Goal: Information Seeking & Learning: Find specific fact

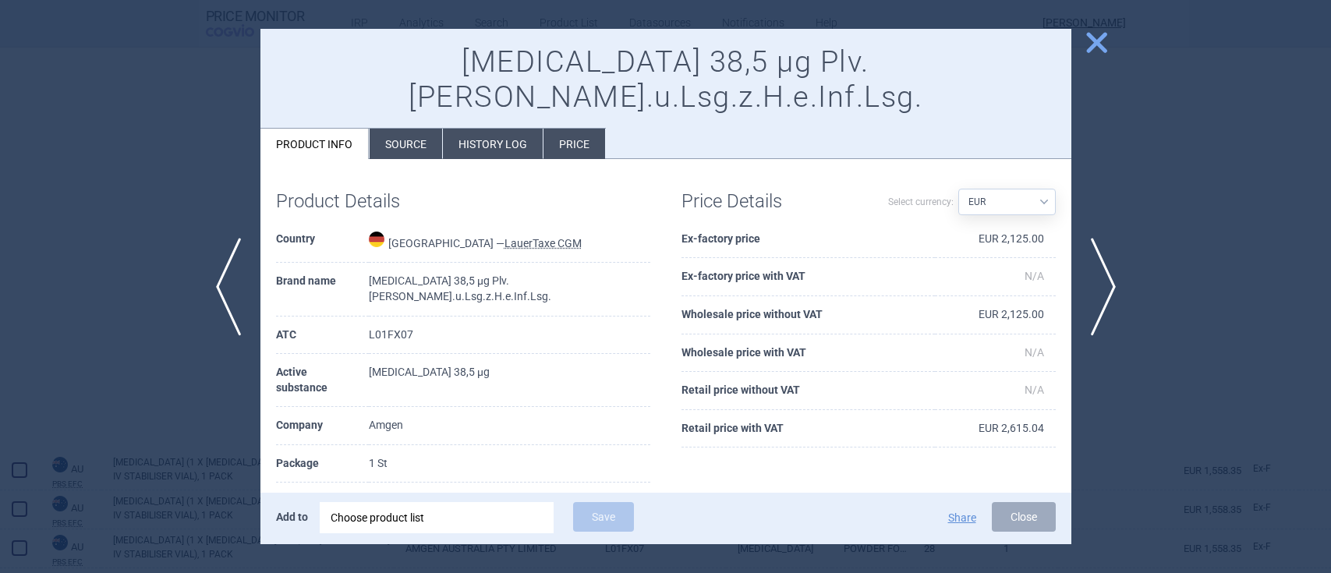
select select "EUR"
click at [1104, 48] on span "close" at bounding box center [1096, 42] width 27 height 27
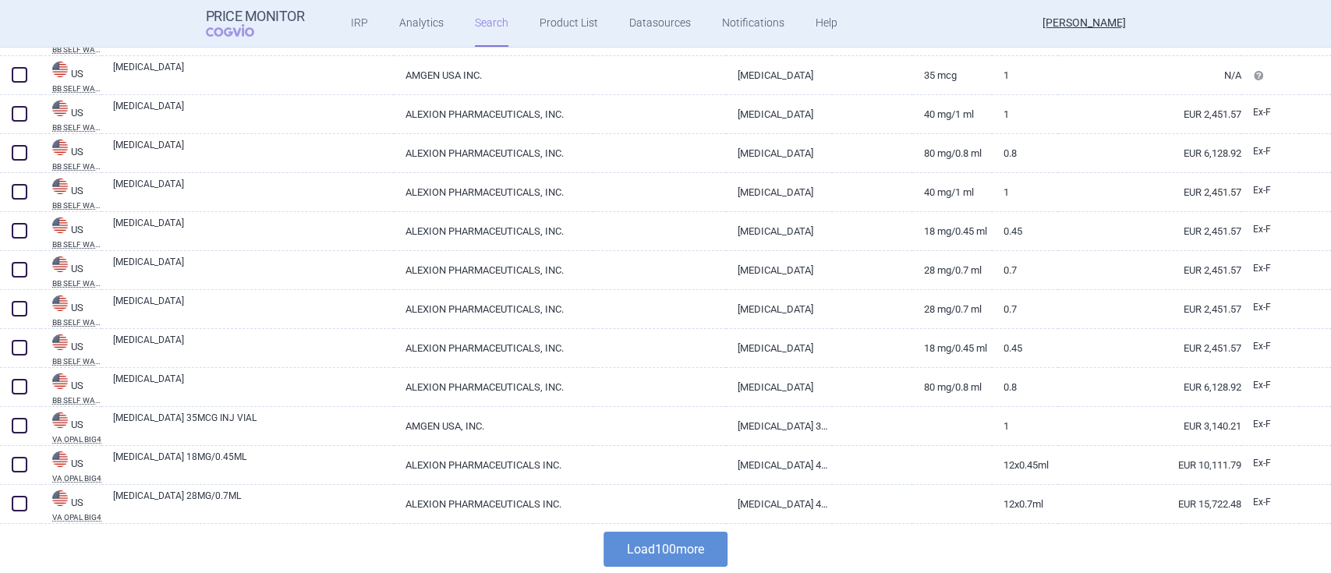
scroll to position [3750, 0]
click at [643, 551] on button "Load 100 more" at bounding box center [666, 548] width 124 height 35
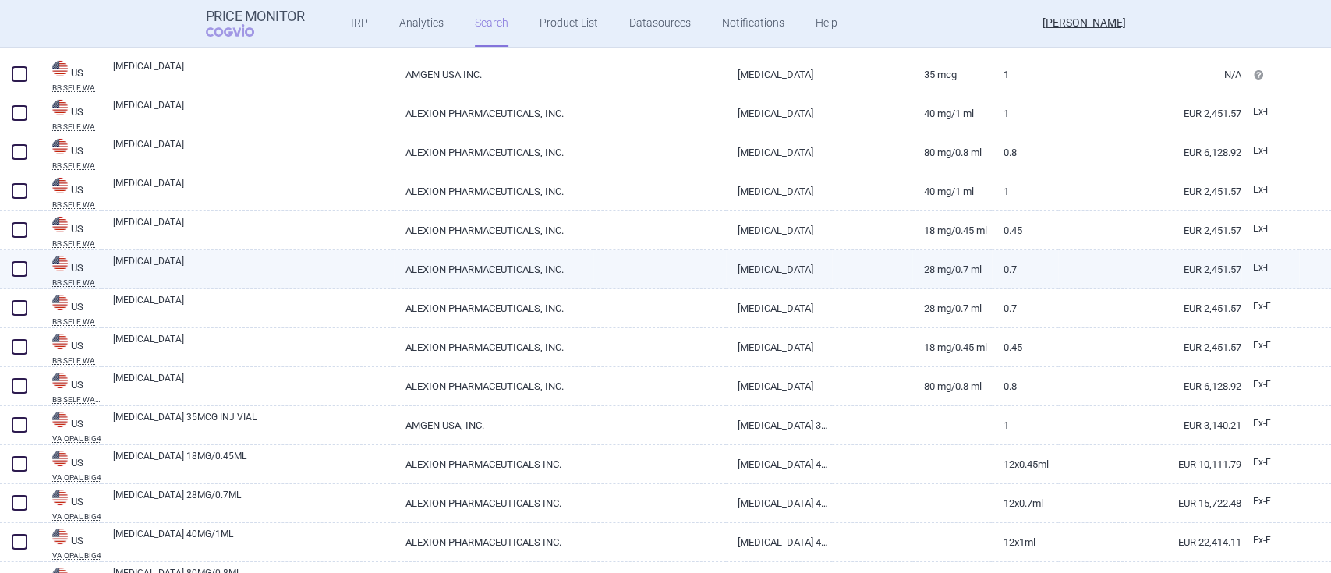
scroll to position [4023, 0]
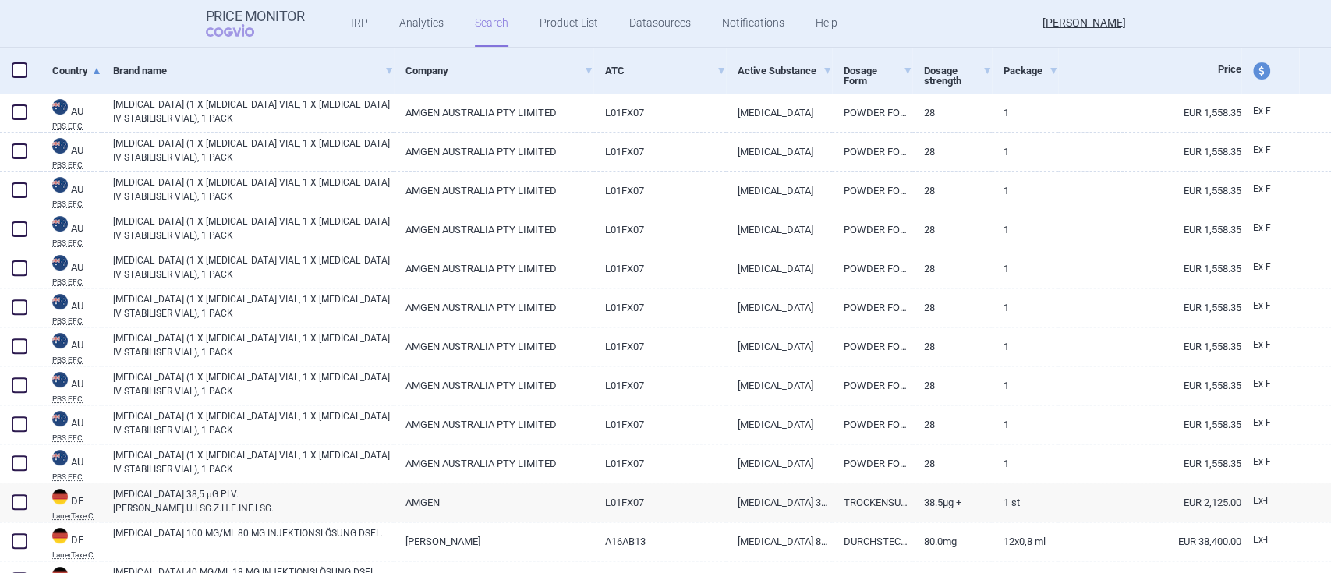
select select "brandName"
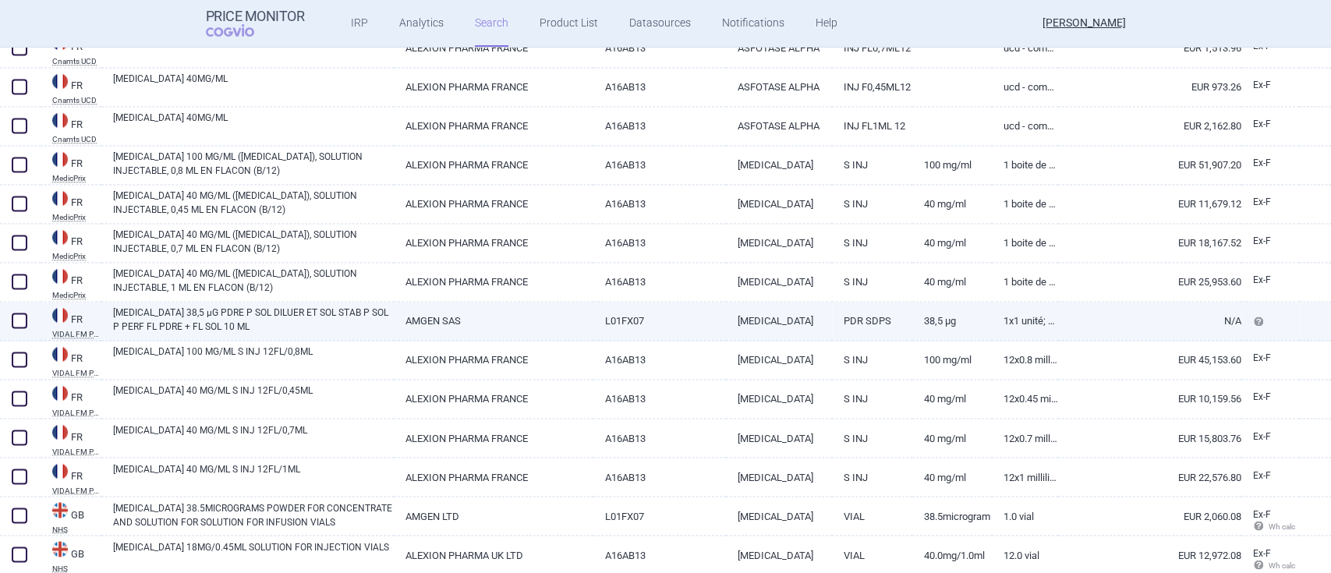
scroll to position [1528, 0]
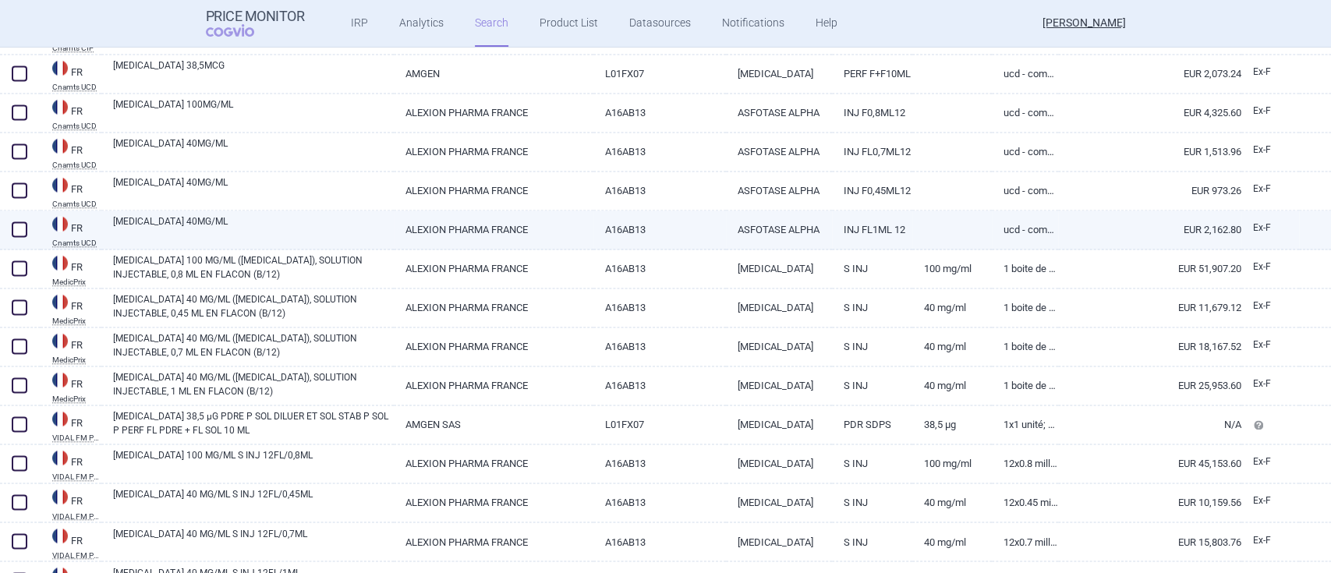
click at [183, 228] on link "[MEDICAL_DATA] 40MG/ML" at bounding box center [253, 228] width 281 height 28
select select "EUR"
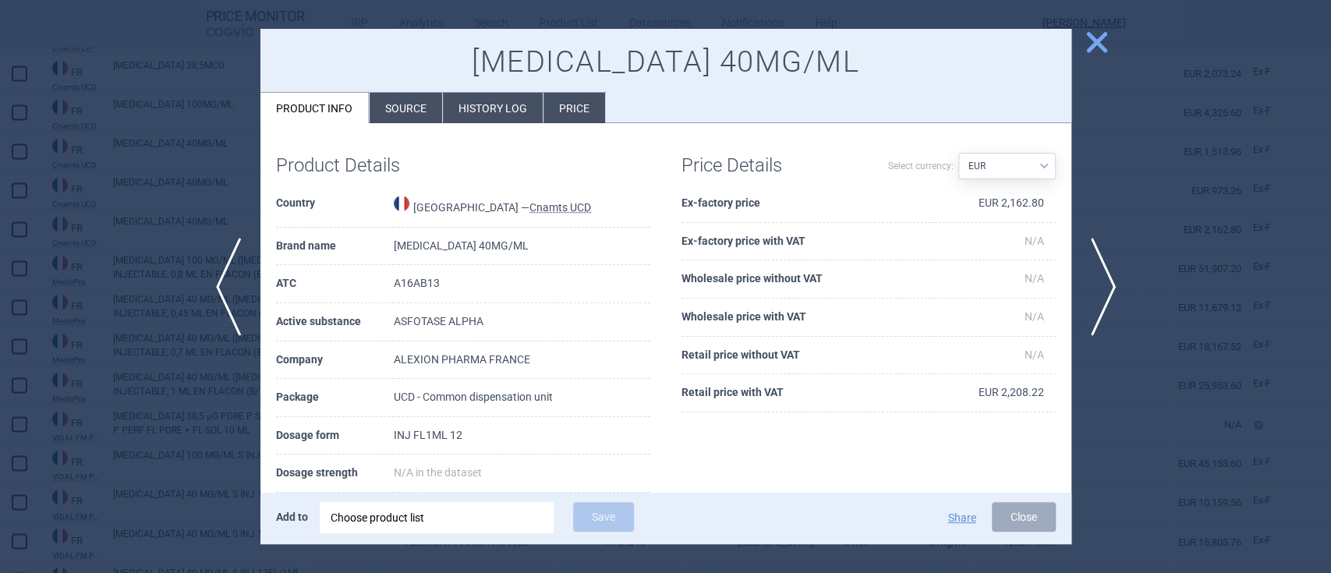
click at [1088, 41] on span "close" at bounding box center [1096, 42] width 27 height 27
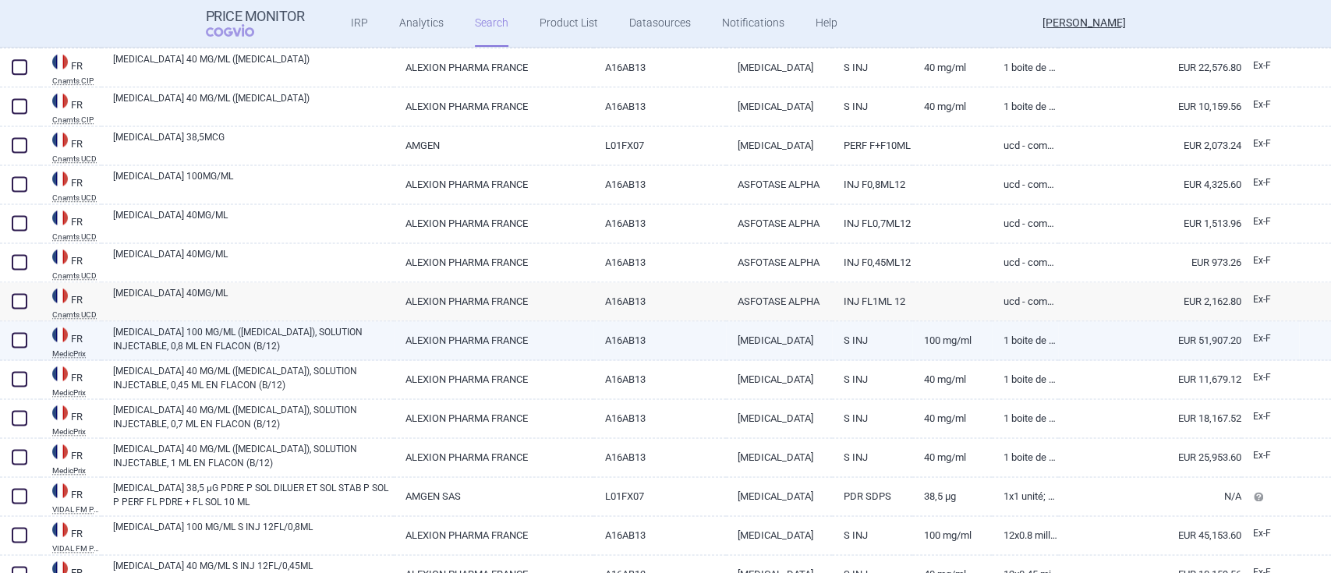
scroll to position [1423, 0]
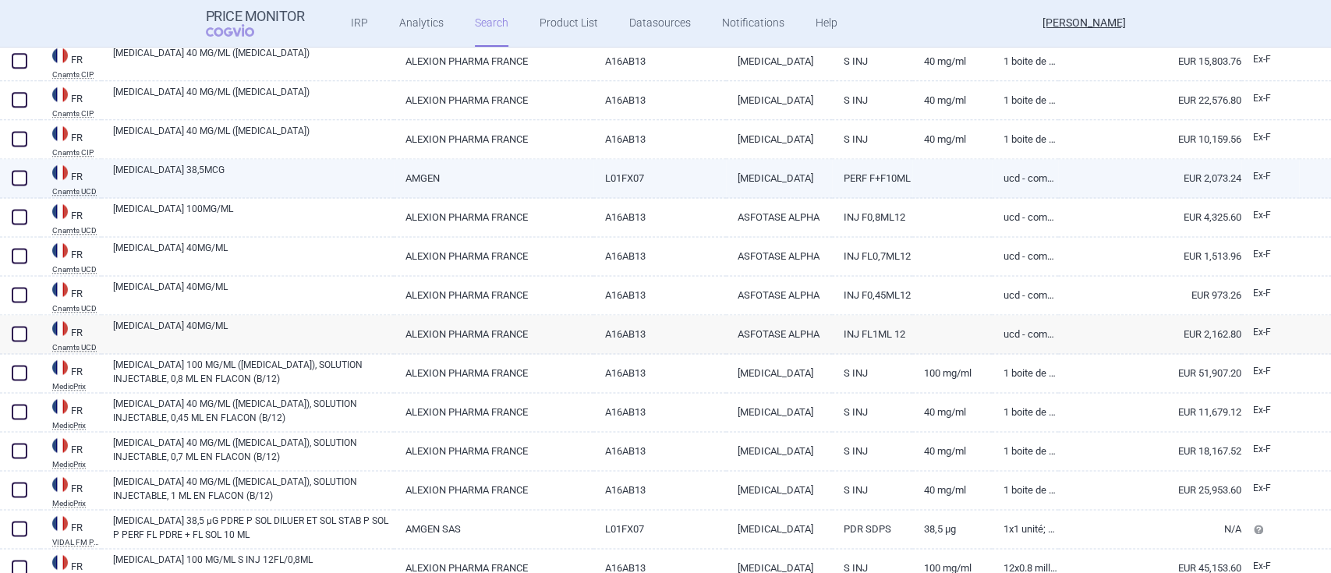
click at [170, 172] on link "[MEDICAL_DATA] 38,5MCG" at bounding box center [253, 177] width 281 height 28
select select "EUR"
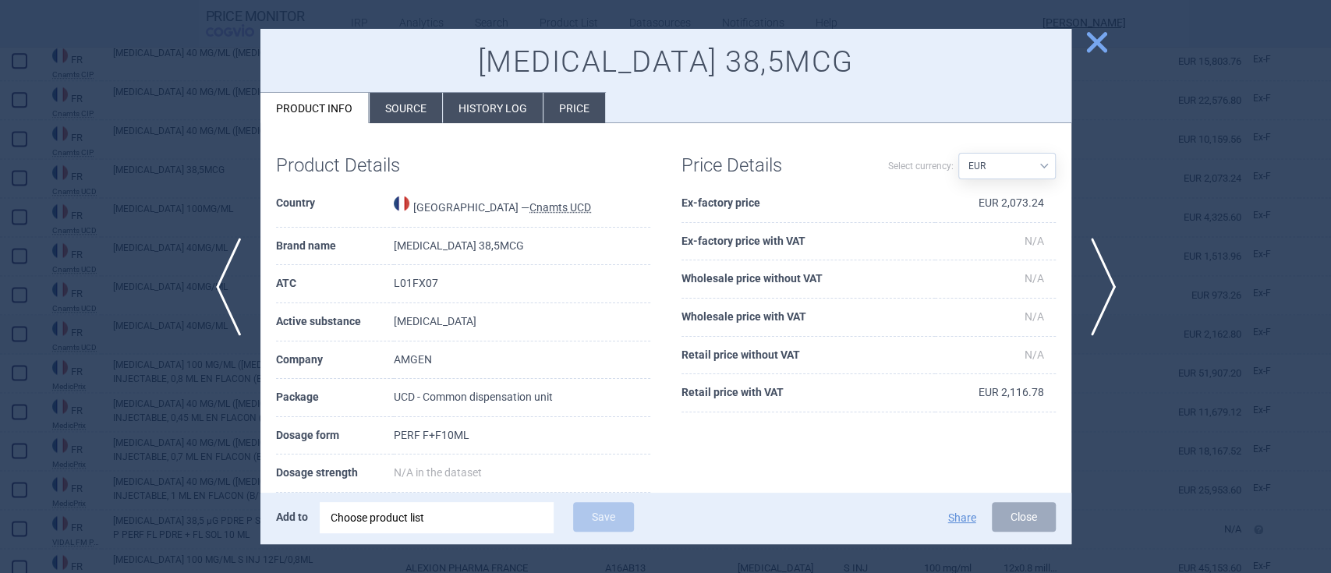
click at [1093, 44] on span "close" at bounding box center [1096, 42] width 27 height 27
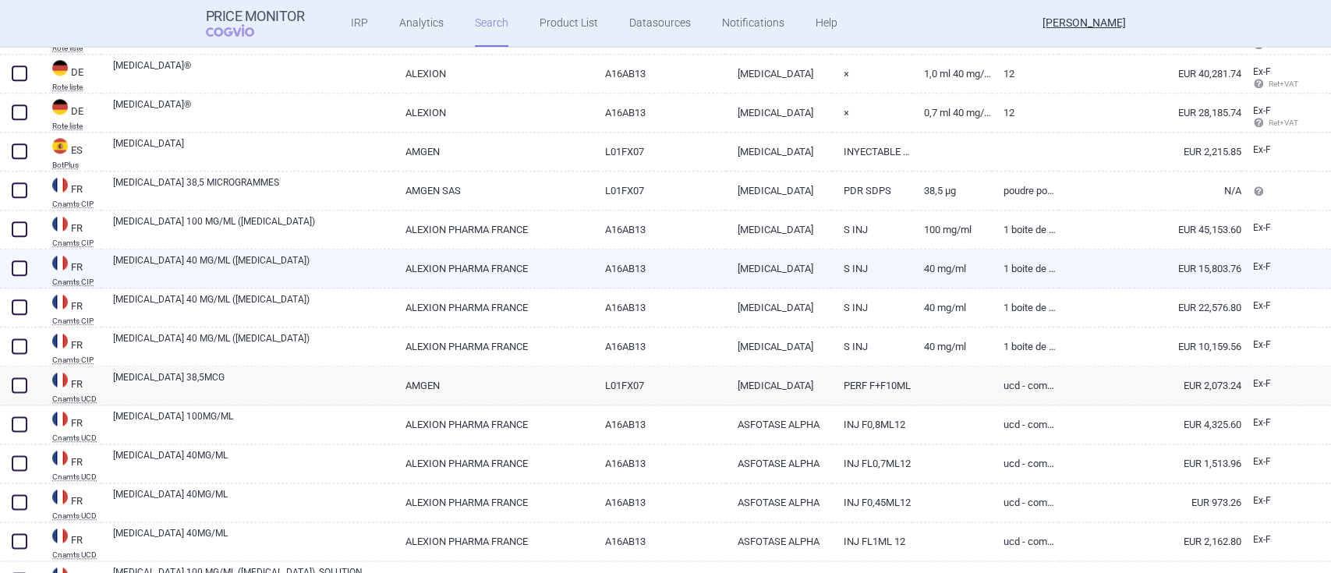
scroll to position [1320, 0]
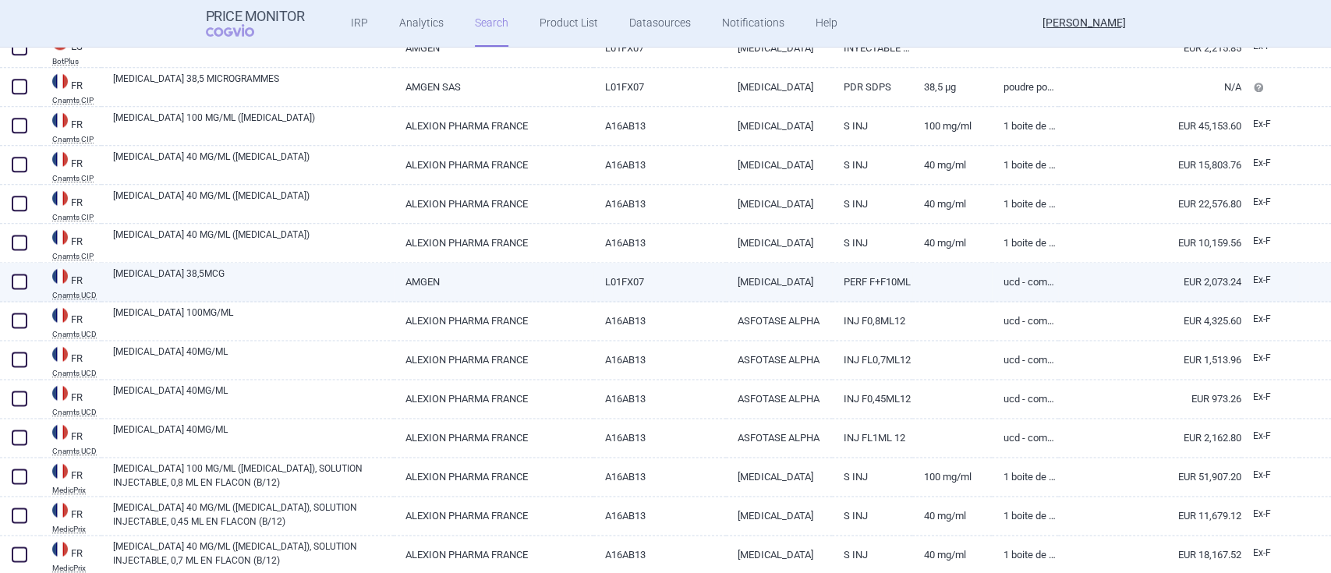
click at [152, 276] on link "[MEDICAL_DATA] 38,5MCG" at bounding box center [253, 281] width 281 height 28
select select "EUR"
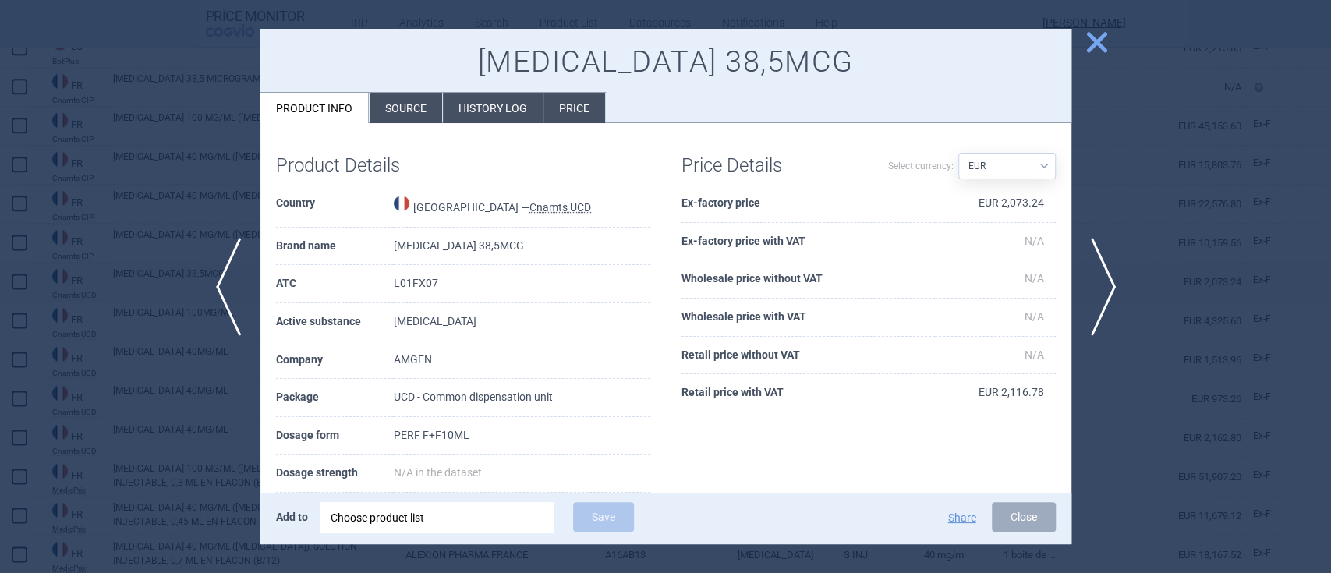
click at [1090, 41] on span "close" at bounding box center [1096, 42] width 27 height 27
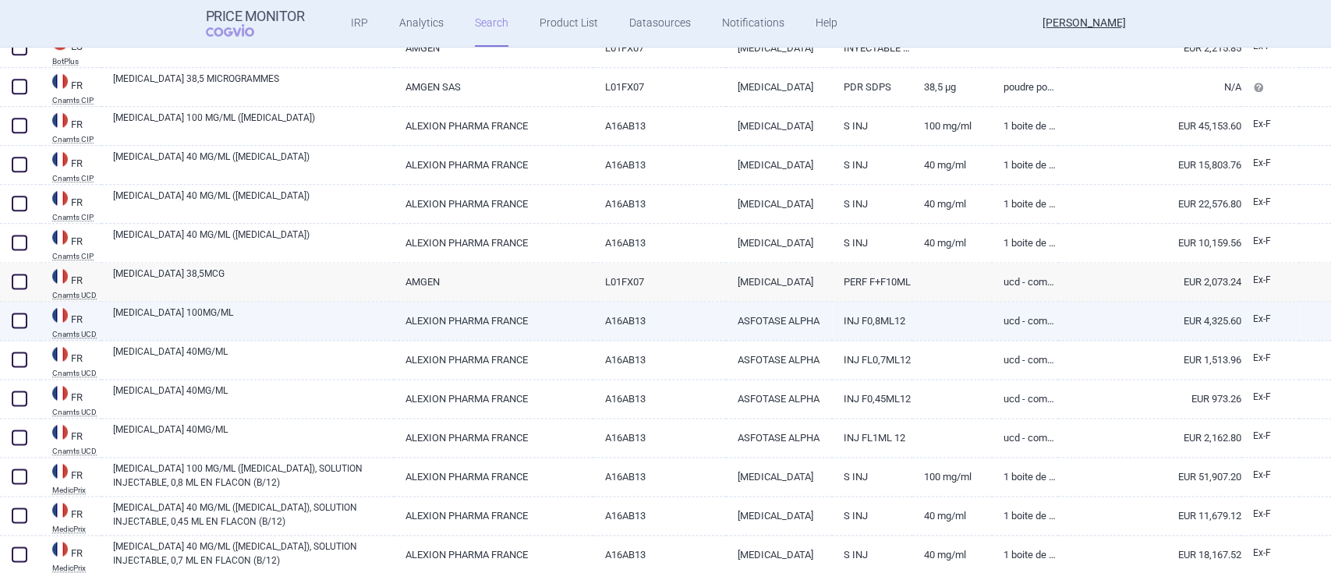
scroll to position [1423, 0]
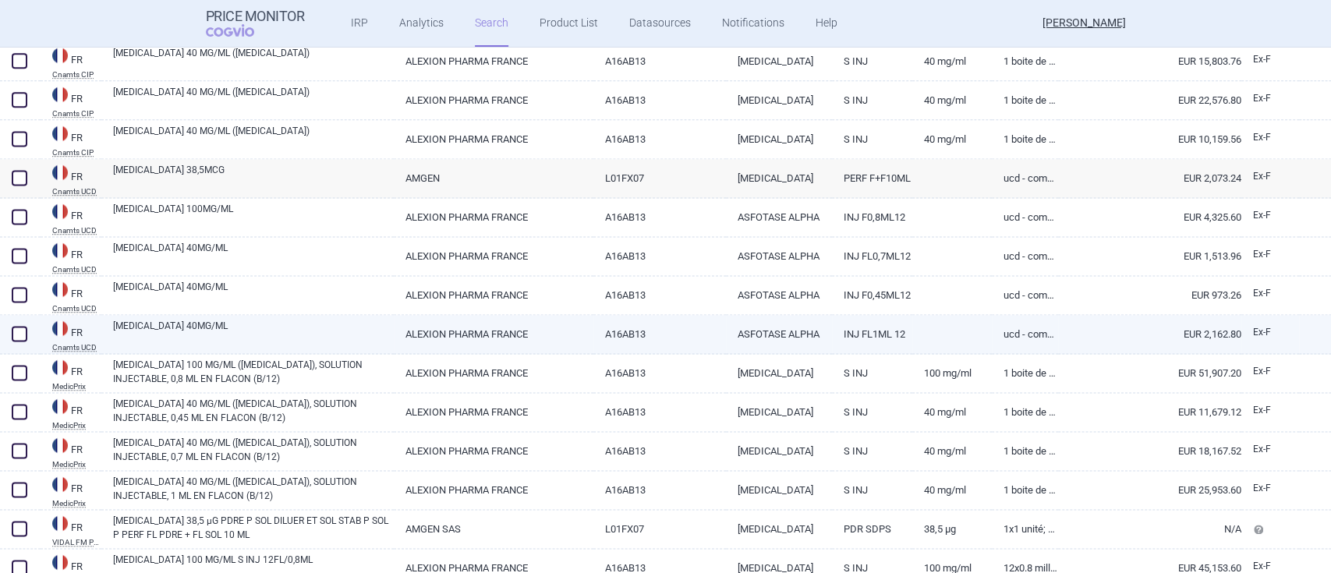
click at [156, 328] on link "[MEDICAL_DATA] 40MG/ML" at bounding box center [253, 333] width 281 height 28
select select "EUR"
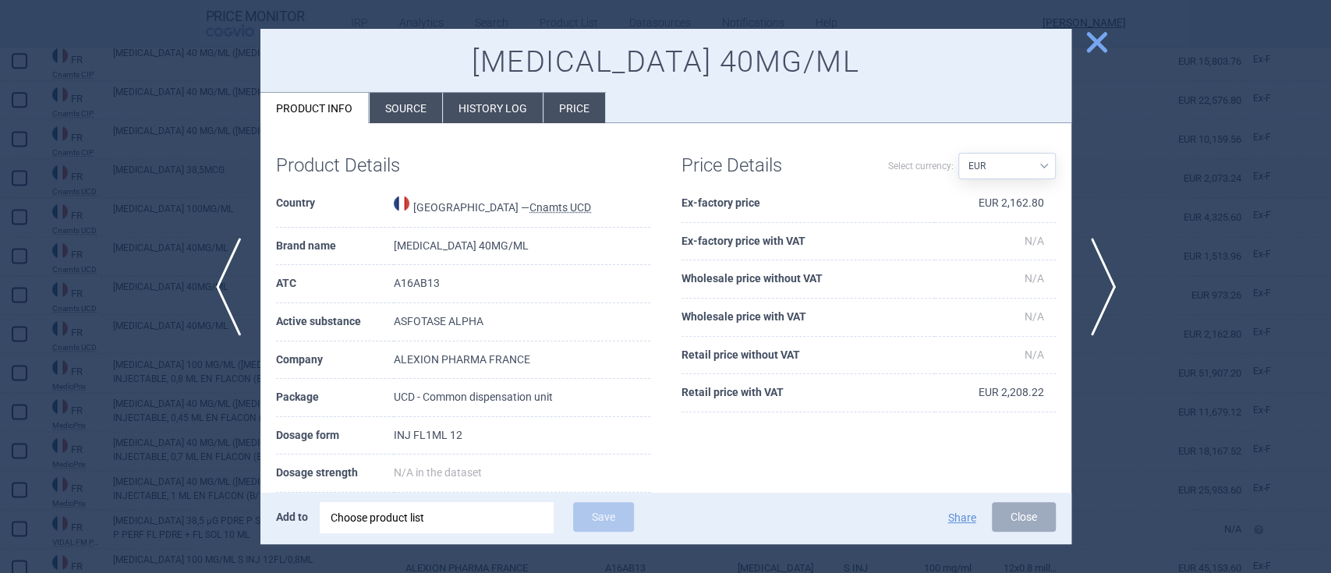
click at [1103, 47] on span "close" at bounding box center [1096, 42] width 27 height 27
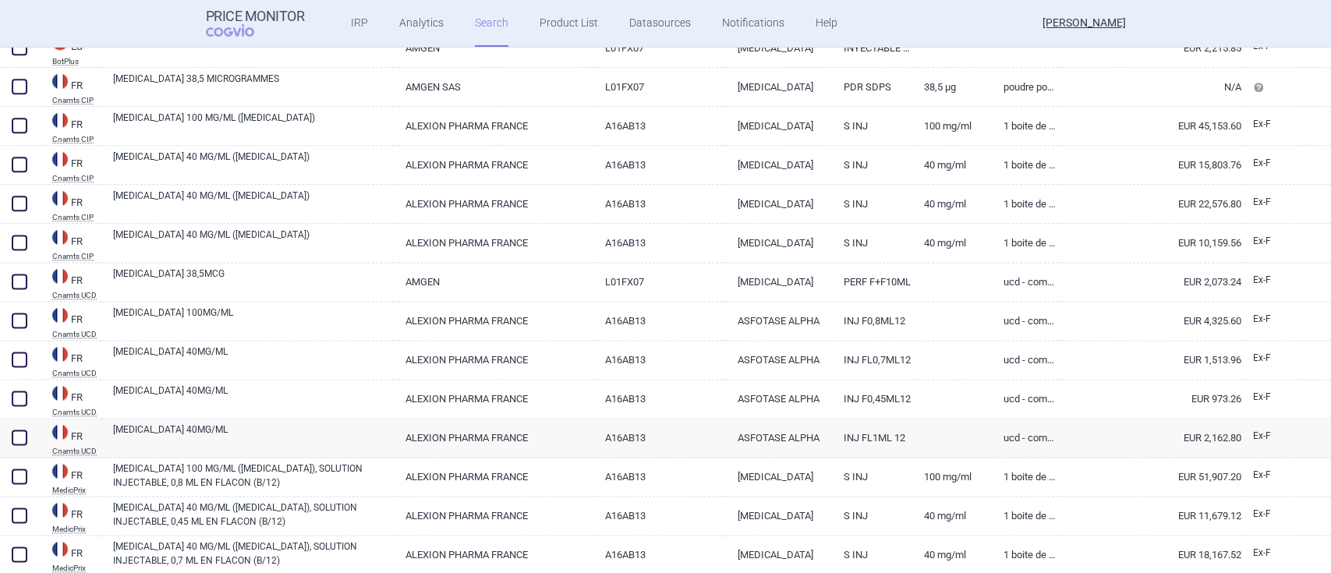
scroll to position [1216, 0]
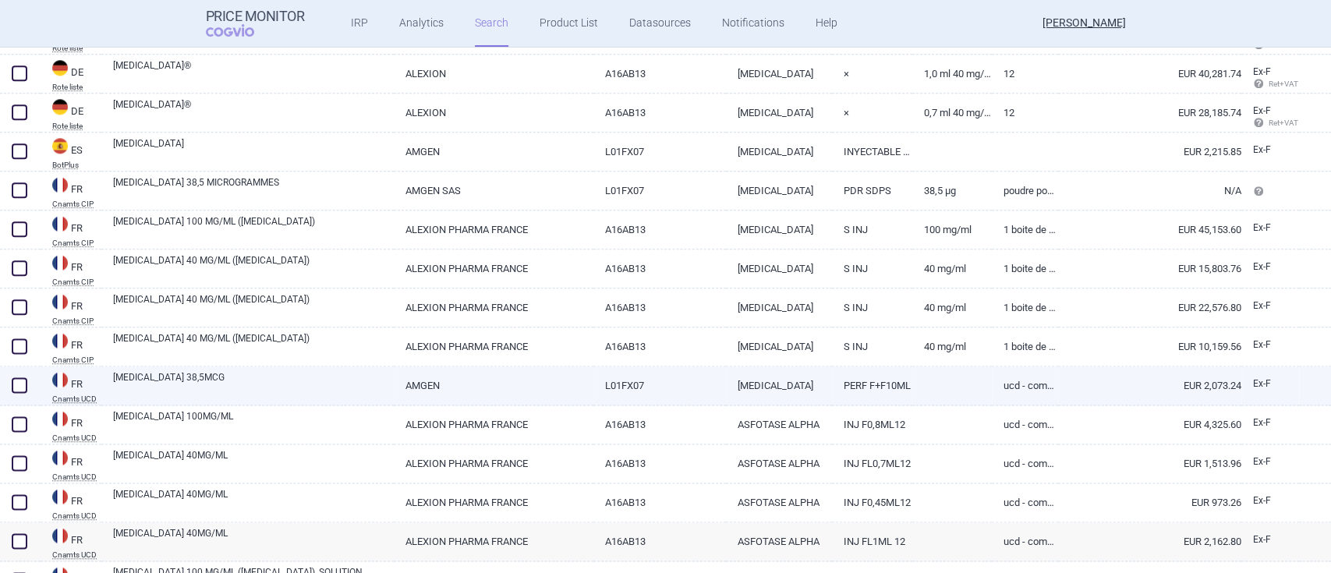
click at [154, 380] on link "[MEDICAL_DATA] 38,5MCG" at bounding box center [253, 384] width 281 height 28
select select "EUR"
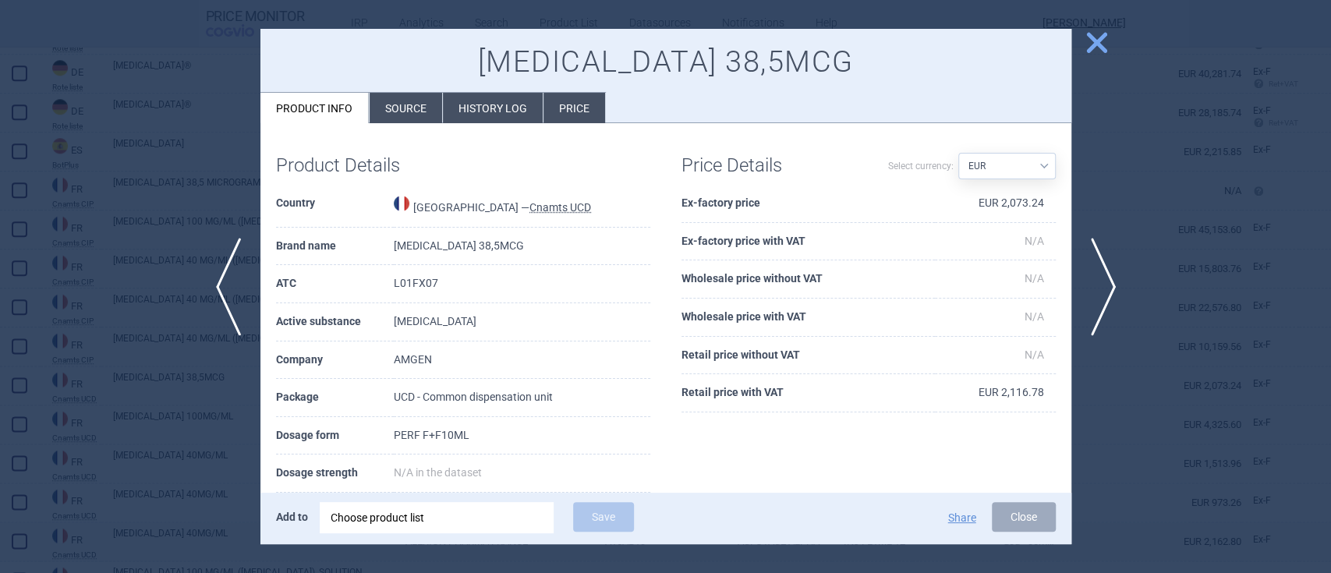
click at [568, 111] on li "Price" at bounding box center [575, 108] width 62 height 30
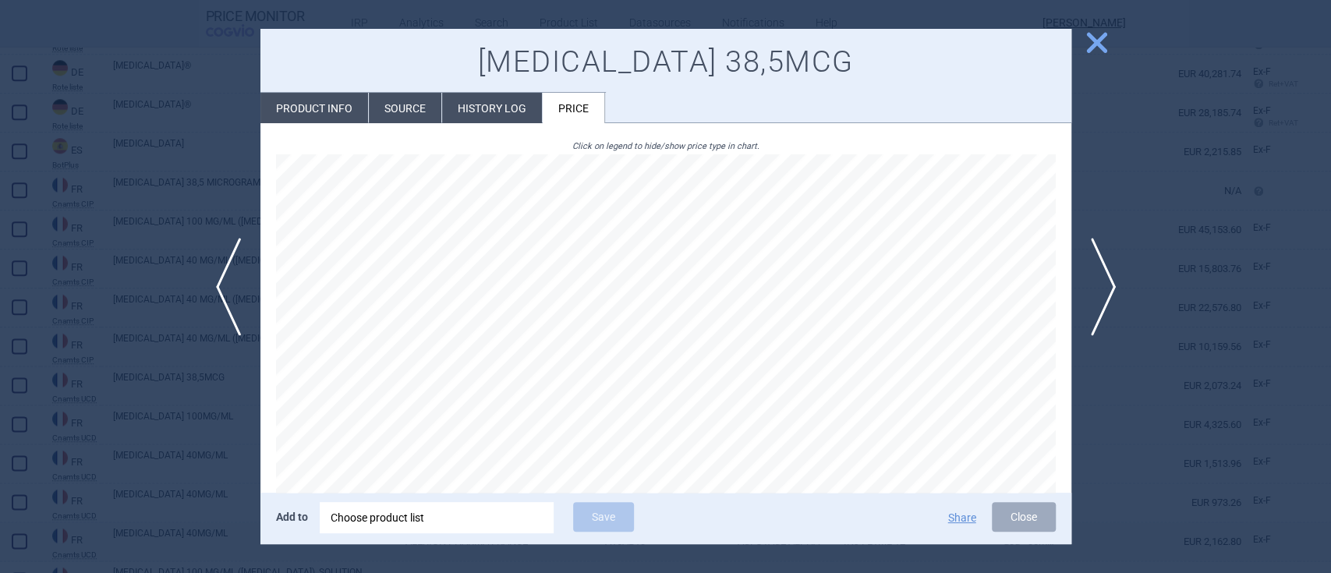
click at [490, 103] on li "History log" at bounding box center [492, 108] width 100 height 30
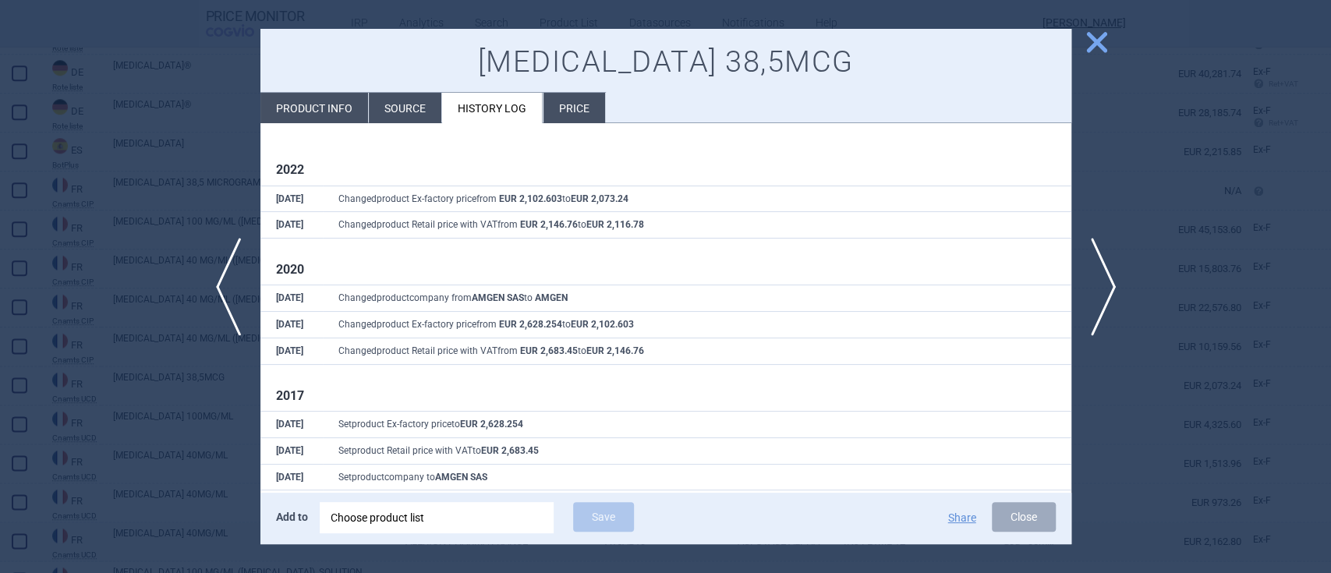
click at [1103, 50] on span "close" at bounding box center [1096, 42] width 27 height 27
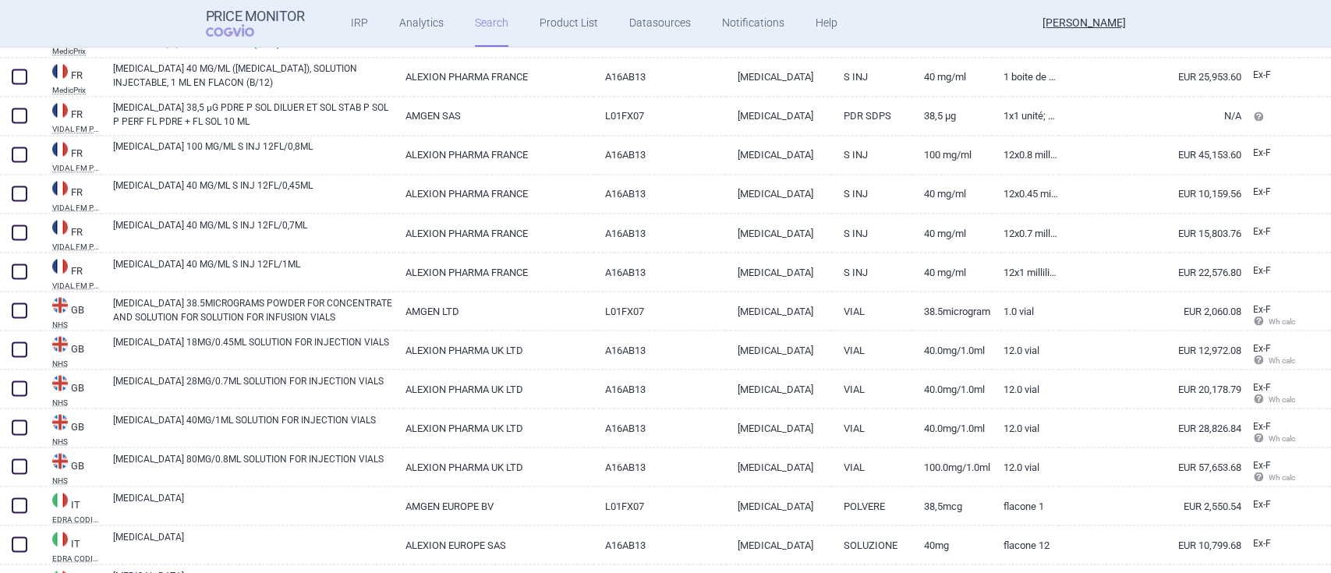
scroll to position [1840, 0]
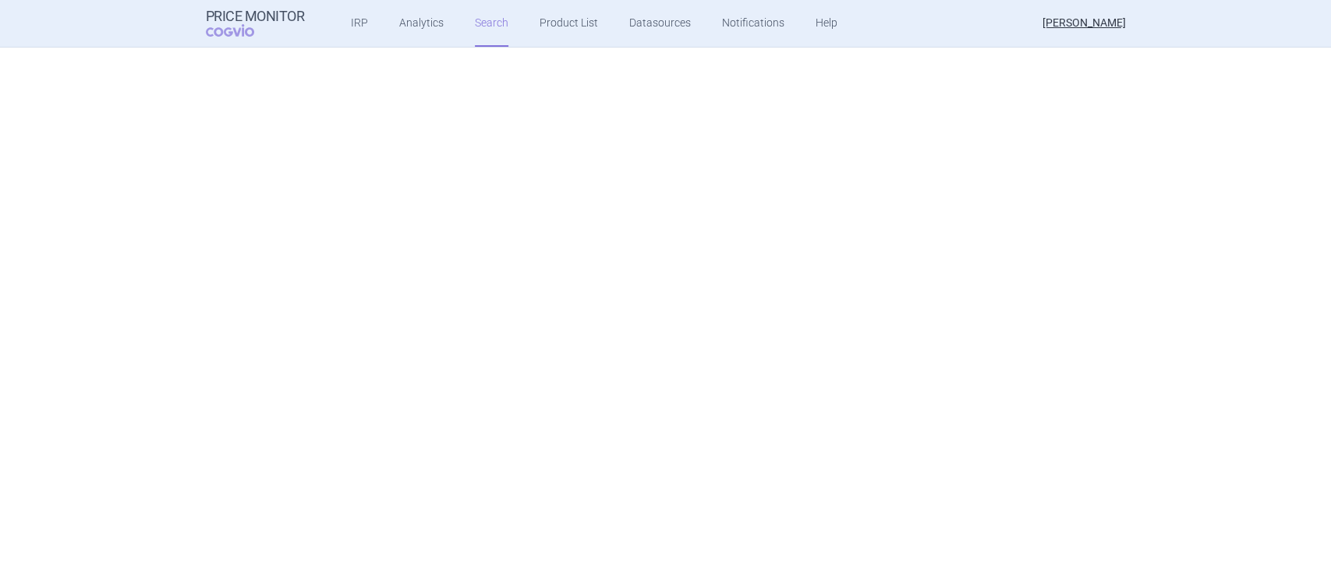
select select "brandName"
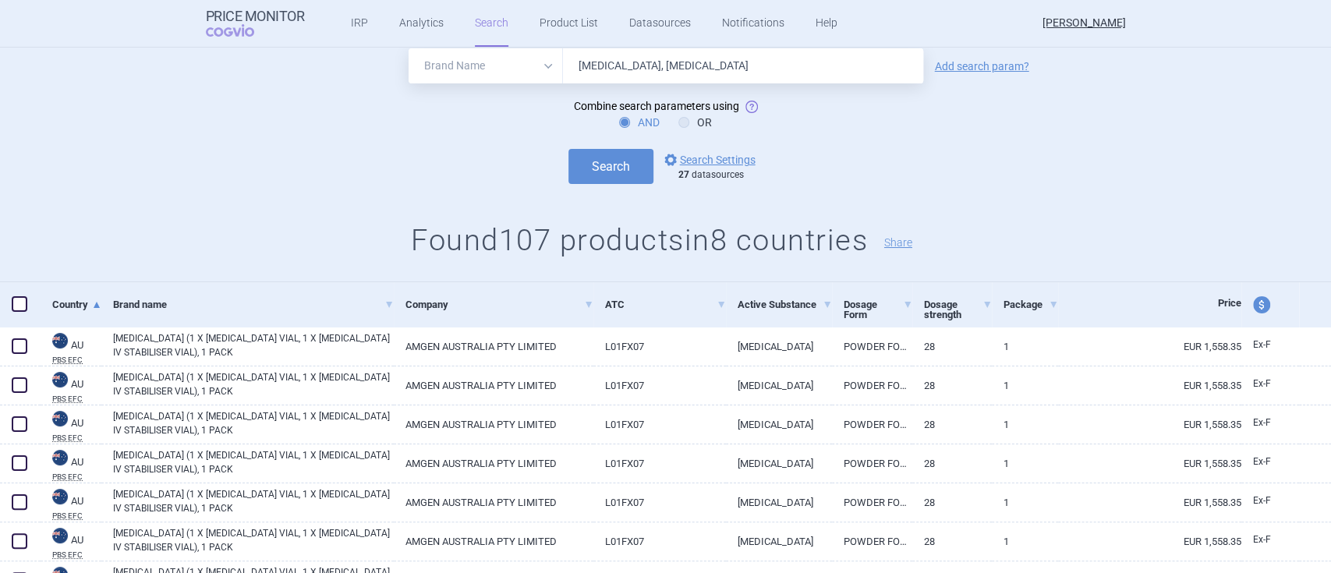
scroll to position [0, 0]
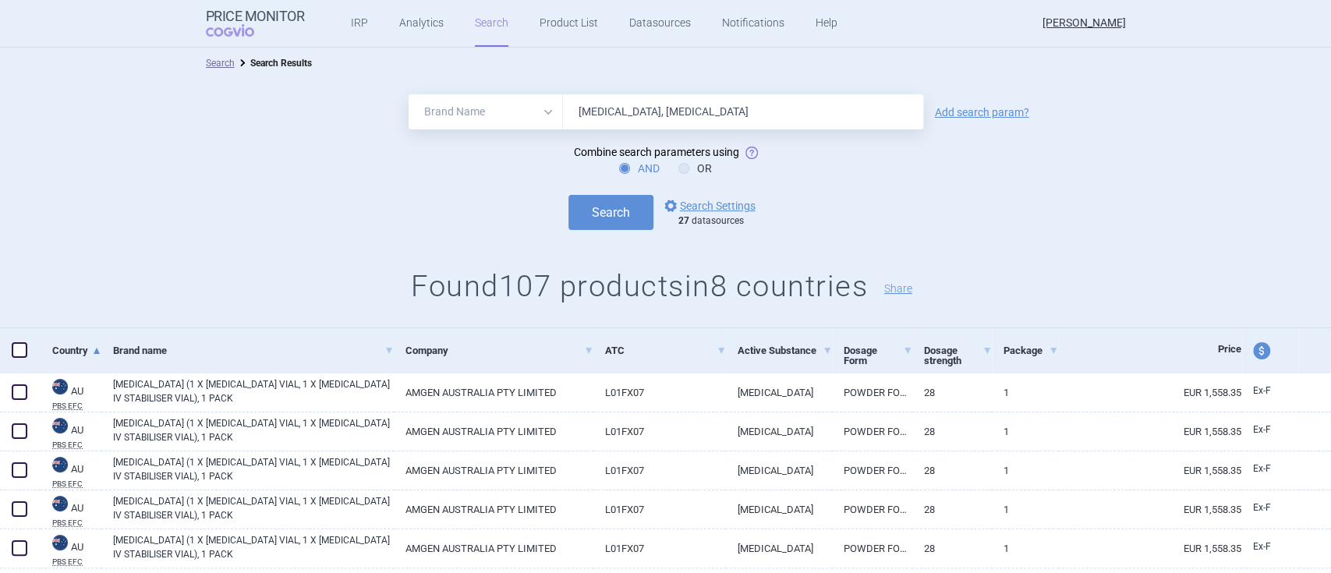
click at [1253, 351] on span "price and currency" at bounding box center [1261, 350] width 17 height 17
select select "ex-factory"
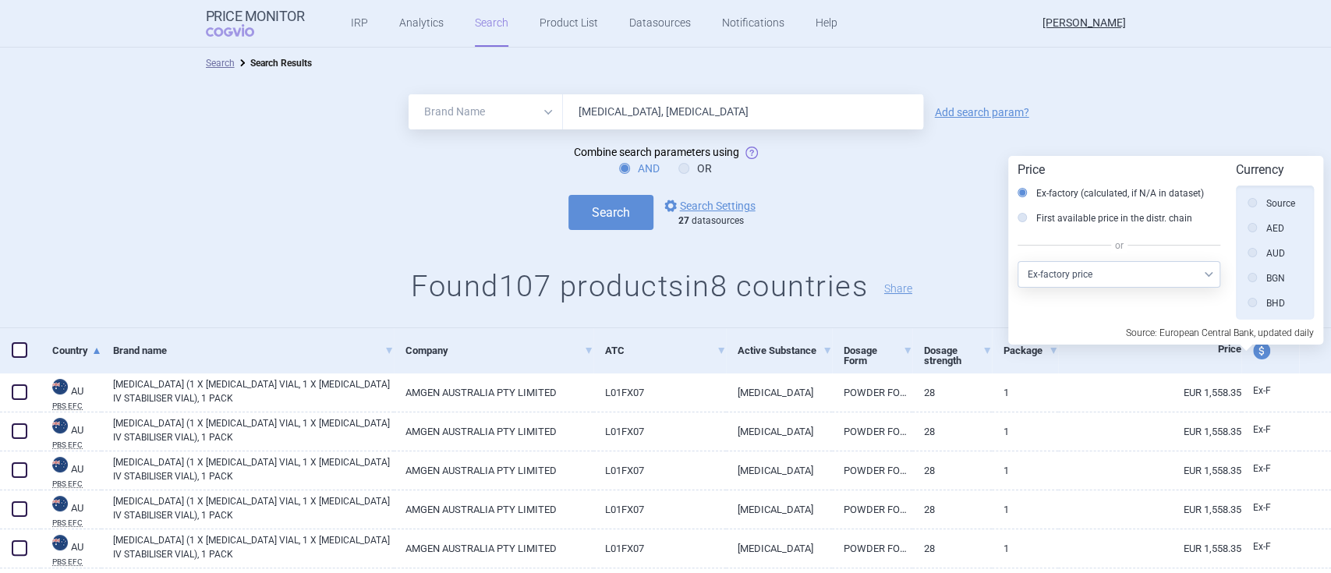
scroll to position [351, 0]
click at [1268, 225] on label "GBP" at bounding box center [1266, 227] width 37 height 16
click at [1264, 225] on input "GBP" at bounding box center [1257, 228] width 16 height 16
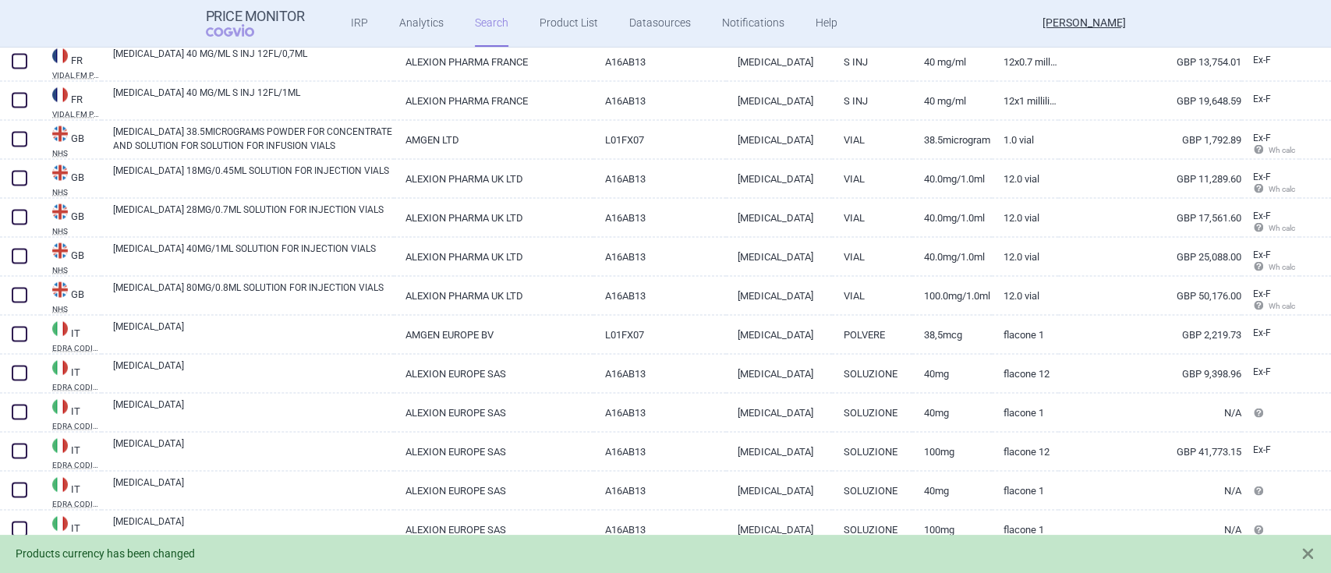
scroll to position [1975, 0]
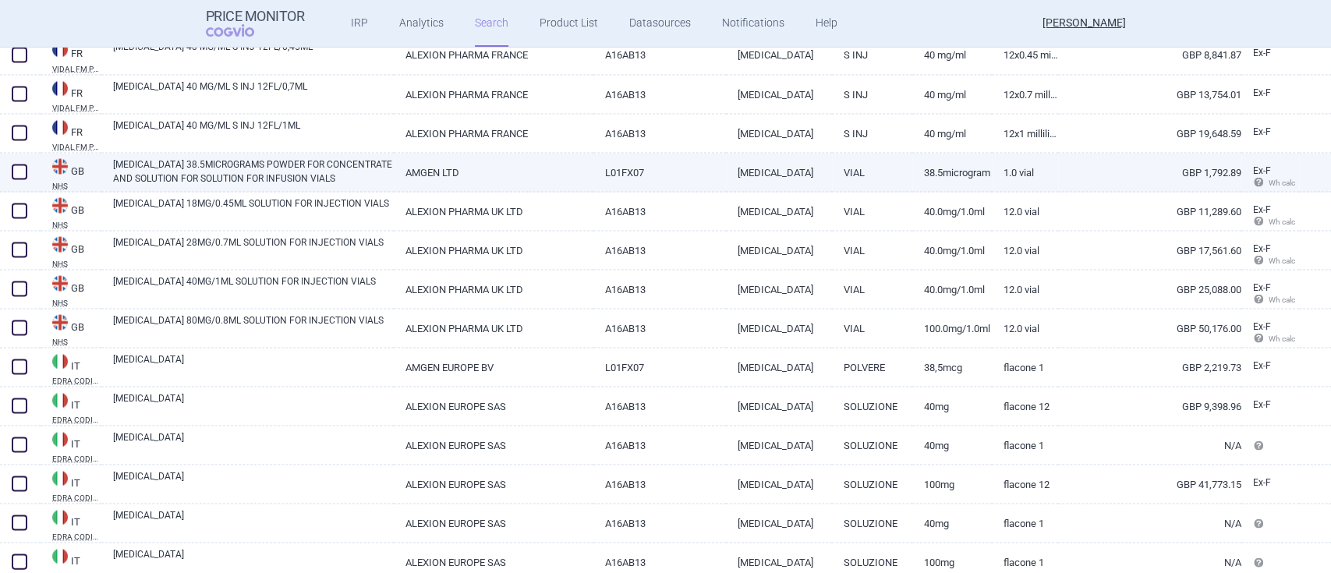
click at [1214, 172] on link "GBP 1,792.89" at bounding box center [1149, 172] width 183 height 38
select select "GBP"
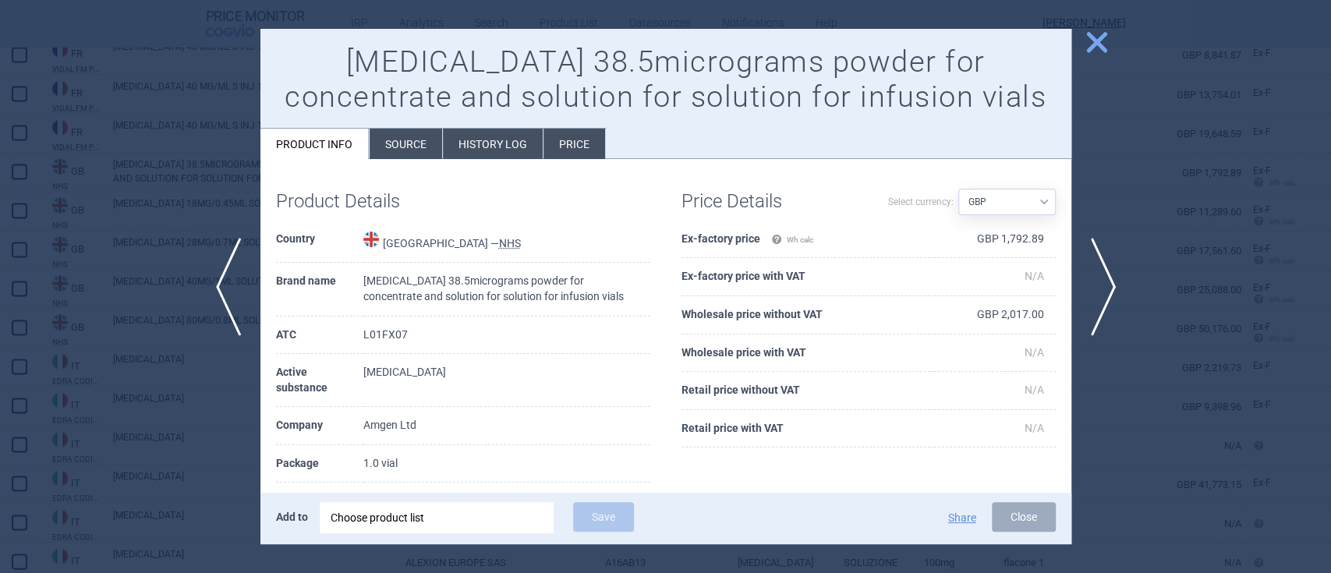
click at [1104, 48] on span "close" at bounding box center [1096, 42] width 27 height 27
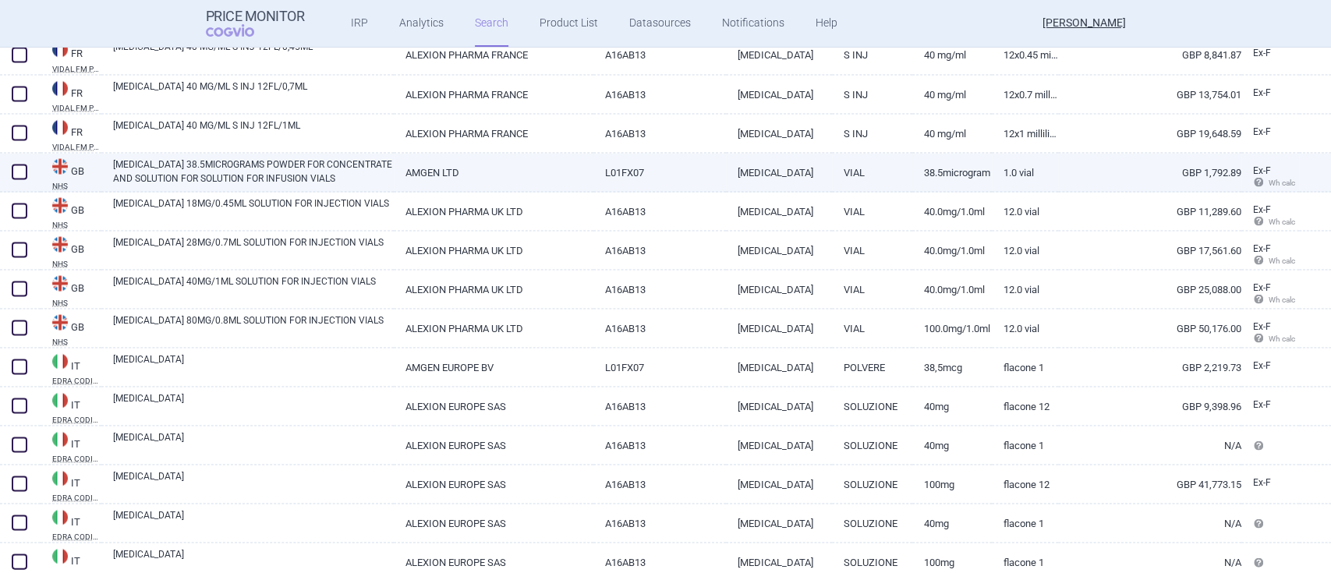
click at [1172, 172] on link "GBP 1,792.89" at bounding box center [1149, 172] width 183 height 38
select select "GBP"
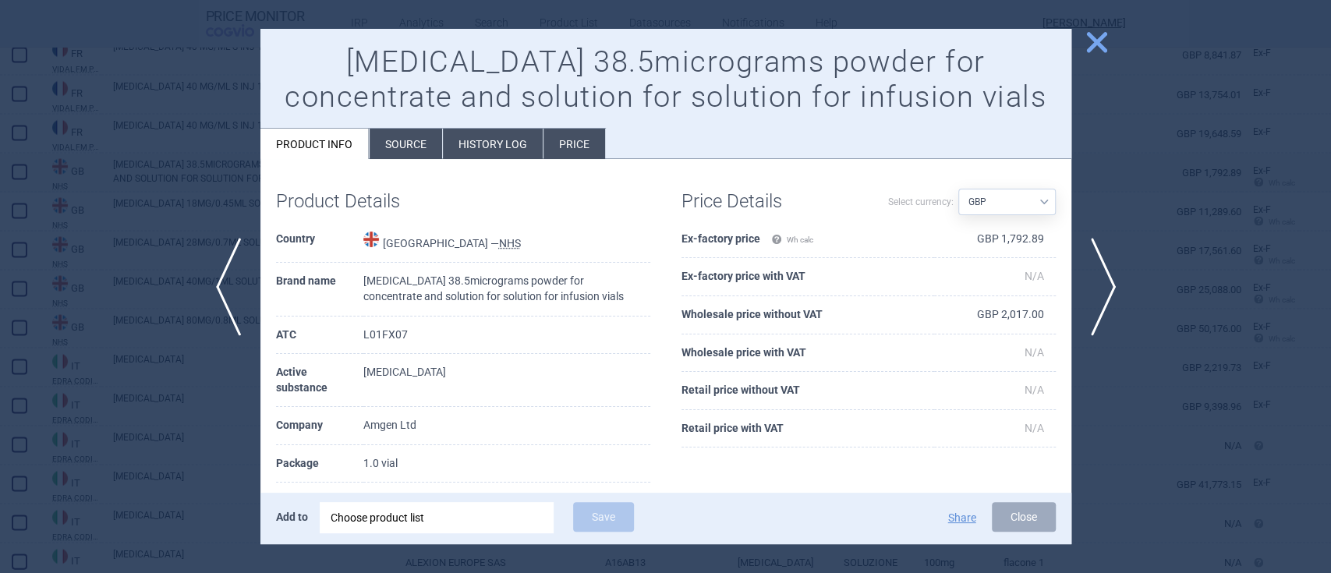
click at [1092, 45] on span "close" at bounding box center [1096, 42] width 27 height 27
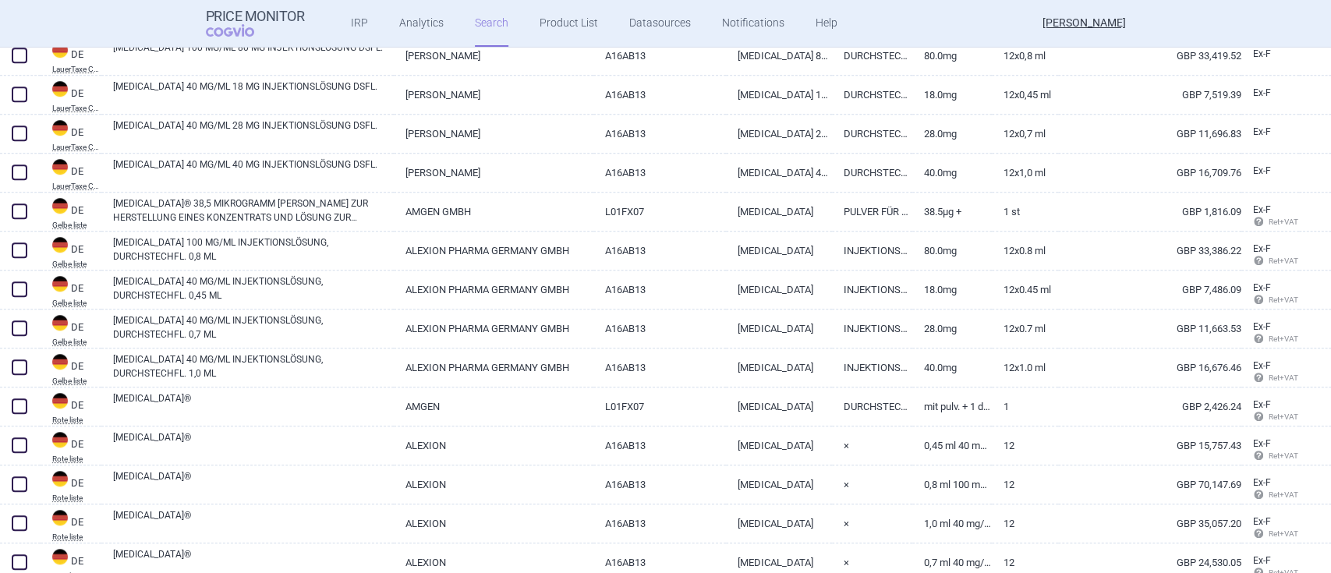
select select "brandName"
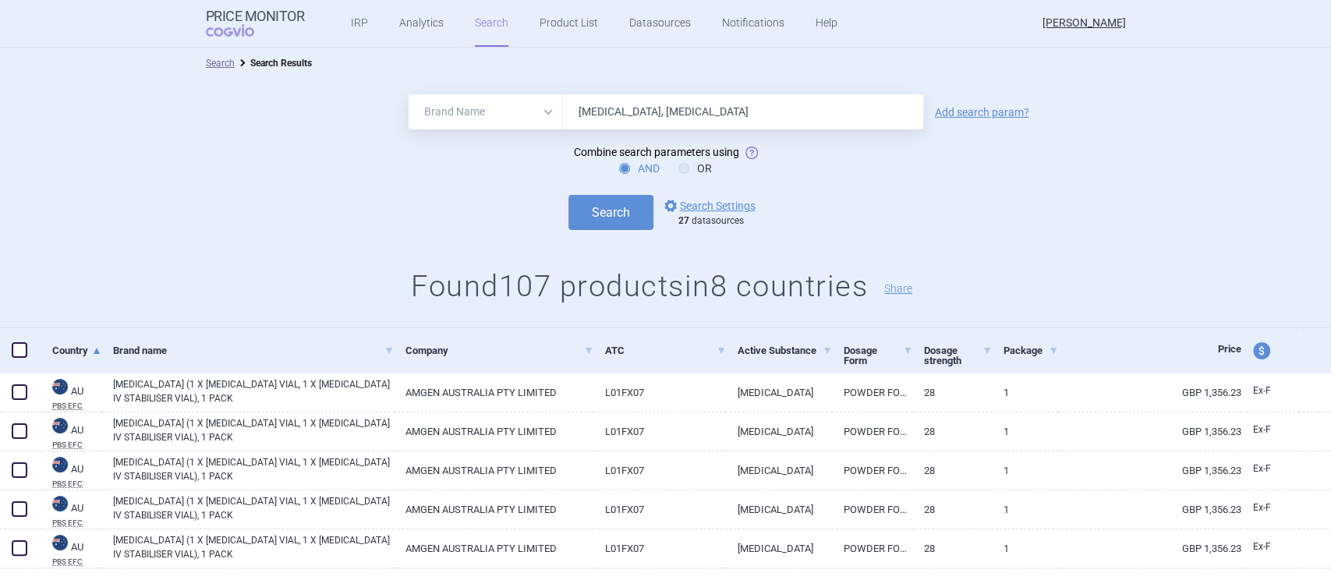
click at [1253, 353] on span "price and currency" at bounding box center [1261, 350] width 17 height 17
select select "ex-factory"
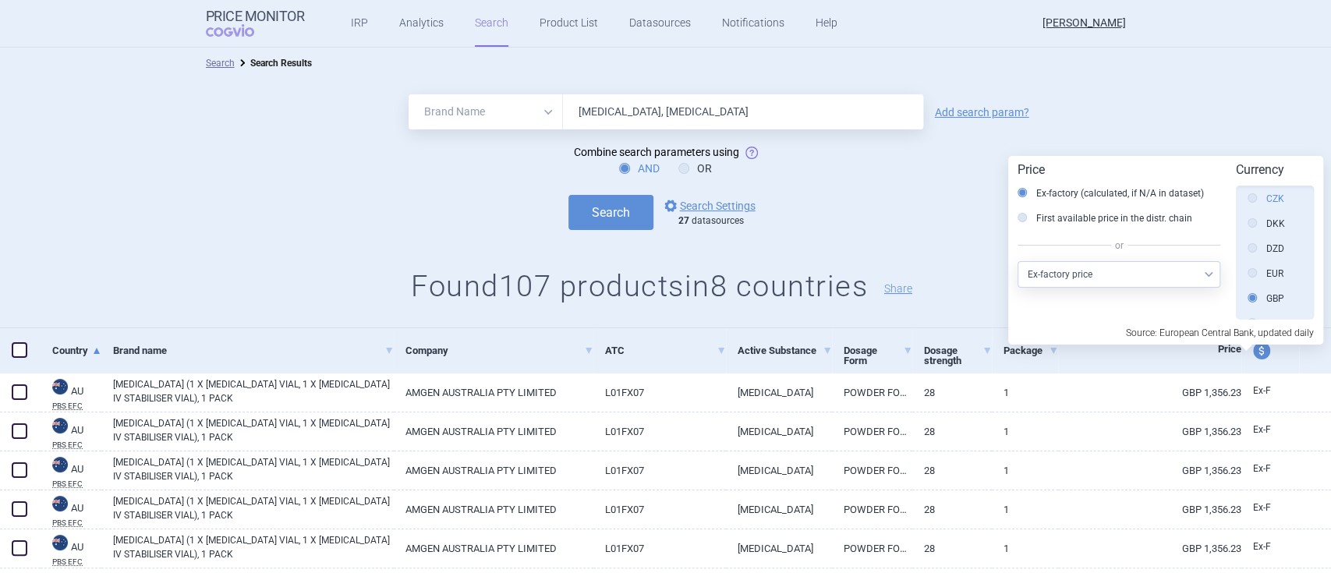
scroll to position [312, 0]
click at [1254, 250] on div "EUR" at bounding box center [1275, 242] width 55 height 19
click at [1253, 242] on icon at bounding box center [1252, 240] width 9 height 9
click at [1253, 242] on input "EUR" at bounding box center [1257, 242] width 16 height 16
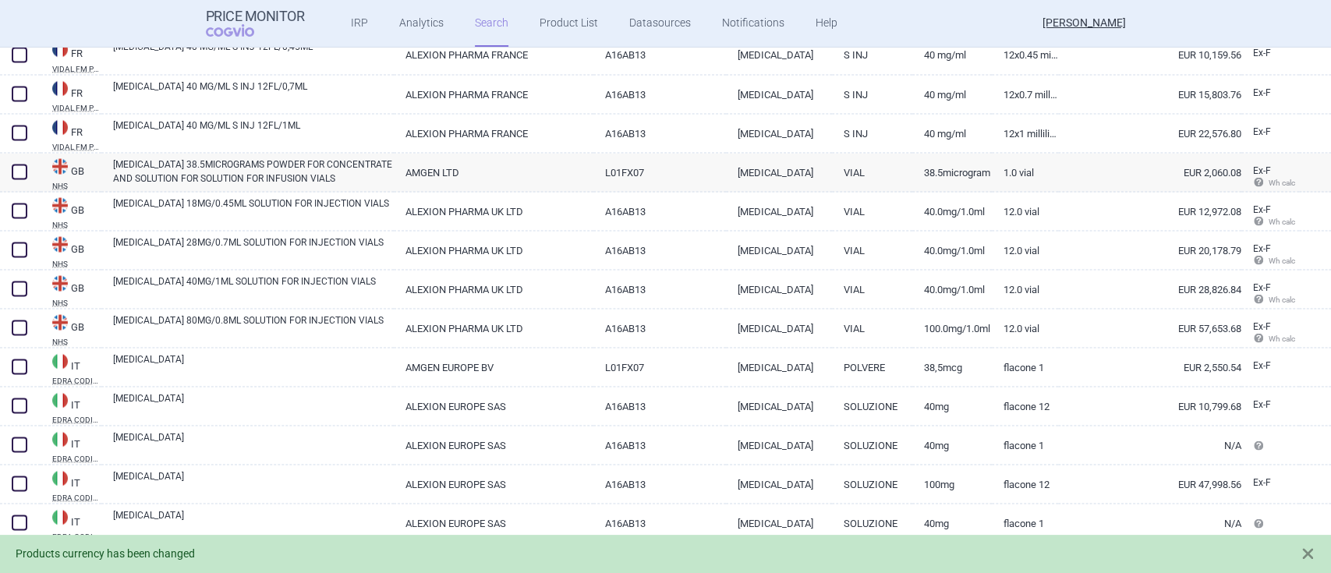
scroll to position [2184, 0]
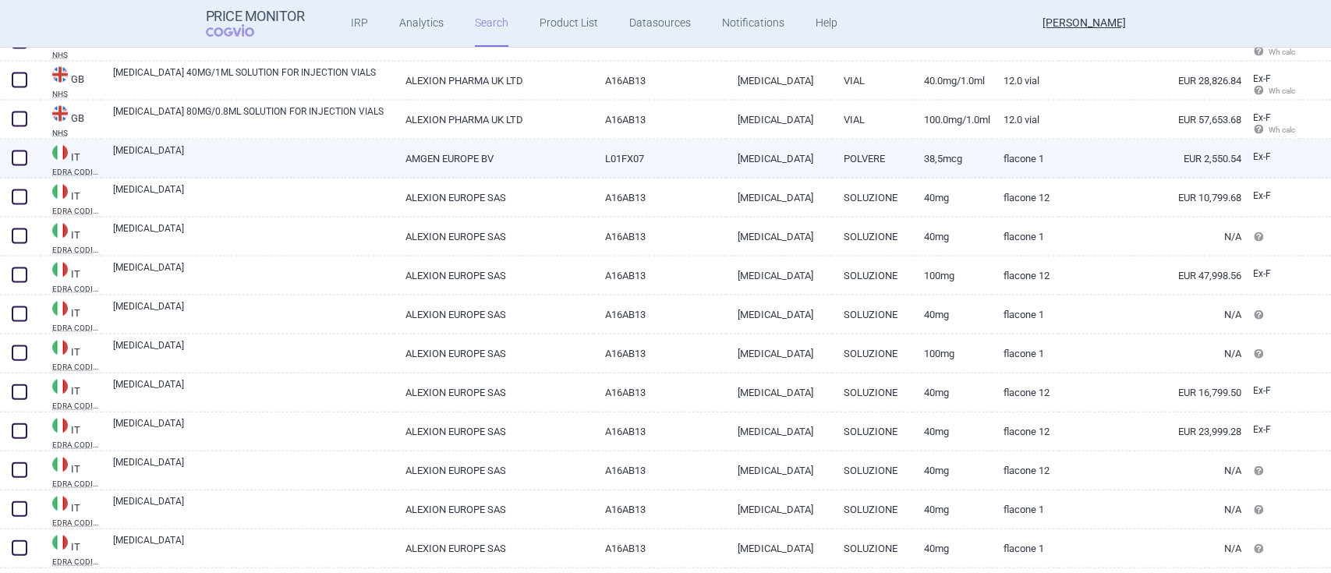
click at [435, 161] on link "AMGEN EUROPE BV" at bounding box center [494, 159] width 200 height 38
select select "EUR"
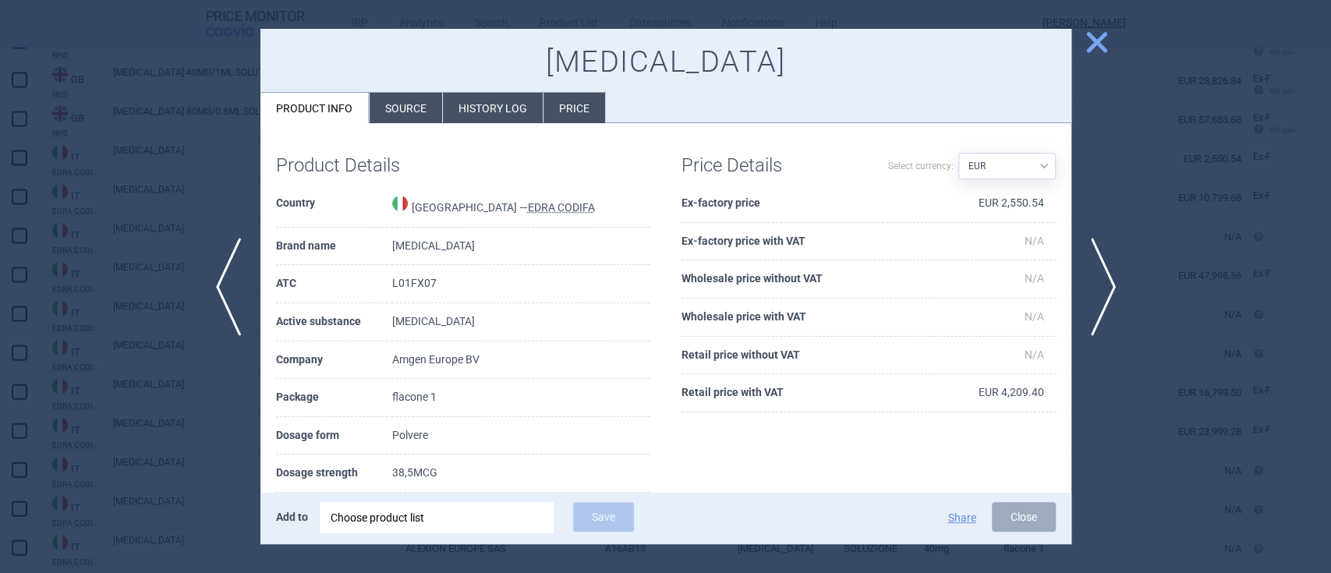
click at [1093, 44] on span "close" at bounding box center [1096, 42] width 27 height 27
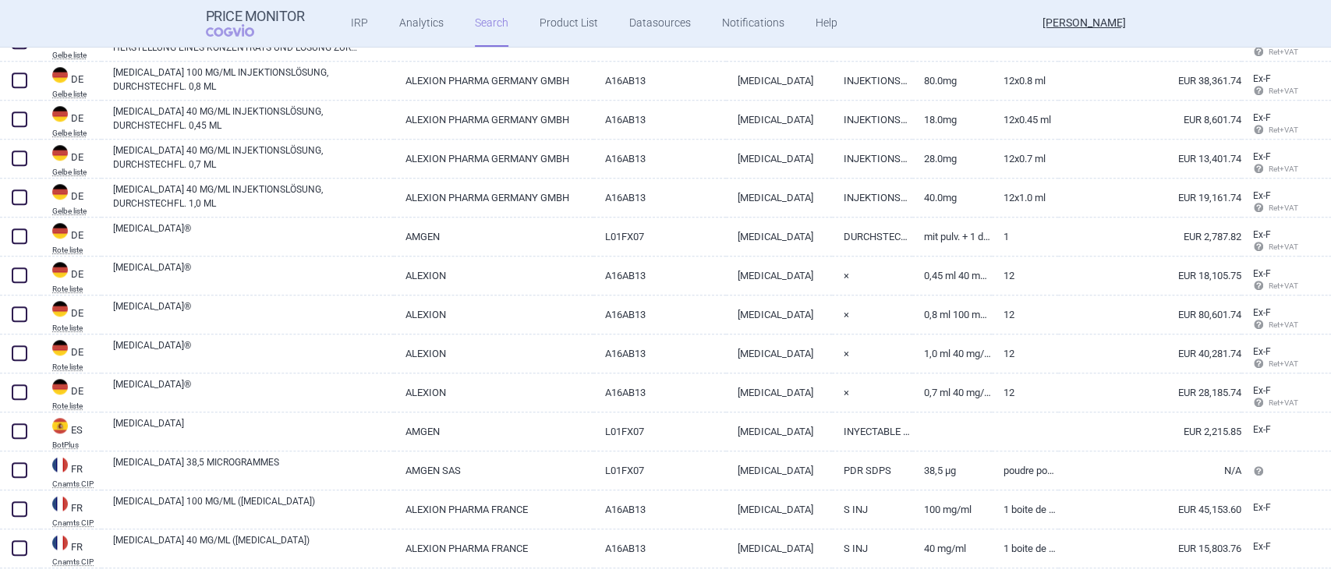
scroll to position [1040, 0]
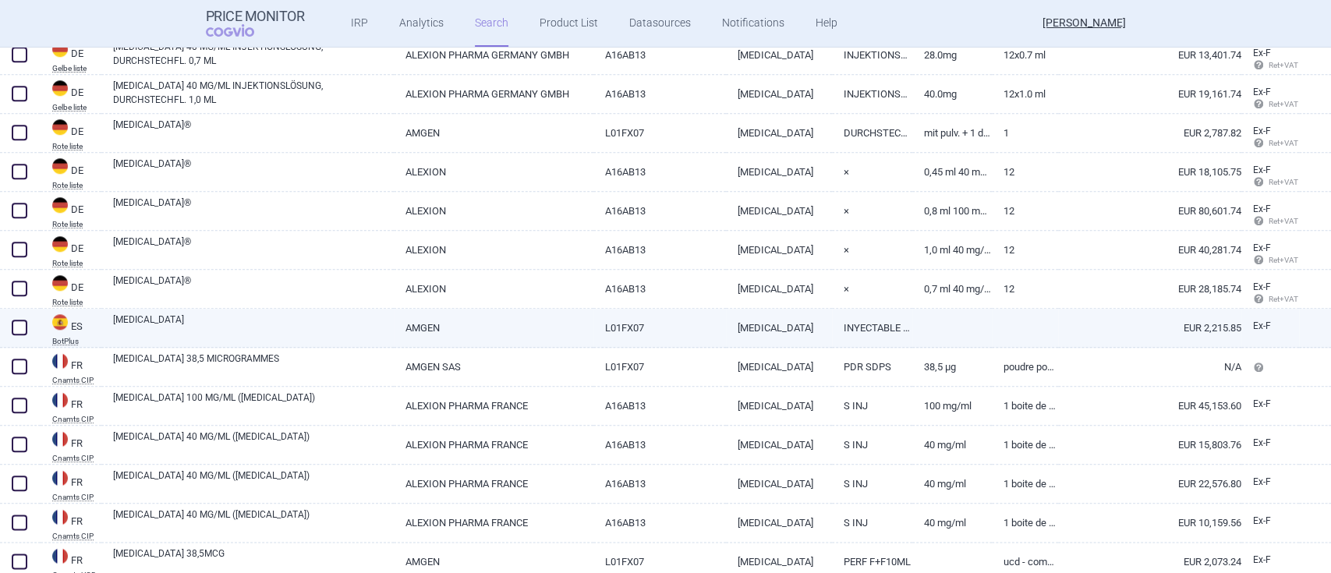
click at [800, 329] on link "[MEDICAL_DATA]" at bounding box center [779, 328] width 107 height 38
select select "EUR"
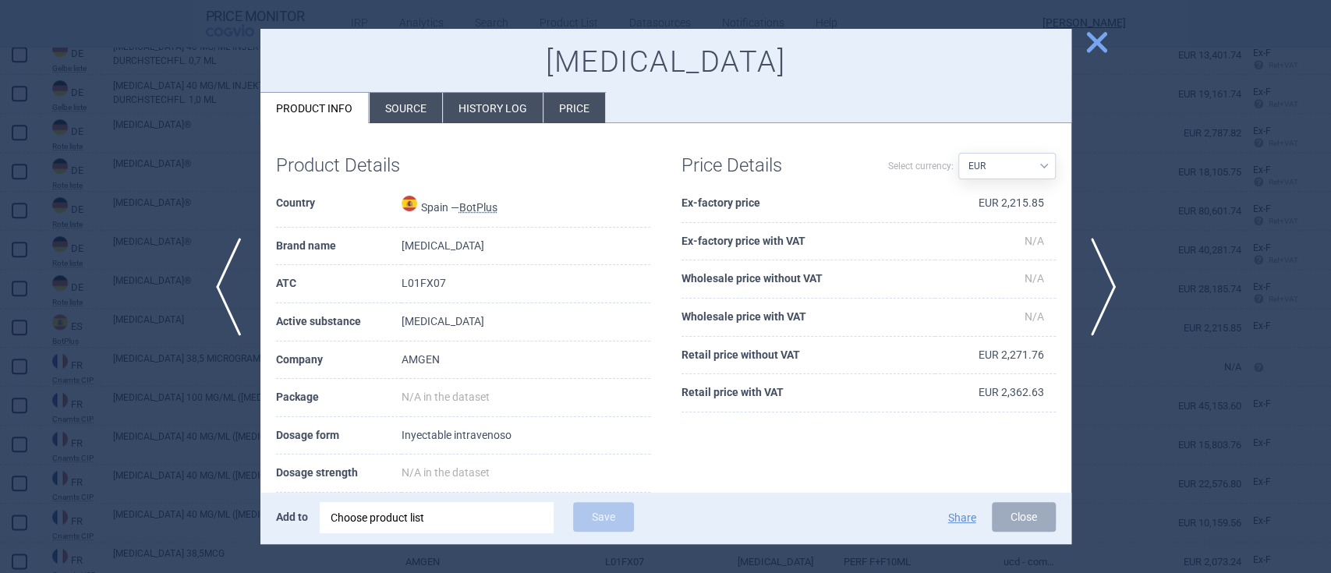
click at [1105, 41] on span "close" at bounding box center [1096, 42] width 27 height 27
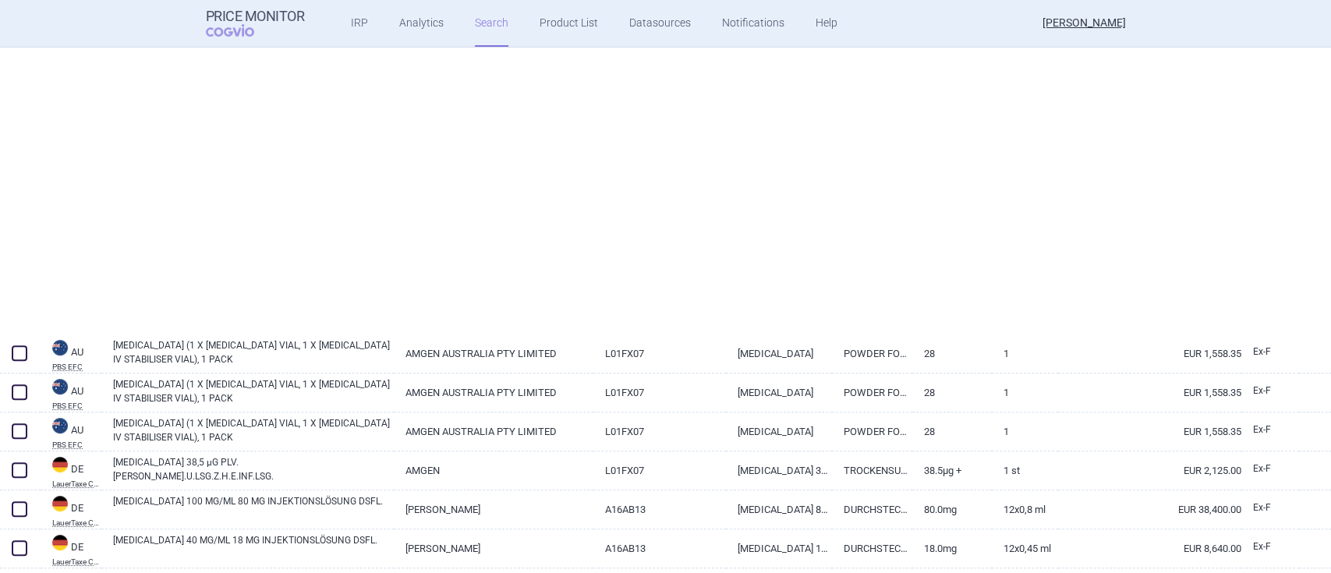
scroll to position [35, 0]
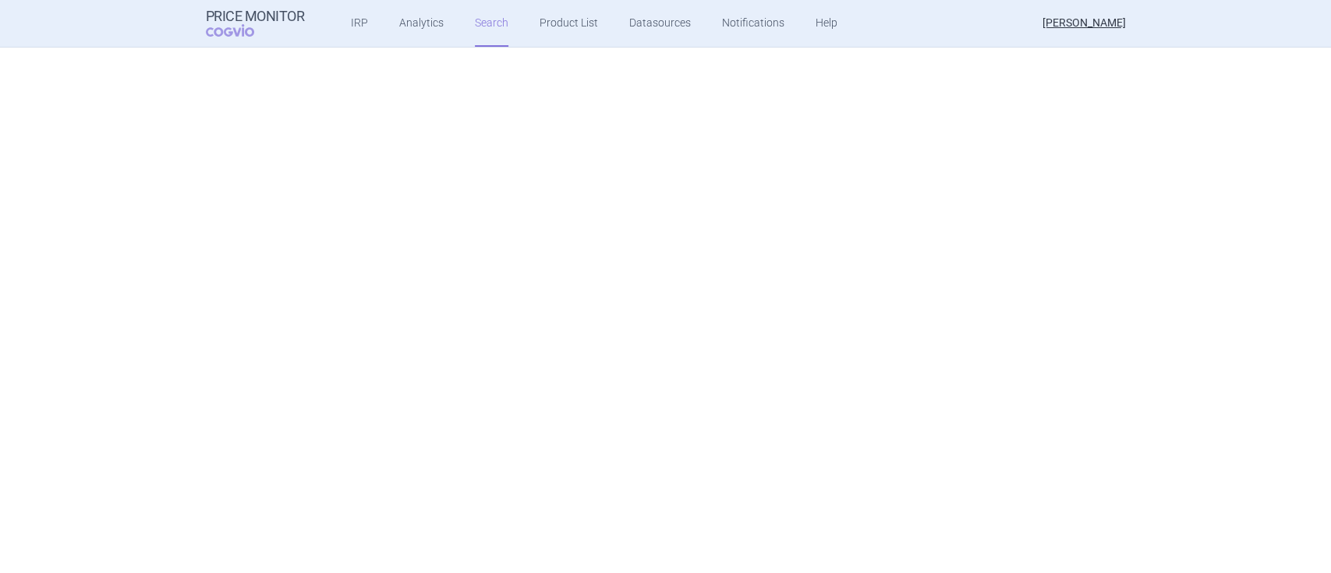
select select "brandName"
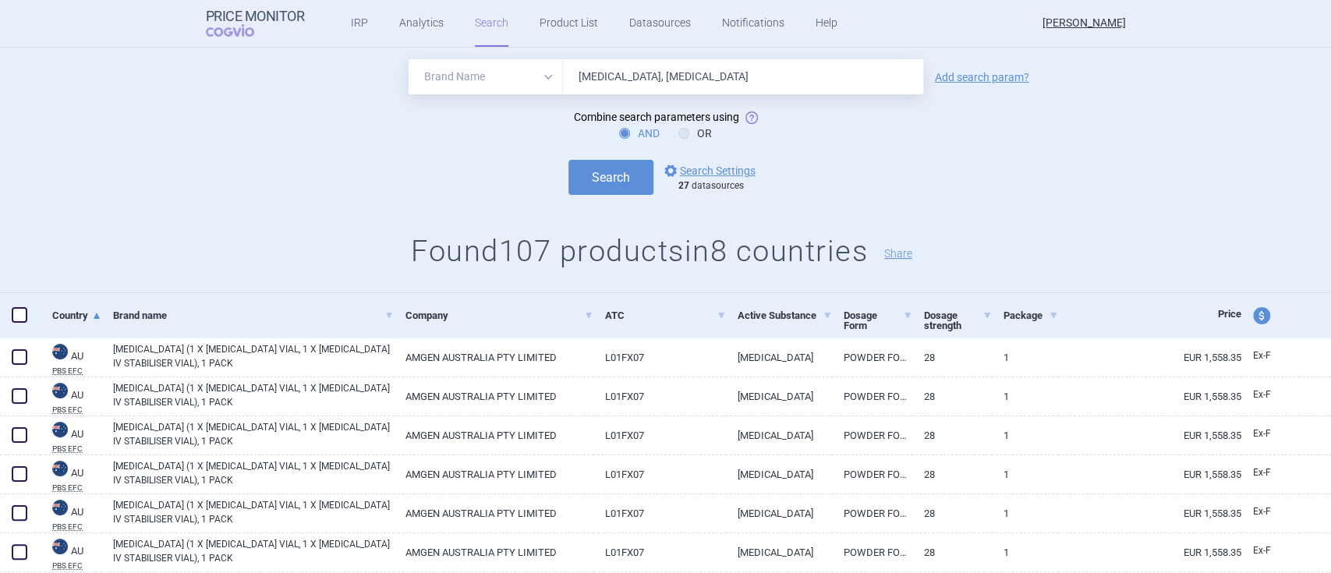
scroll to position [0, 0]
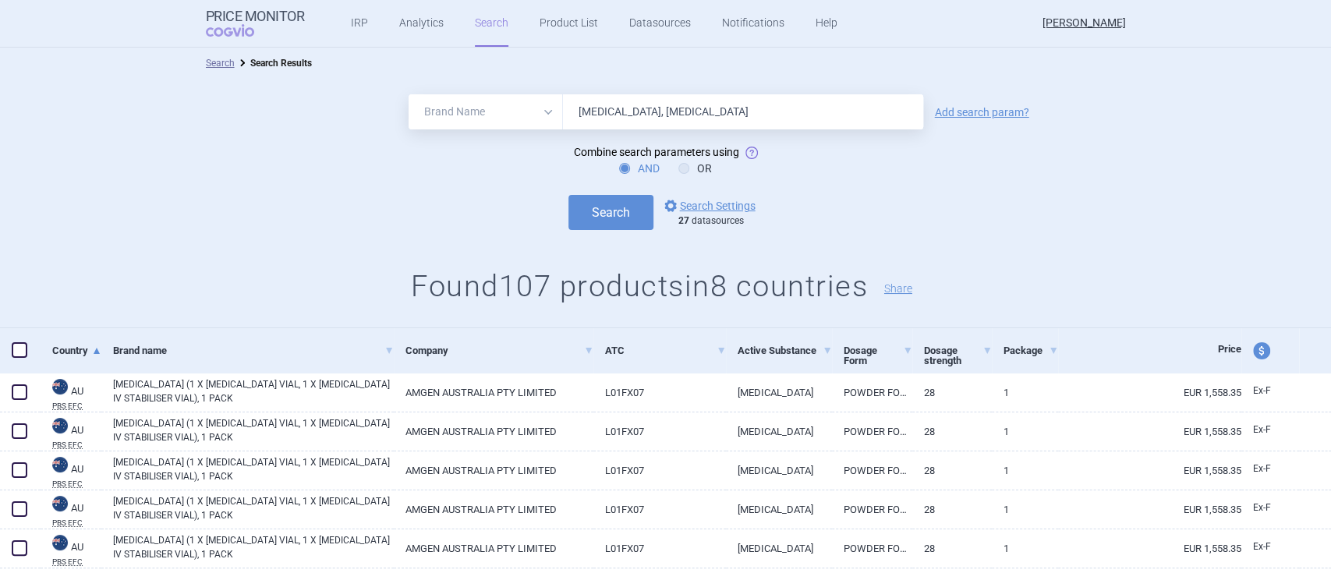
click at [1253, 345] on span "price and currency" at bounding box center [1261, 350] width 17 height 17
select select "ex-factory"
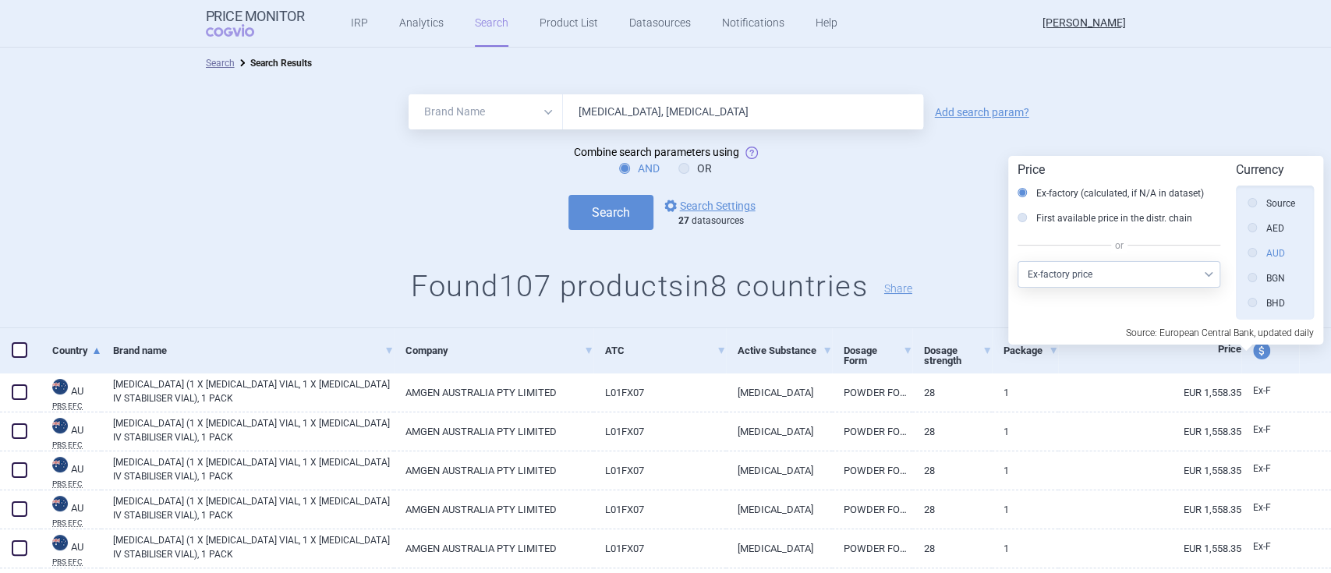
click at [1253, 251] on icon at bounding box center [1252, 252] width 9 height 9
click at [1253, 251] on input "AUD" at bounding box center [1257, 254] width 16 height 16
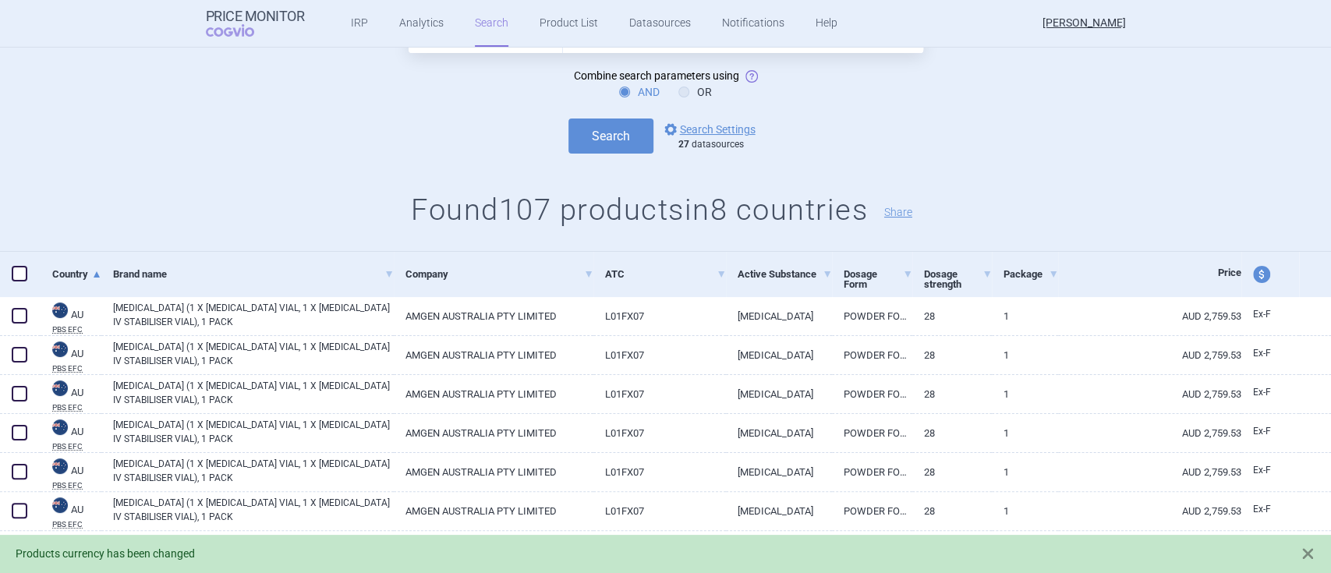
scroll to position [104, 0]
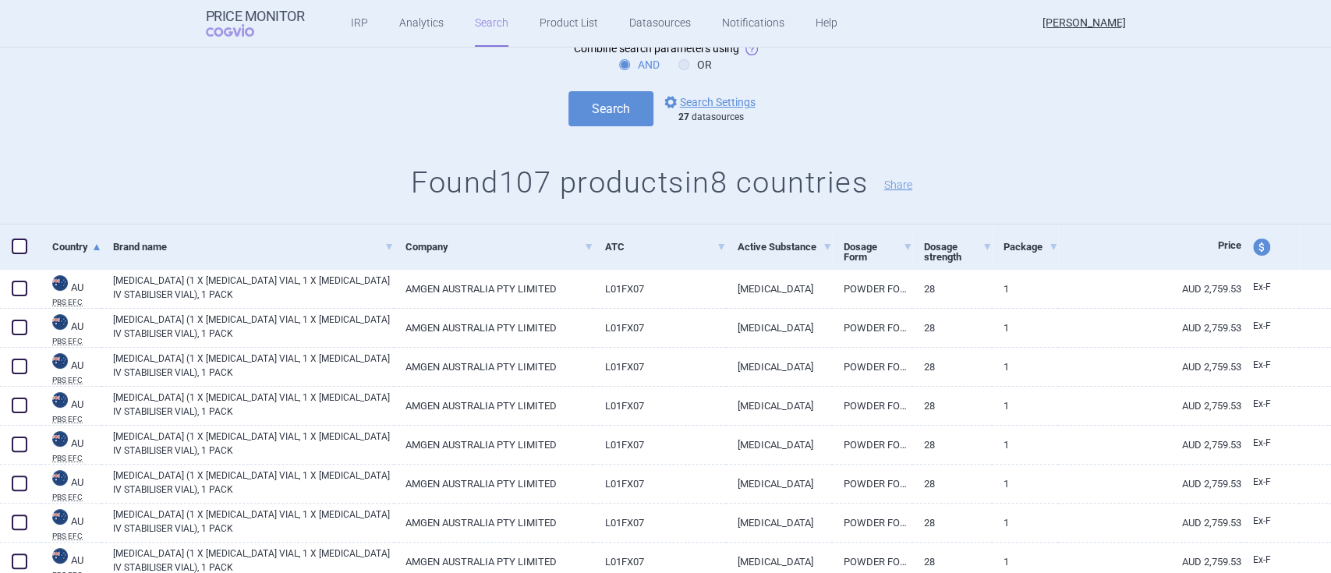
click at [1253, 248] on span "price and currency" at bounding box center [1261, 247] width 17 height 17
select select "ex-factory"
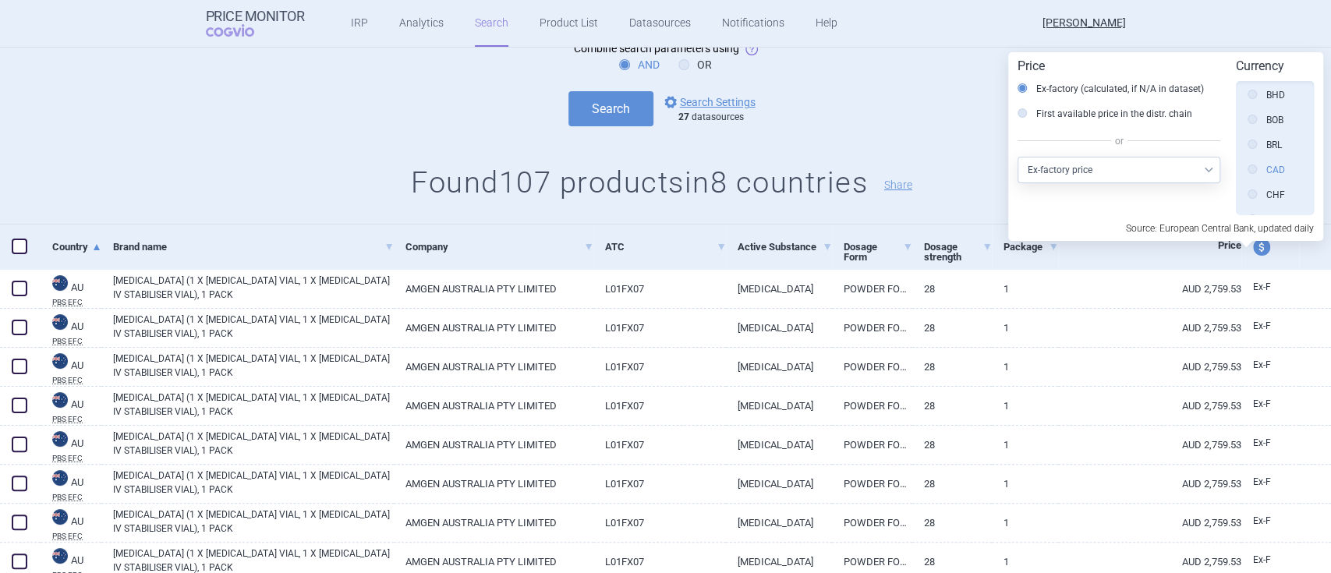
click at [1255, 166] on icon at bounding box center [1252, 169] width 9 height 9
click at [1255, 166] on input "CAD" at bounding box center [1257, 171] width 16 height 16
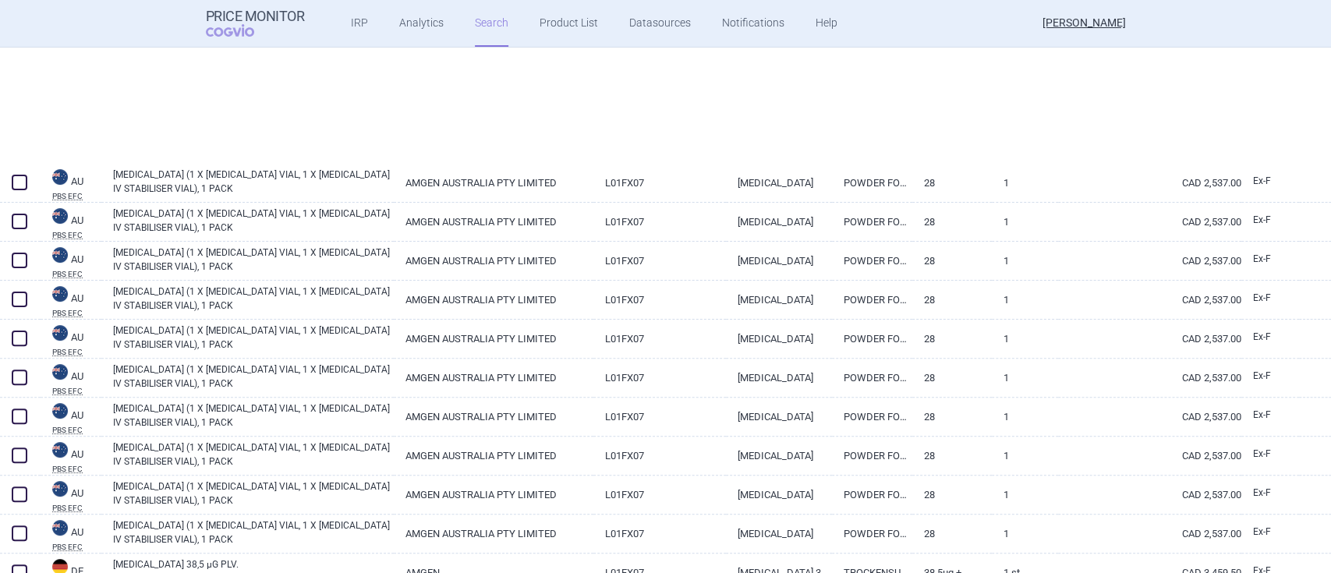
select select "brandName"
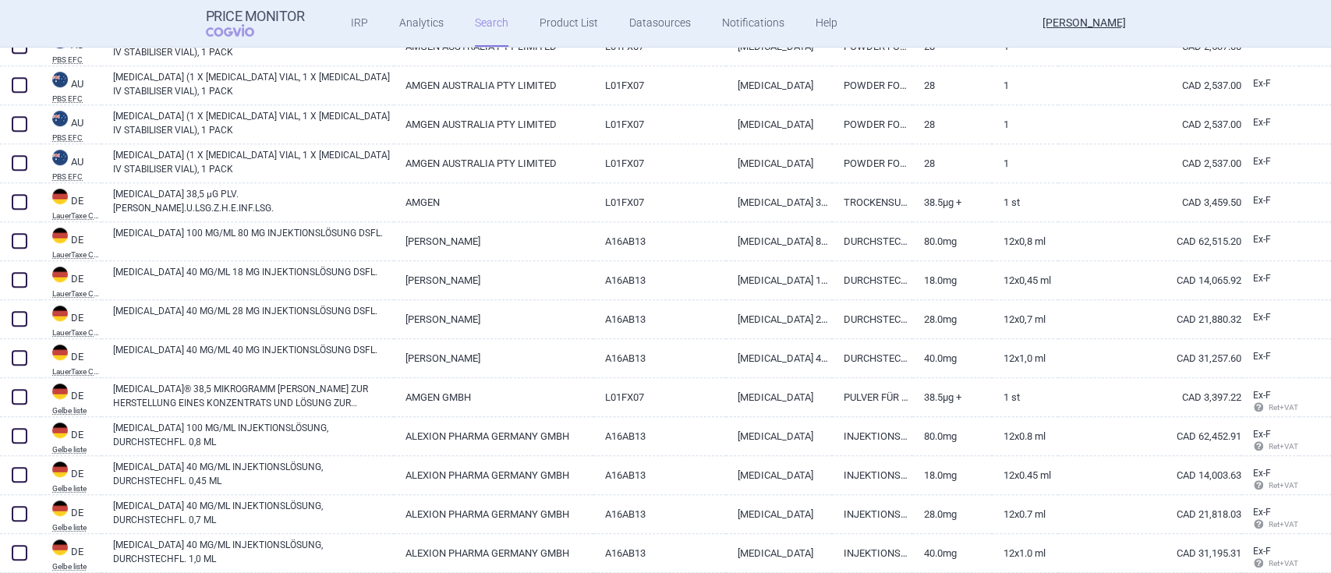
scroll to position [104, 0]
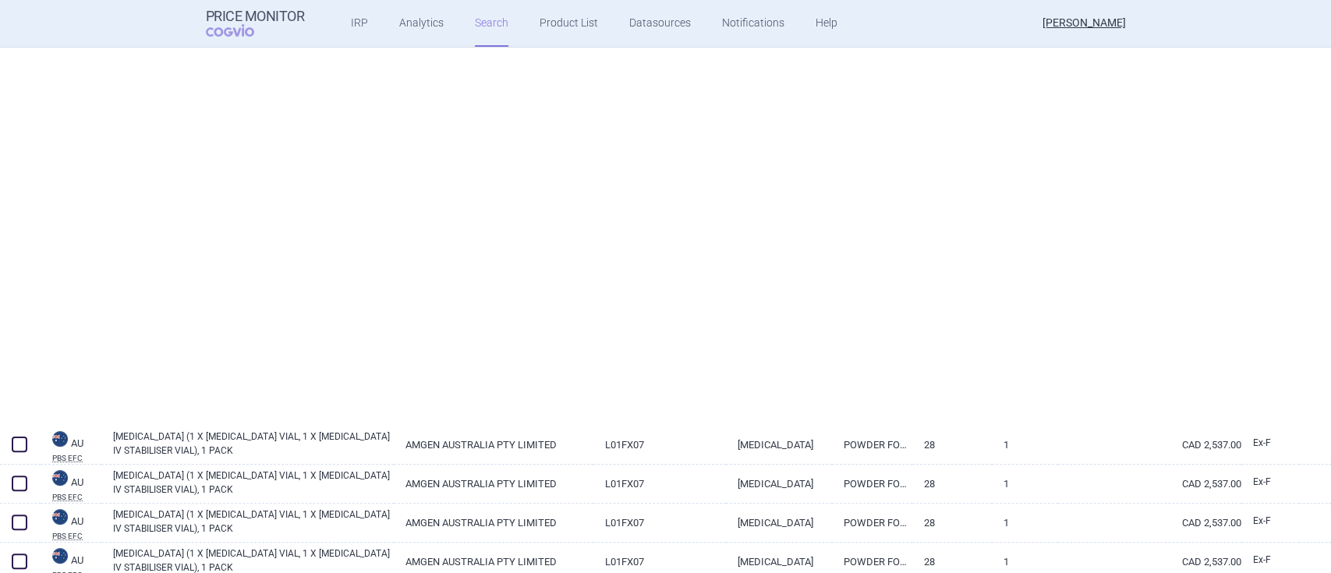
select select "brandName"
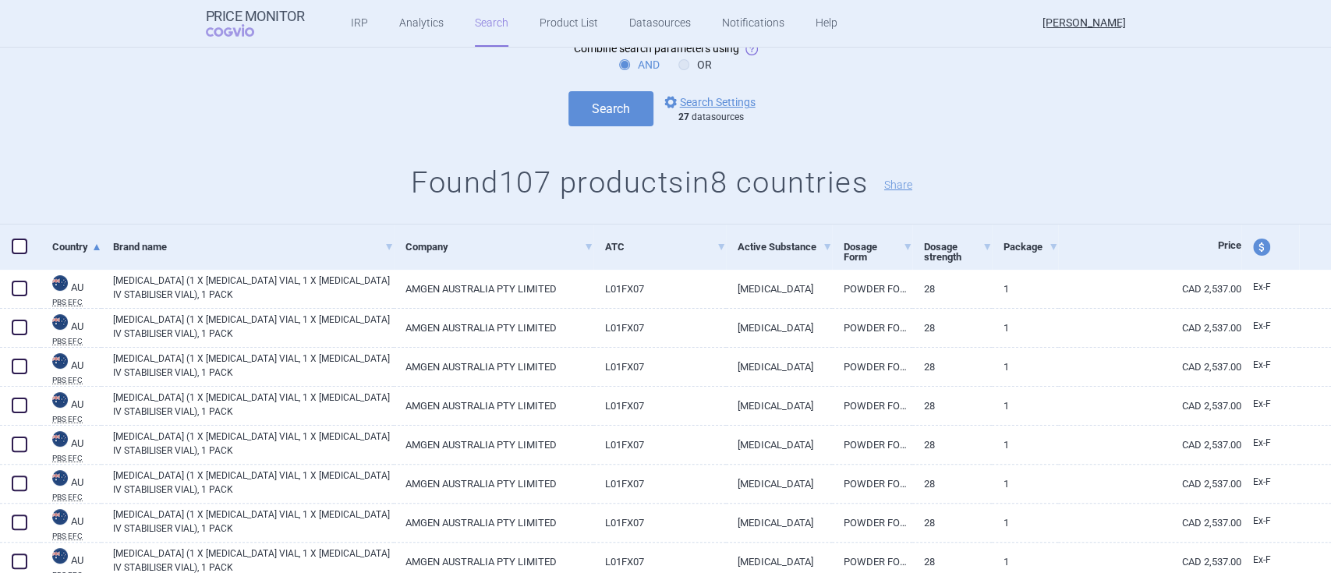
scroll to position [0, 0]
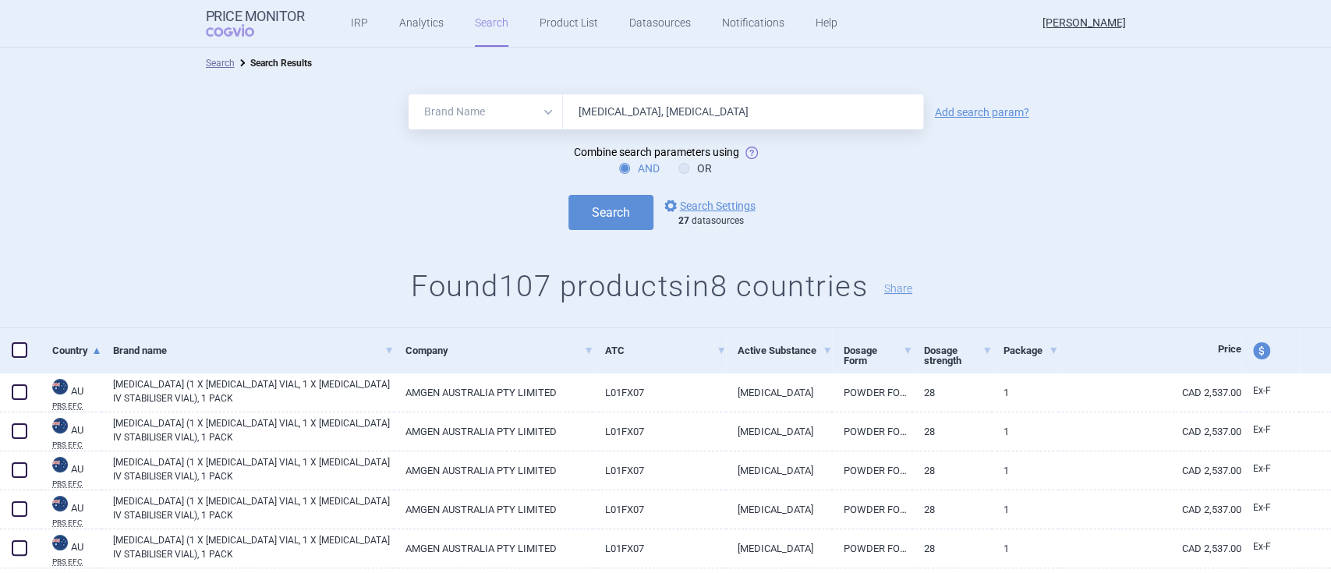
drag, startPoint x: 615, startPoint y: 115, endPoint x: 530, endPoint y: 125, distance: 85.6
click at [530, 125] on div "All Brand Name ATC Company Active Substance Country Newer than [MEDICAL_DATA], …" at bounding box center [666, 111] width 515 height 35
type input "[MEDICAL_DATA]"
click at [569, 195] on button "Search" at bounding box center [611, 212] width 85 height 35
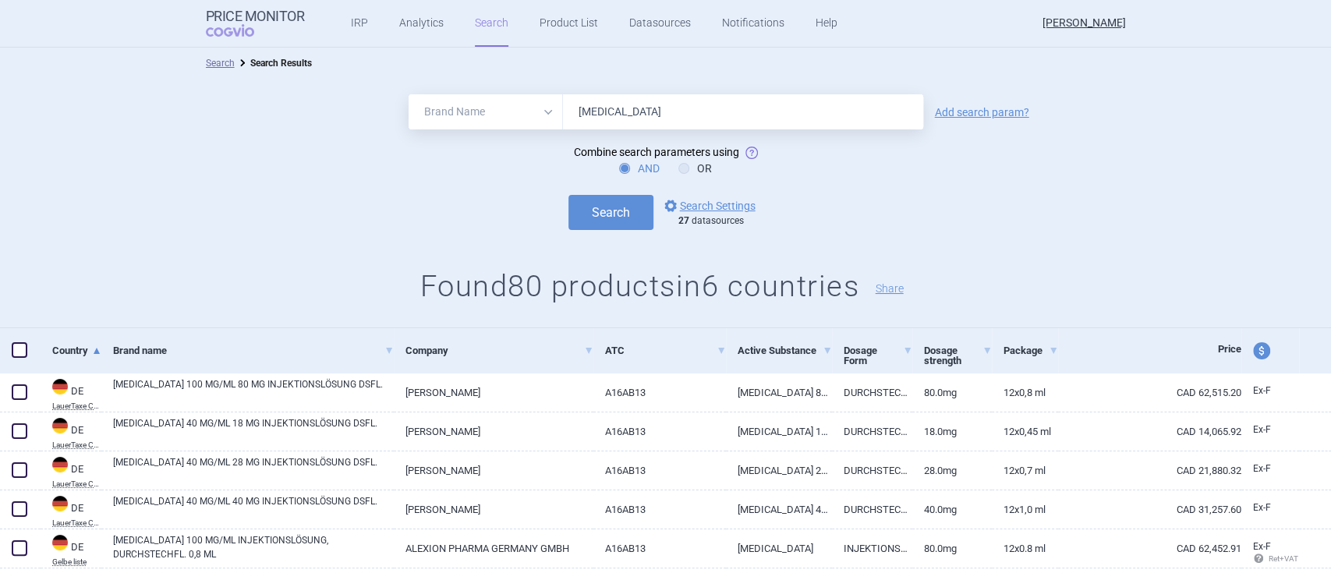
click at [1253, 353] on span "price and currency" at bounding box center [1261, 350] width 17 height 17
select select "ex-factory"
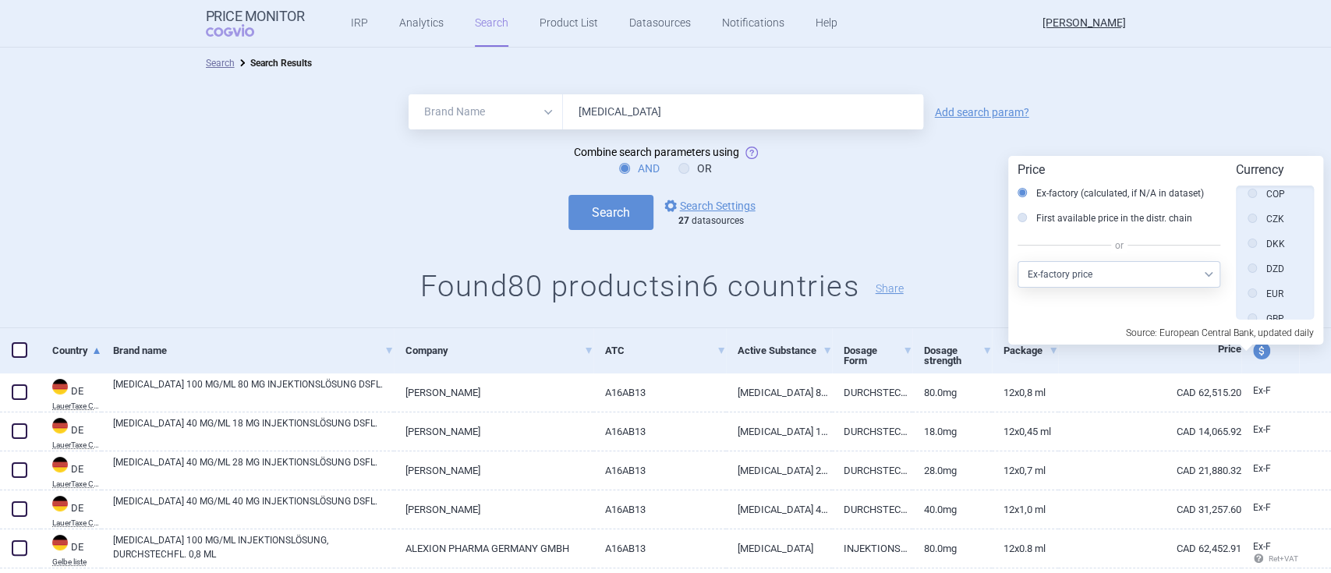
scroll to position [275, 0]
click at [1263, 279] on label "EUR" at bounding box center [1266, 279] width 36 height 16
click at [1263, 279] on input "EUR" at bounding box center [1257, 279] width 16 height 16
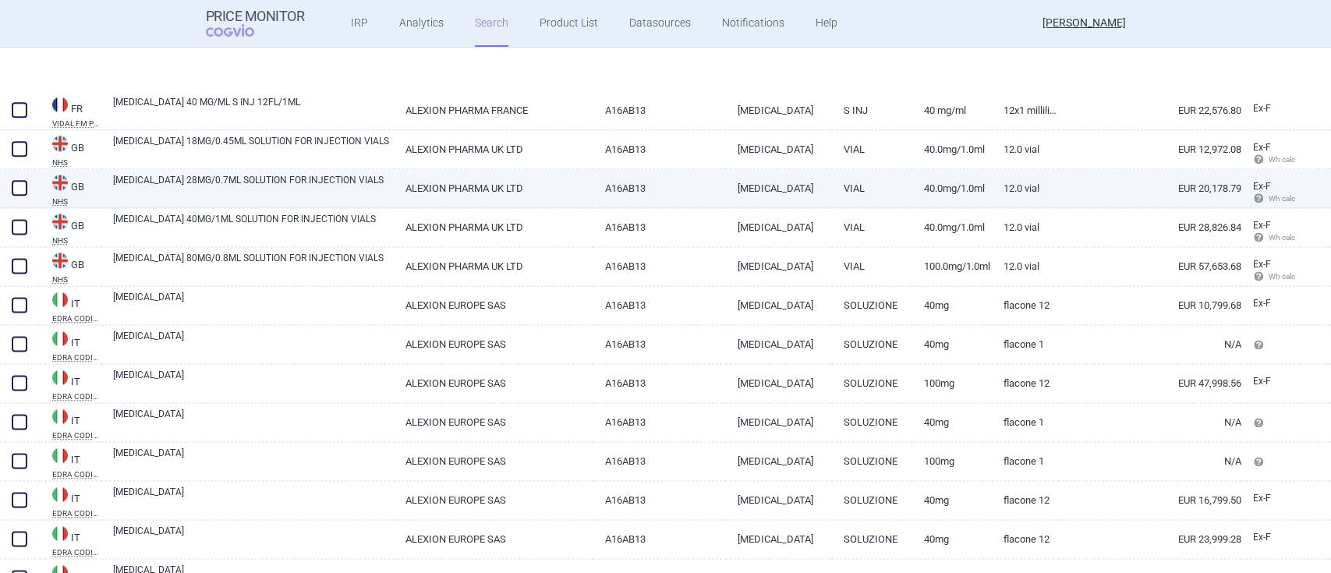
scroll to position [1455, 0]
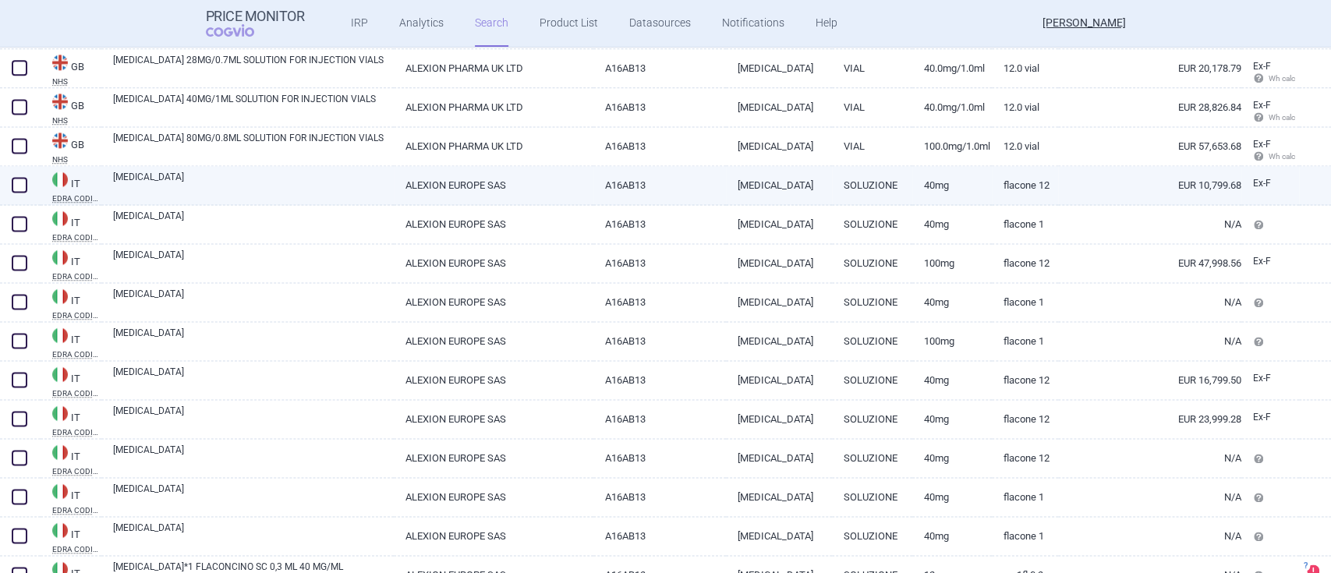
click at [140, 176] on link "[MEDICAL_DATA]" at bounding box center [253, 184] width 281 height 28
select select "EUR"
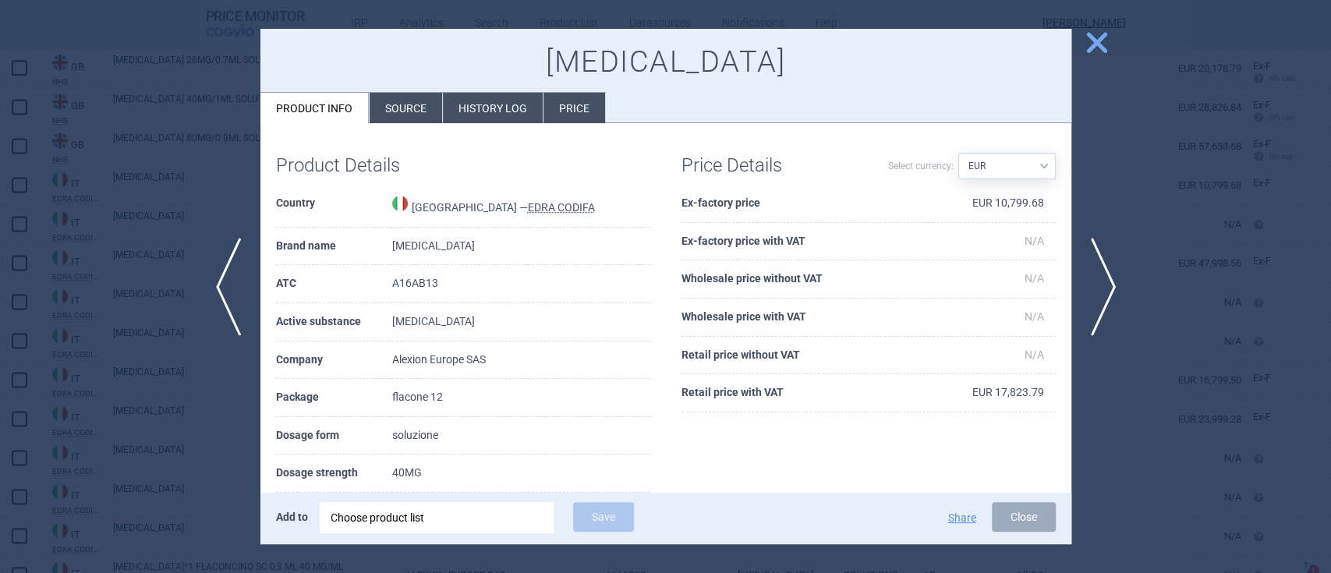
click at [392, 108] on li "Source" at bounding box center [406, 108] width 73 height 30
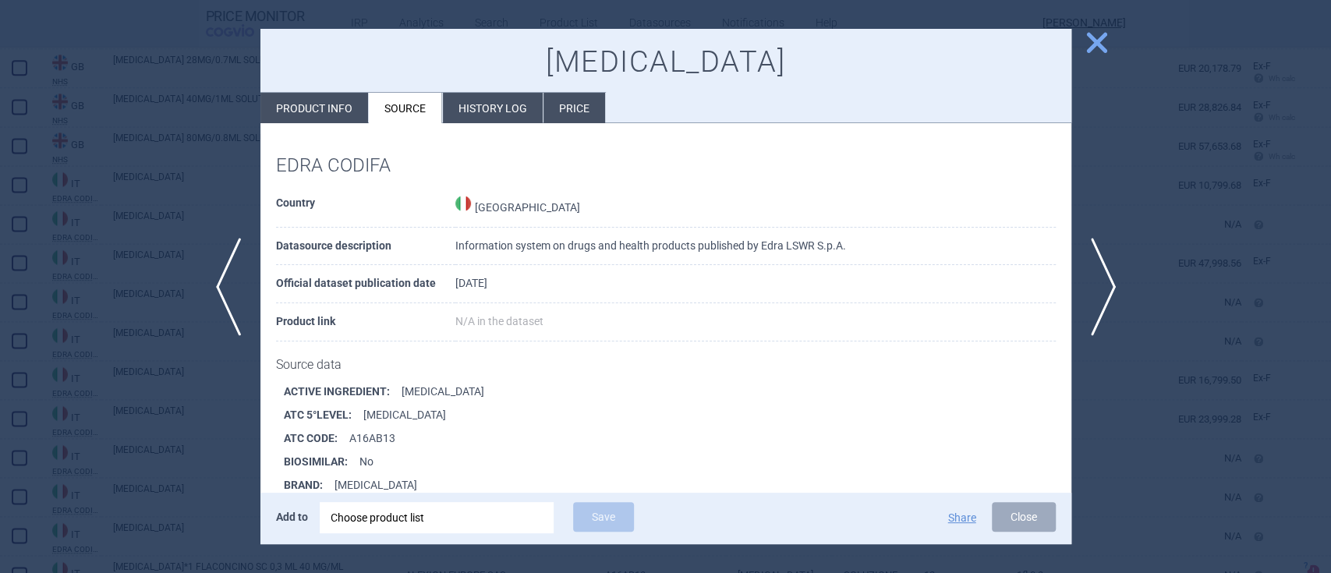
click at [325, 101] on li "Product info" at bounding box center [314, 108] width 108 height 30
select select "EUR"
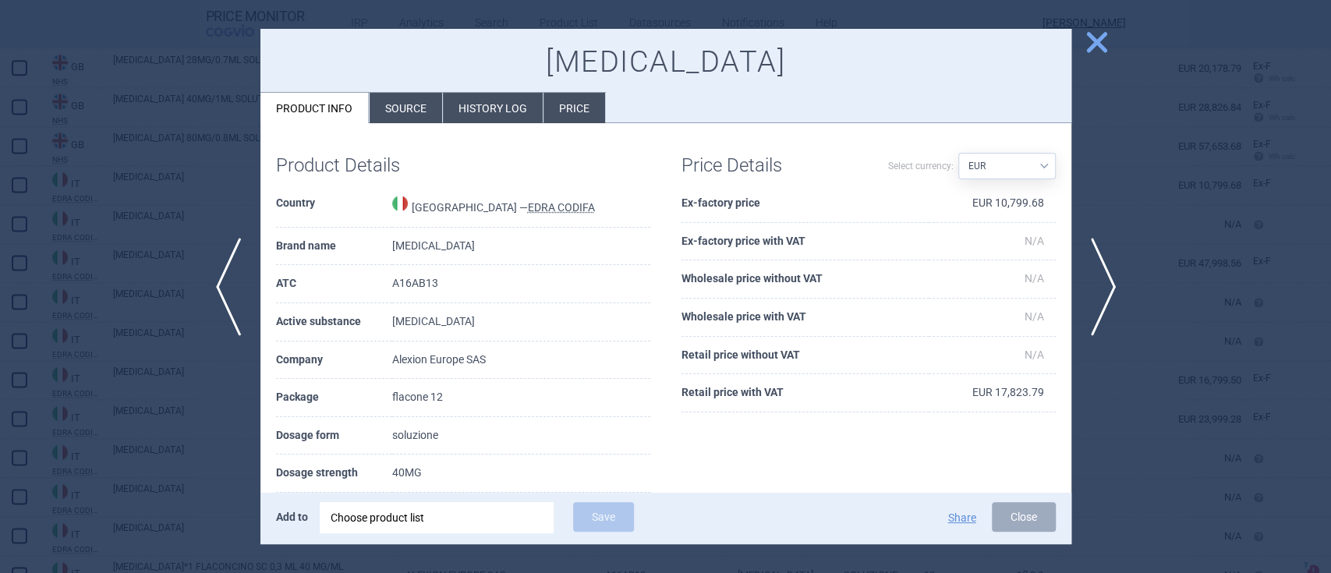
click at [1105, 41] on span "close" at bounding box center [1096, 42] width 27 height 27
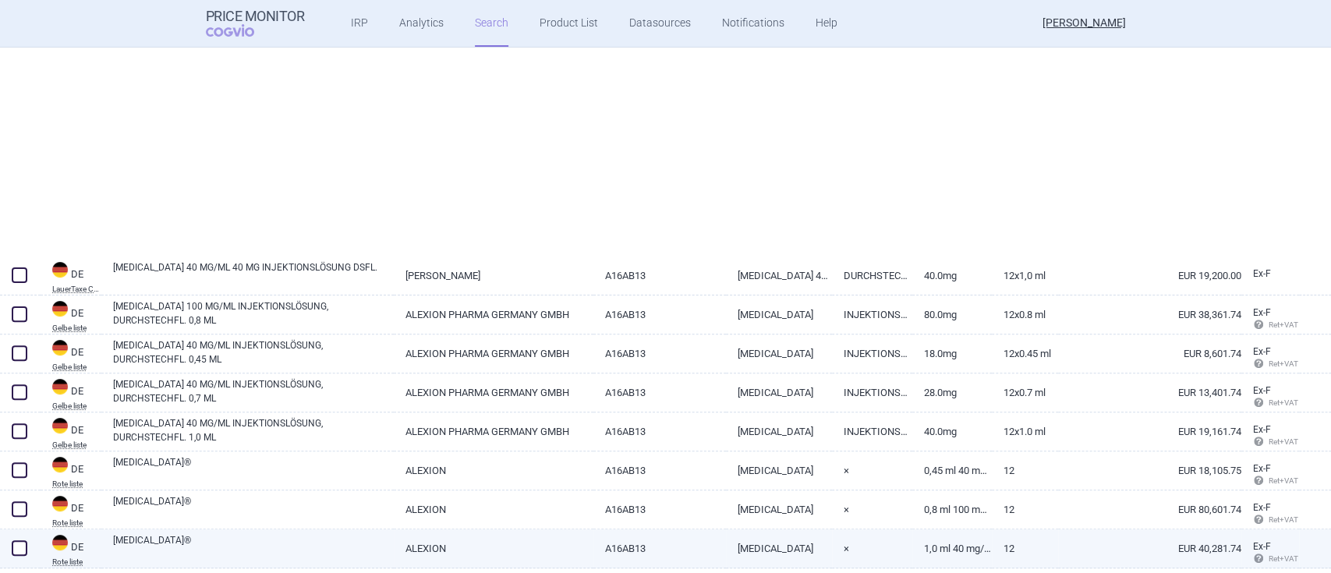
scroll to position [207, 0]
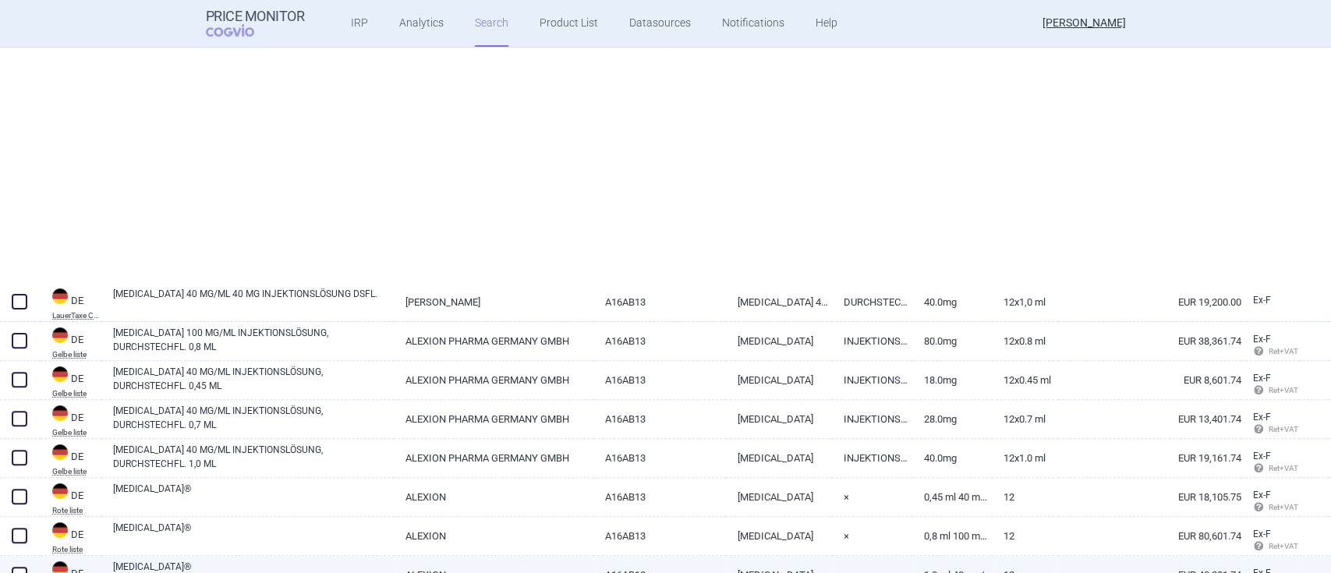
select select "brandName"
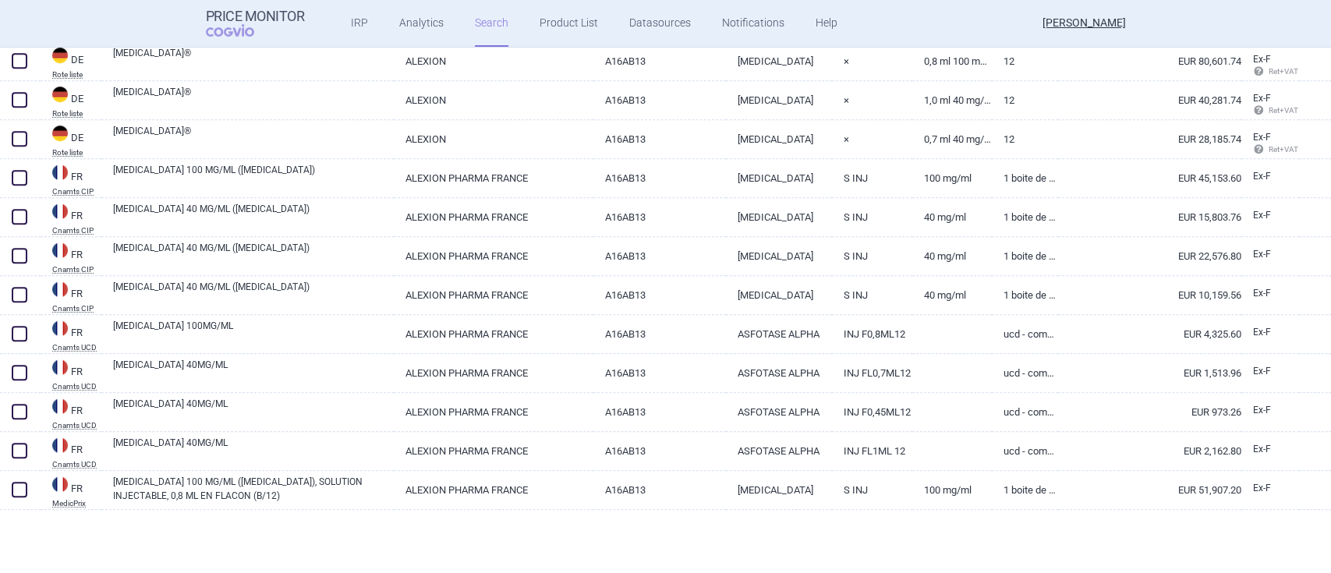
scroll to position [0, 0]
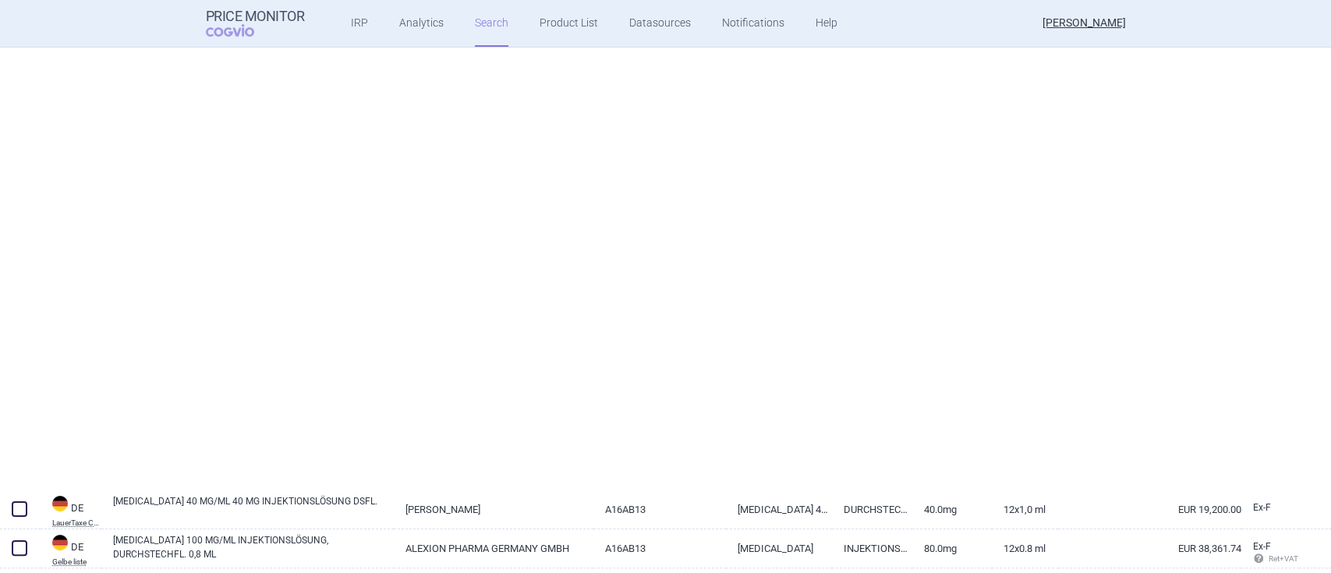
select select "brandName"
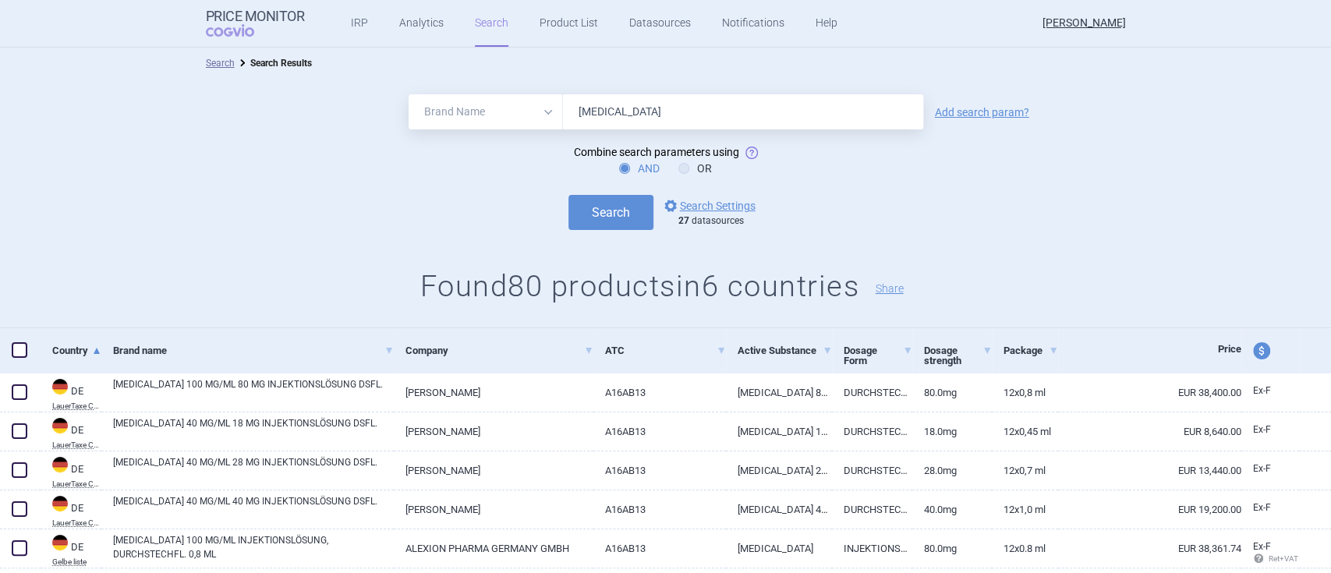
click at [1251, 360] on div "price and currency" at bounding box center [1271, 350] width 58 height 45
click at [1253, 356] on span "price and currency" at bounding box center [1261, 350] width 17 height 17
select select "ex-factory"
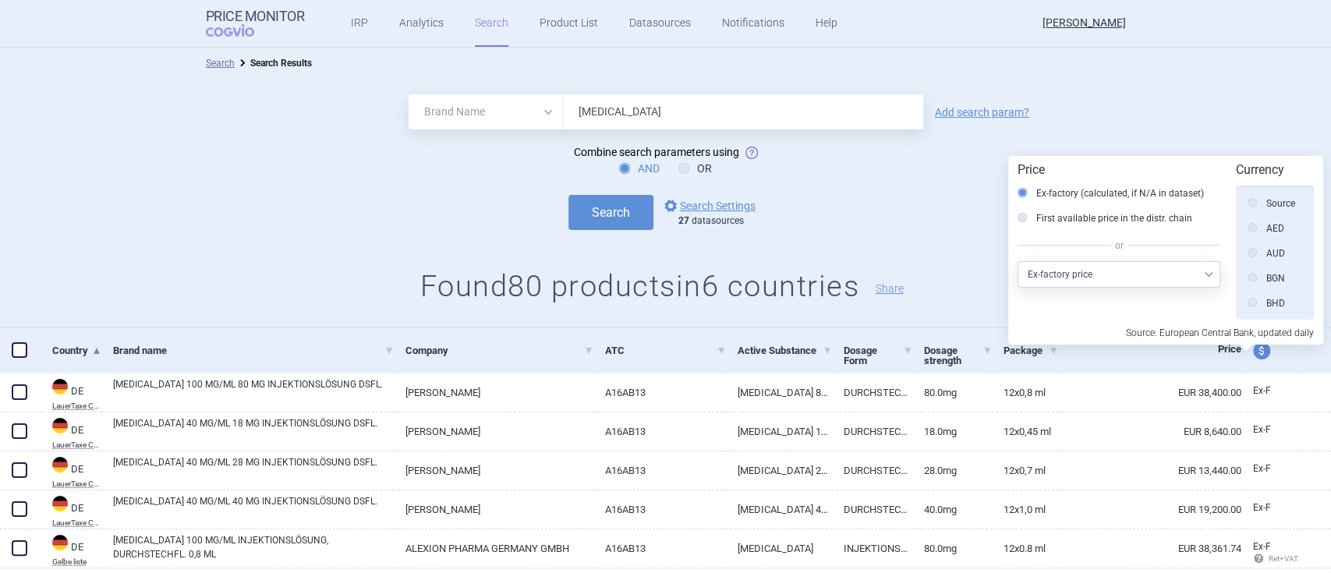
scroll to position [351, 0]
click at [1256, 229] on label "GBP" at bounding box center [1266, 227] width 37 height 16
click at [1256, 229] on input "GBP" at bounding box center [1257, 228] width 16 height 16
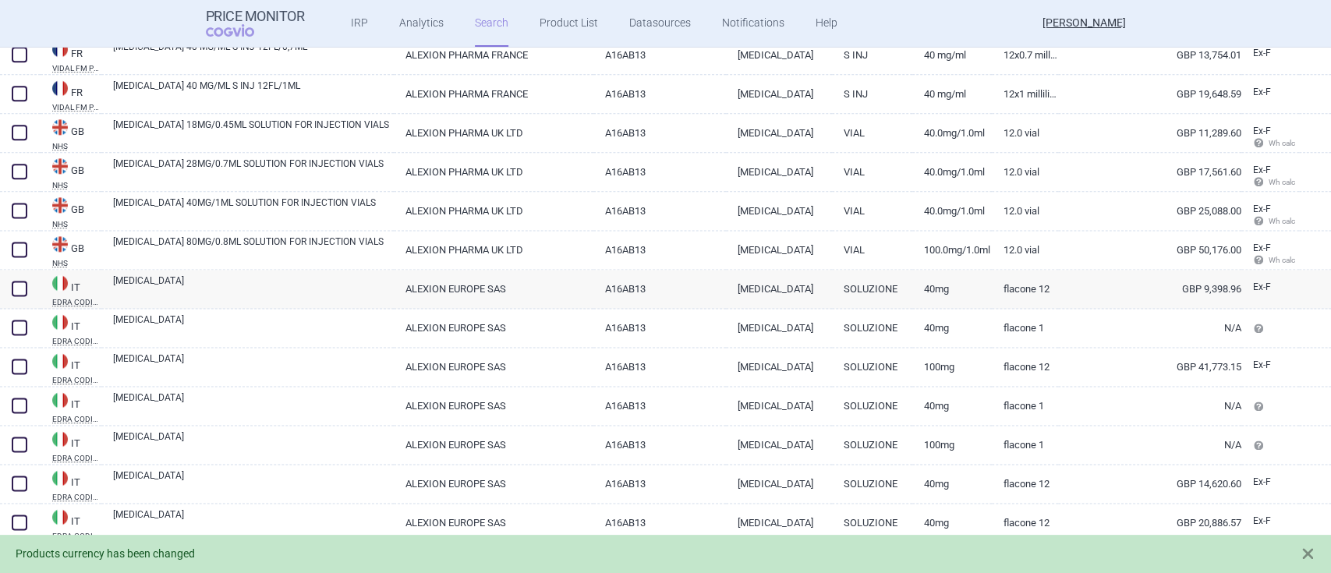
scroll to position [1248, 0]
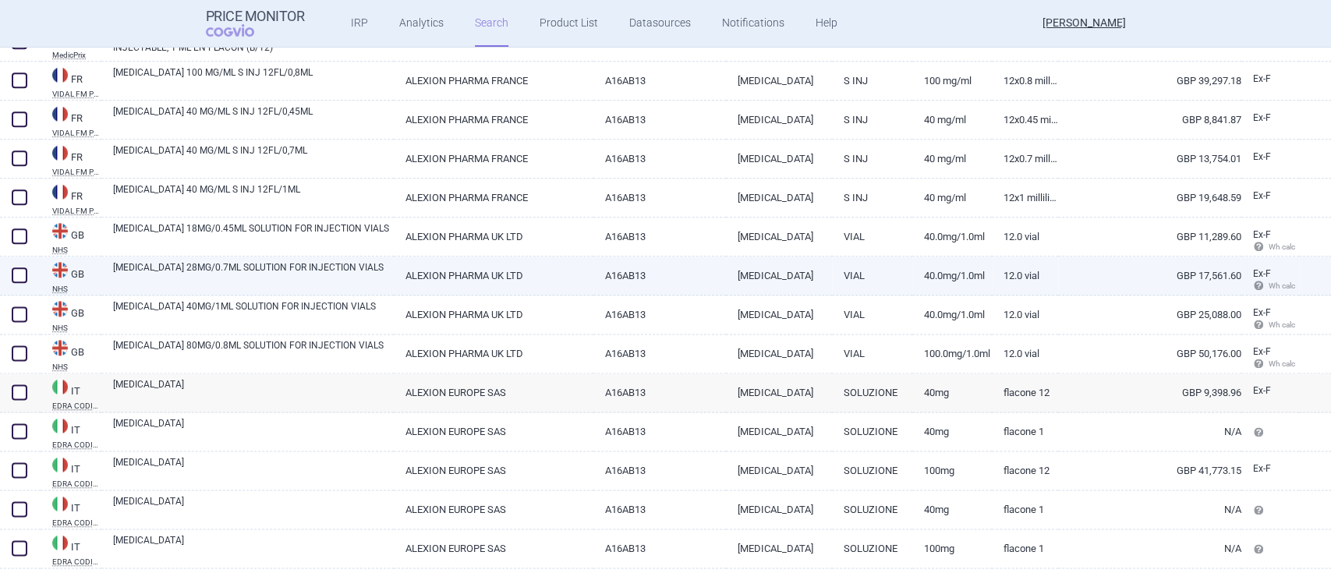
click at [150, 270] on link "[MEDICAL_DATA] 28MG/0.7ML SOLUTION FOR INJECTION VIALS" at bounding box center [253, 274] width 281 height 28
select select "GBP"
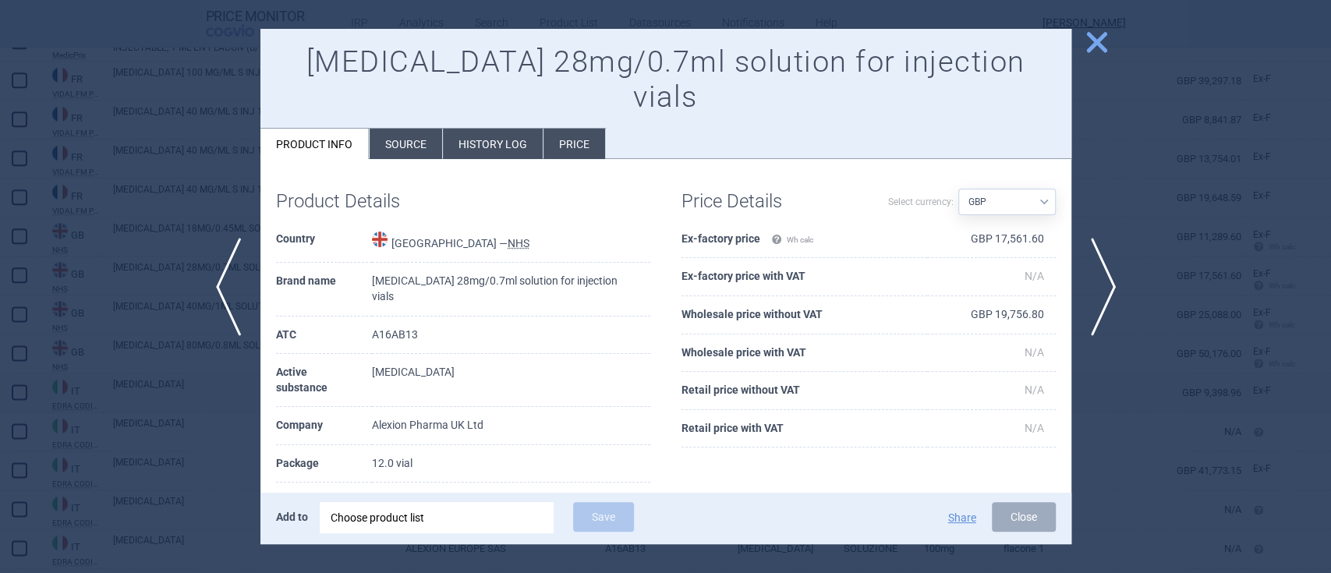
click at [1108, 38] on span "close" at bounding box center [1096, 42] width 27 height 27
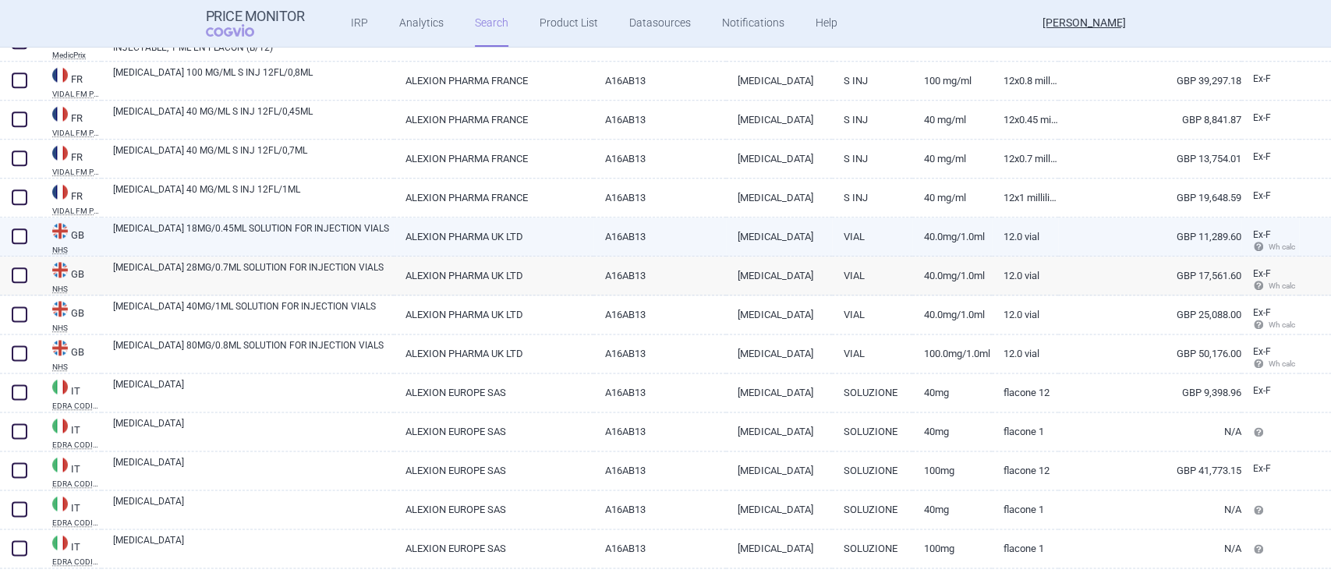
click at [184, 229] on link "[MEDICAL_DATA] 18MG/0.45ML SOLUTION FOR INJECTION VIALS" at bounding box center [253, 235] width 281 height 28
select select "GBP"
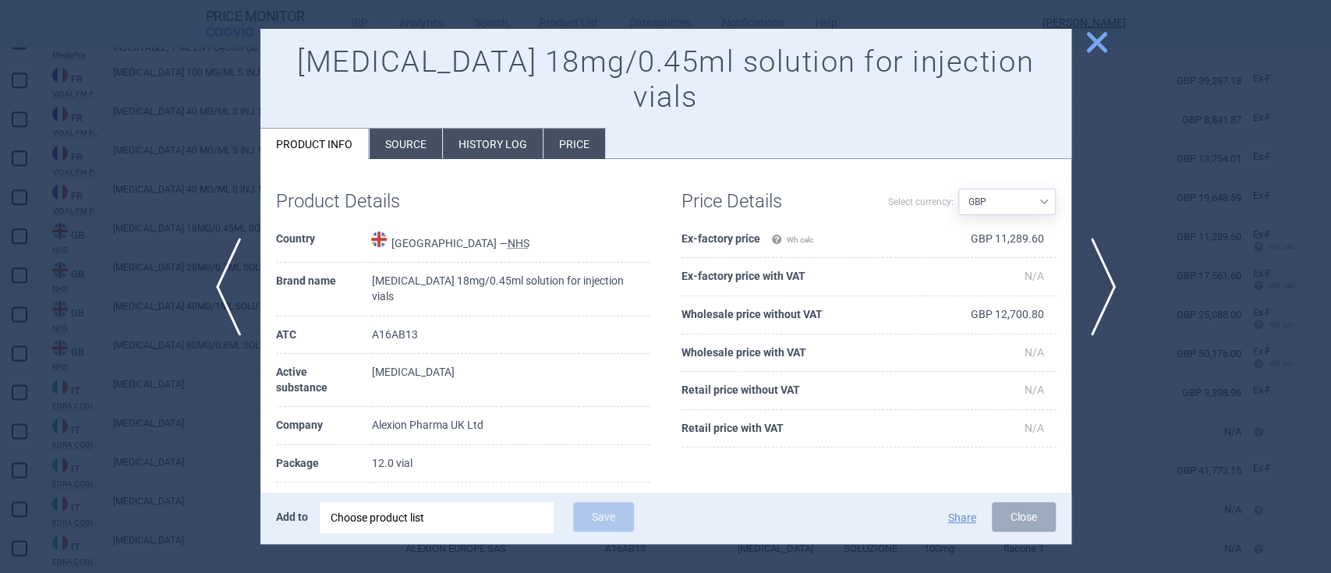
click at [1092, 47] on span "close" at bounding box center [1096, 42] width 27 height 27
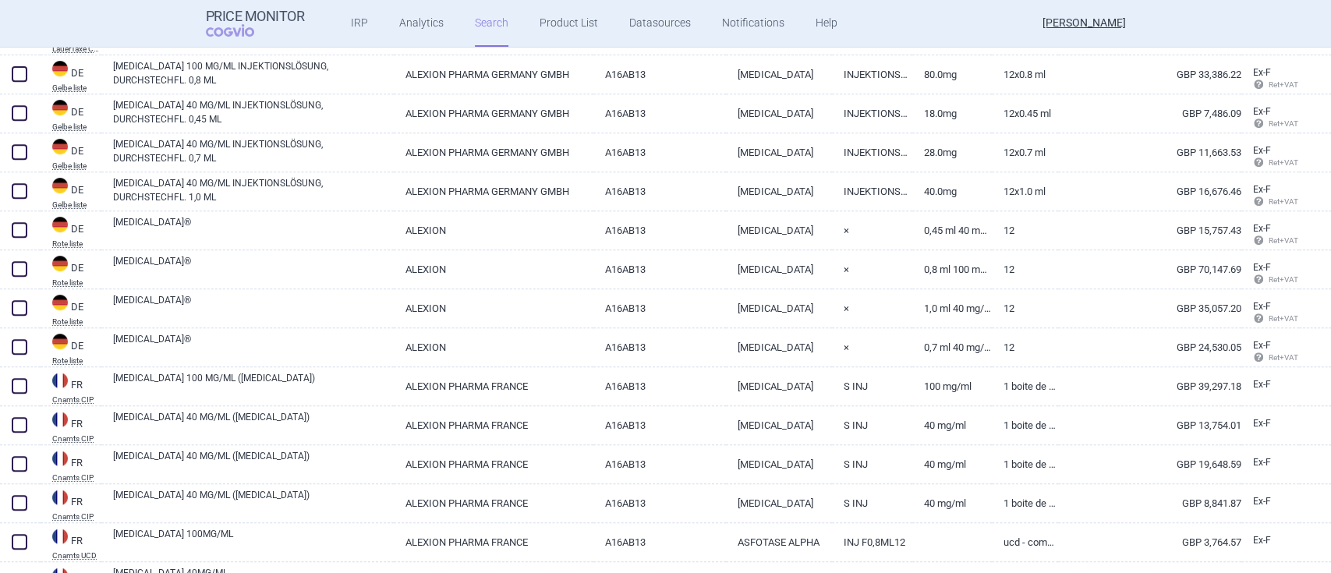
scroll to position [28, 0]
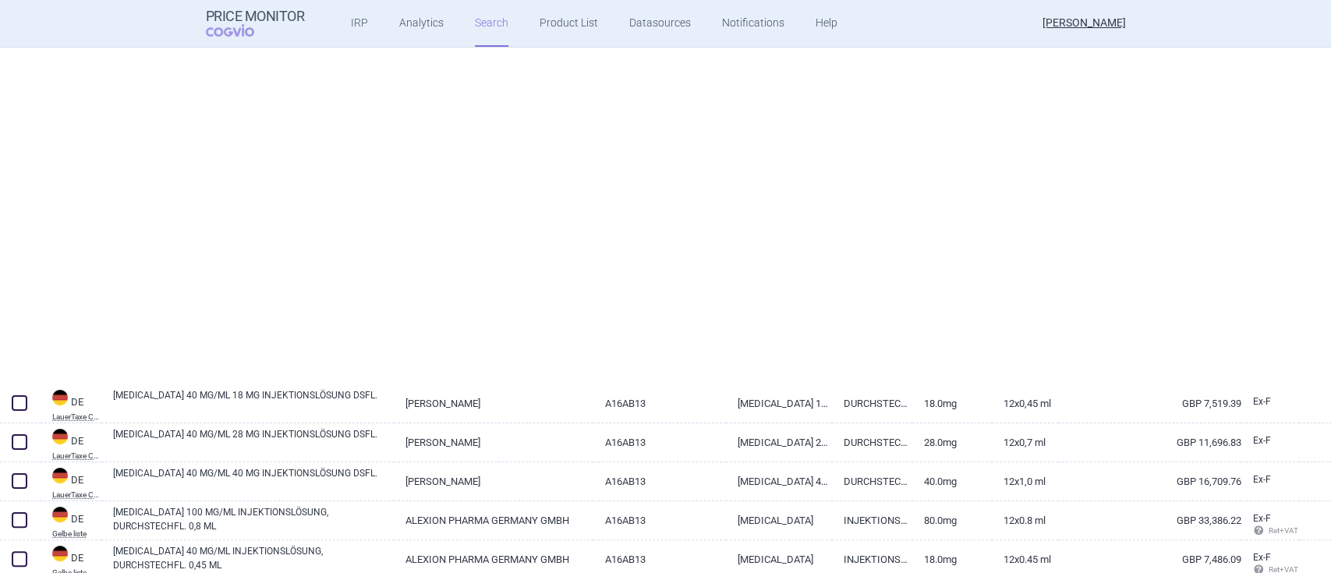
select select "brandName"
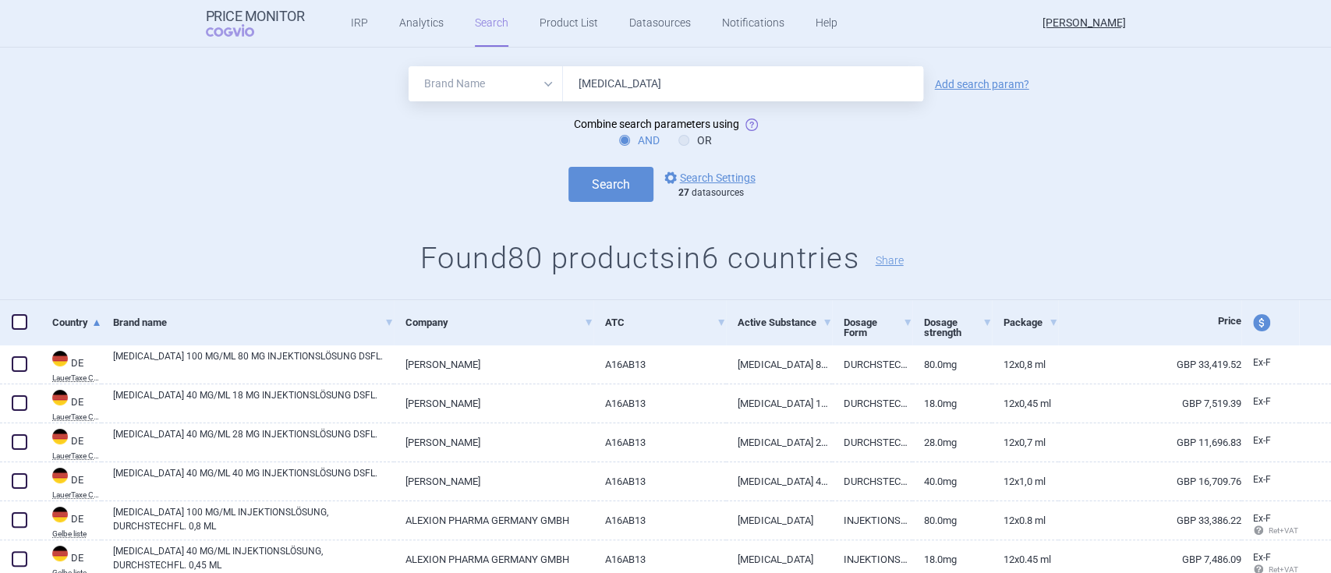
scroll to position [0, 0]
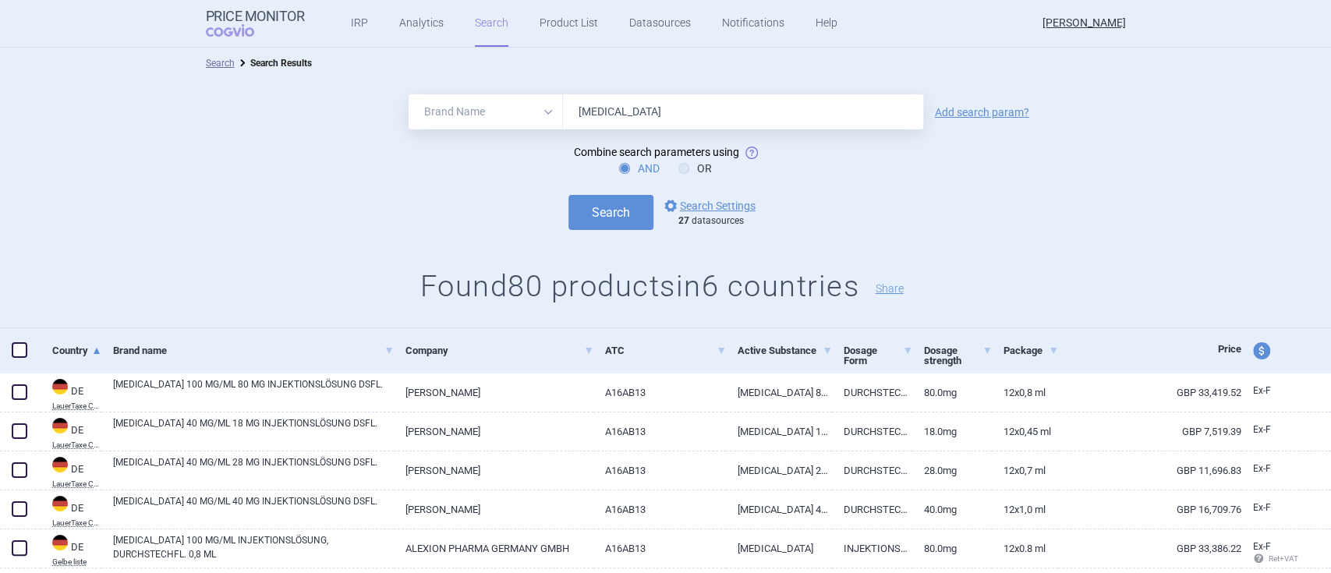
click at [1253, 342] on button "price and currency" at bounding box center [1261, 350] width 17 height 17
select select "ex-factory"
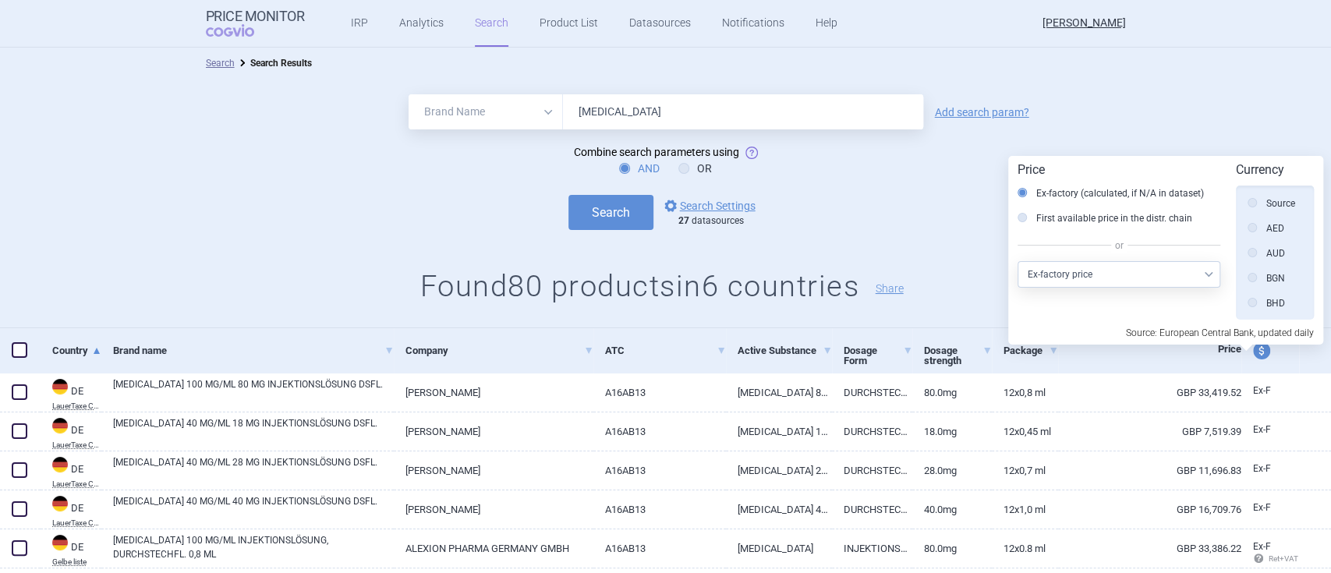
scroll to position [376, 0]
click at [1247, 81] on div "All Brand Name ATC Company Active Substance Country Newer than [MEDICAL_DATA] A…" at bounding box center [665, 204] width 1331 height 250
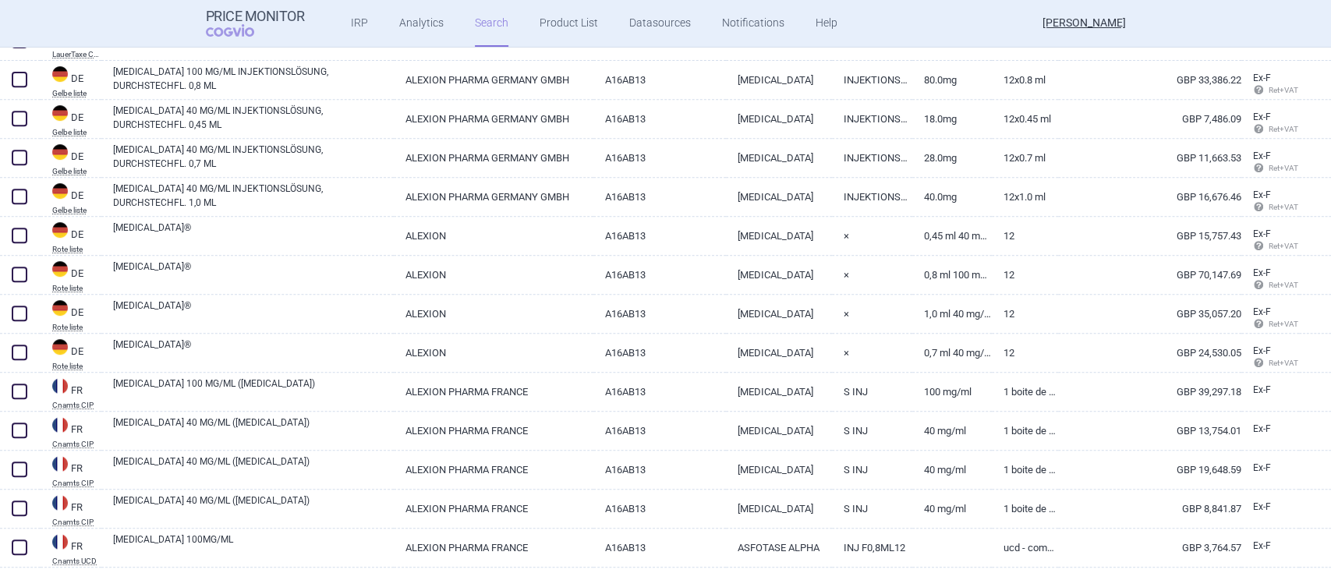
scroll to position [56, 0]
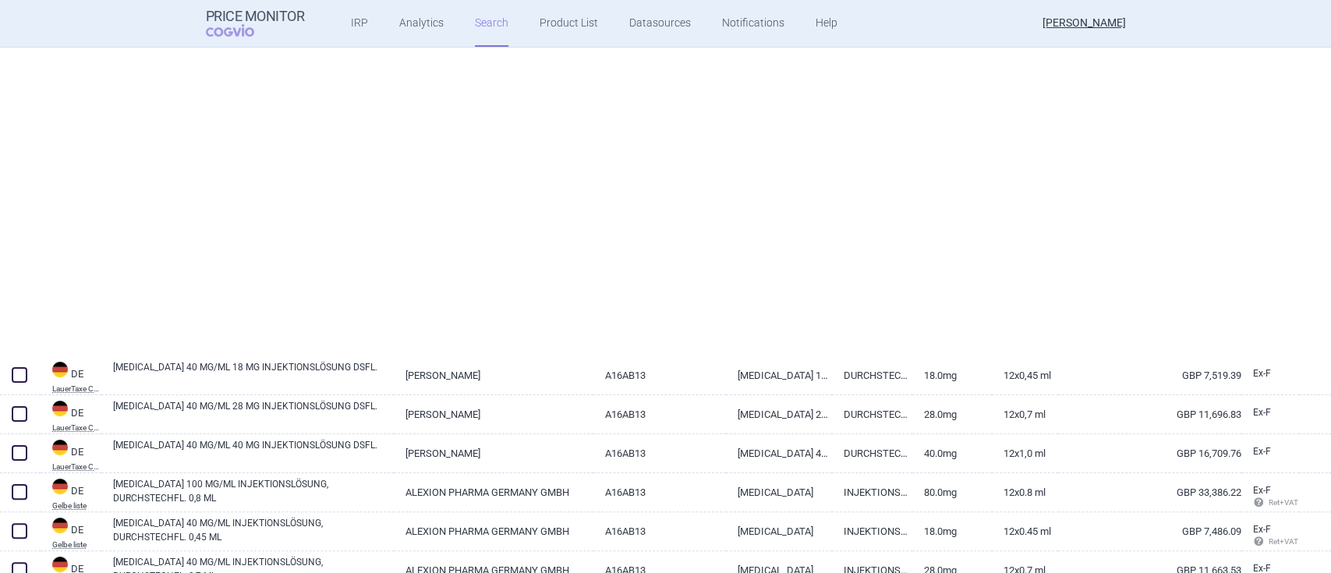
select select "brandName"
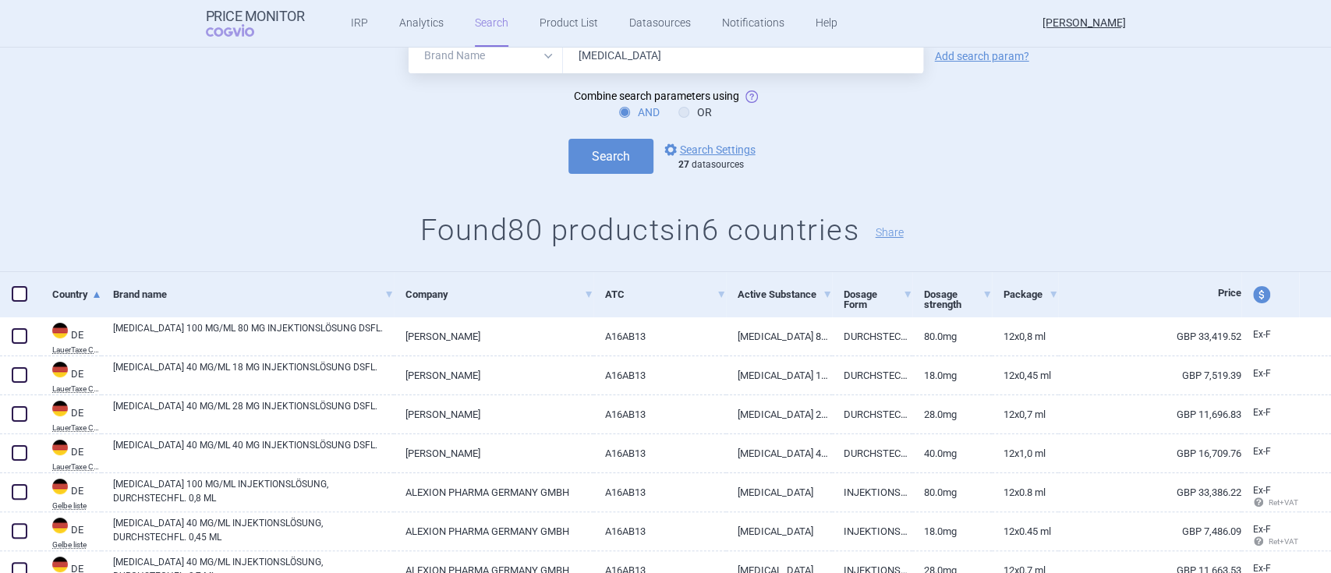
scroll to position [0, 0]
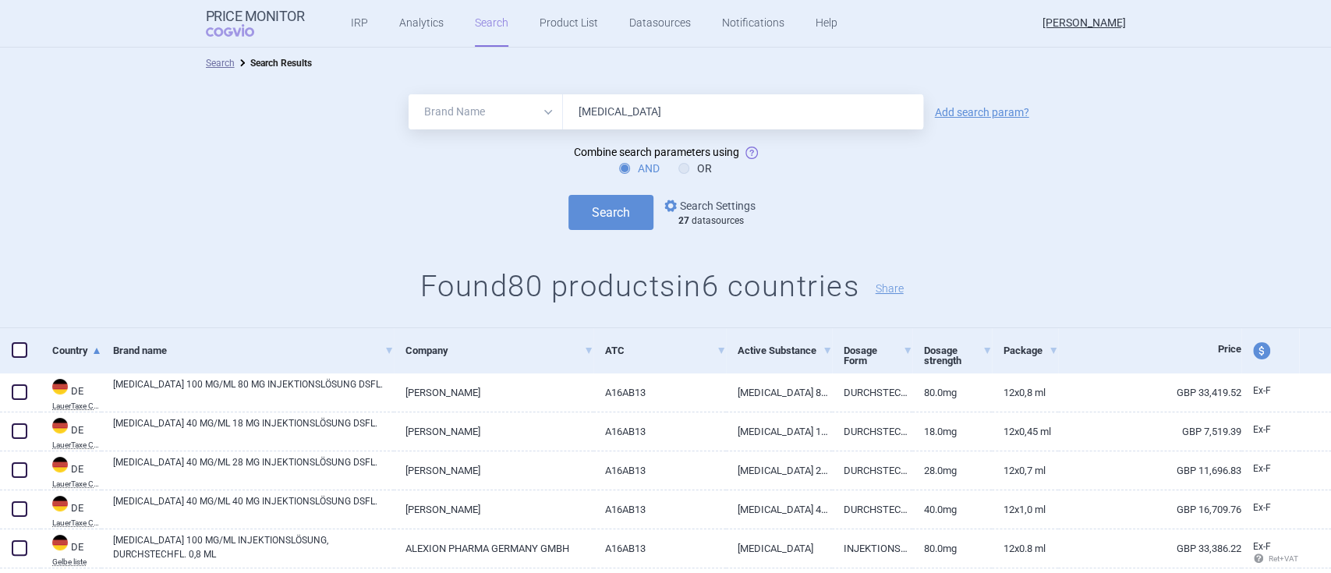
click at [693, 205] on link "options Search Settings" at bounding box center [708, 206] width 94 height 19
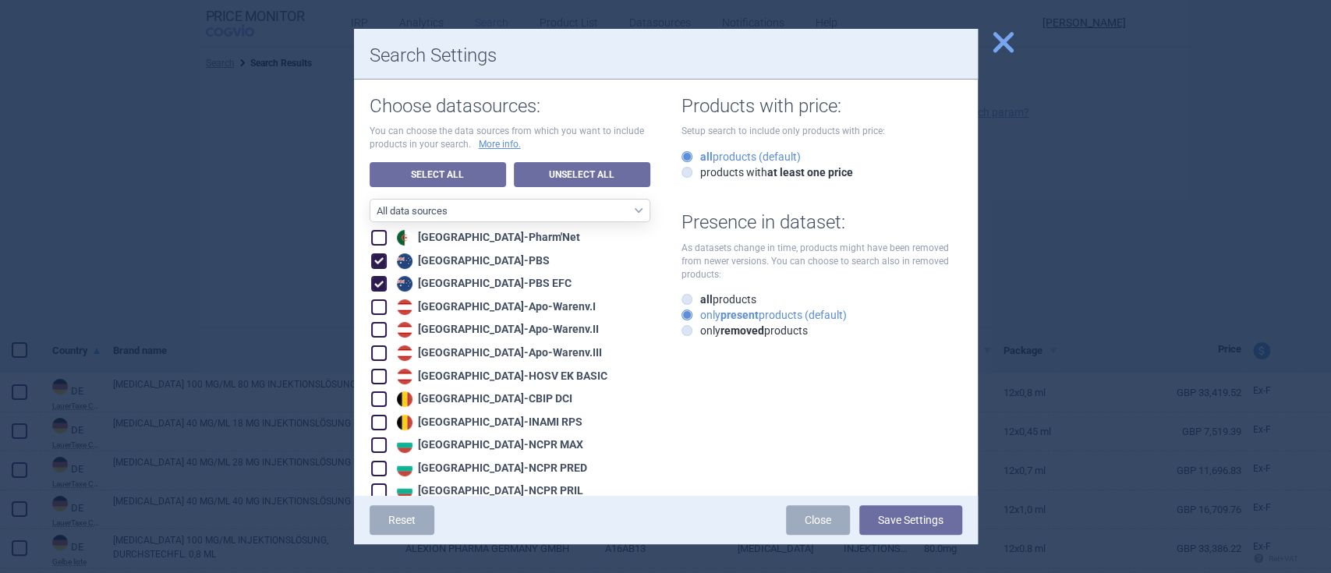
click at [995, 50] on span "close" at bounding box center [1003, 42] width 27 height 27
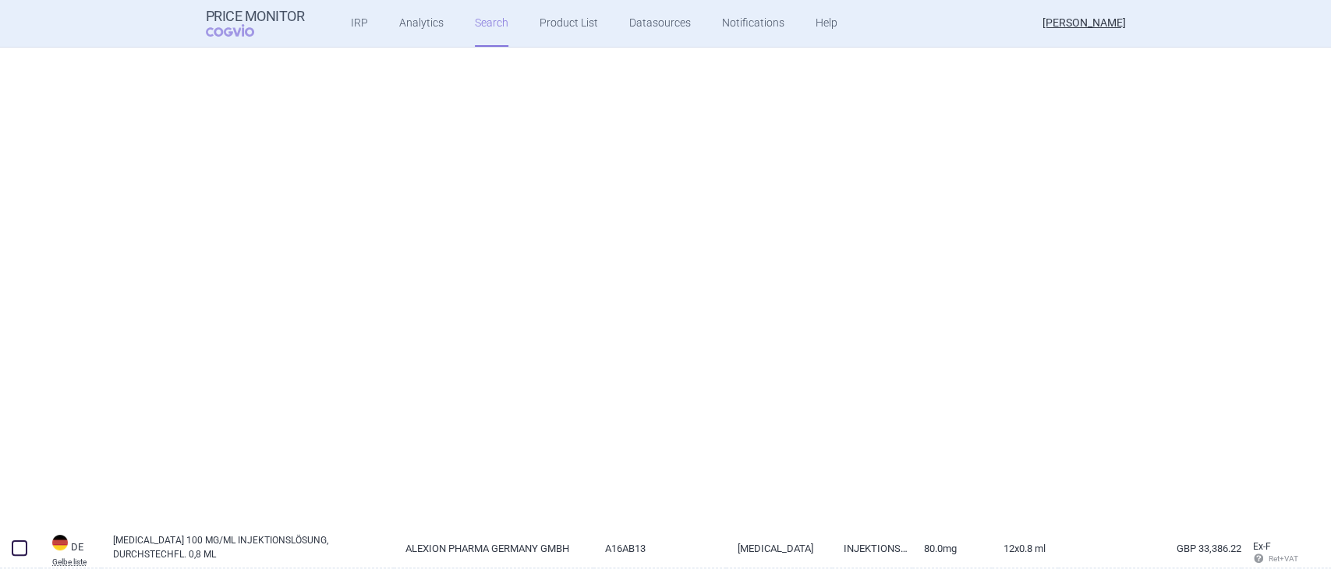
select select "brandName"
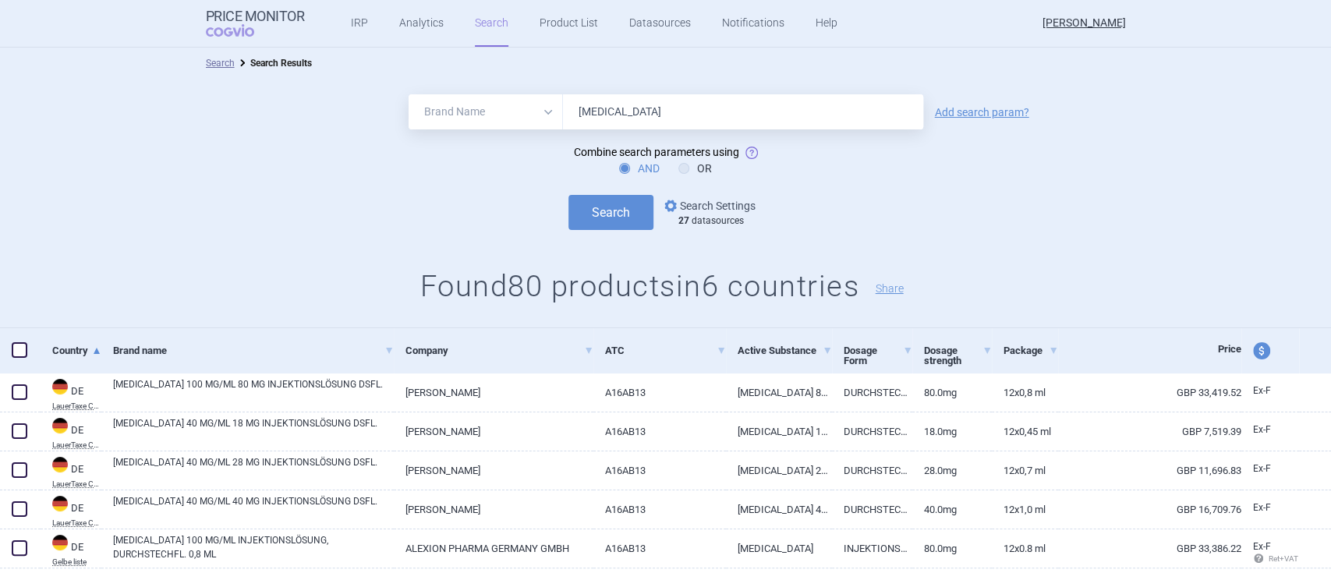
click at [701, 207] on link "options Search Settings" at bounding box center [708, 206] width 94 height 19
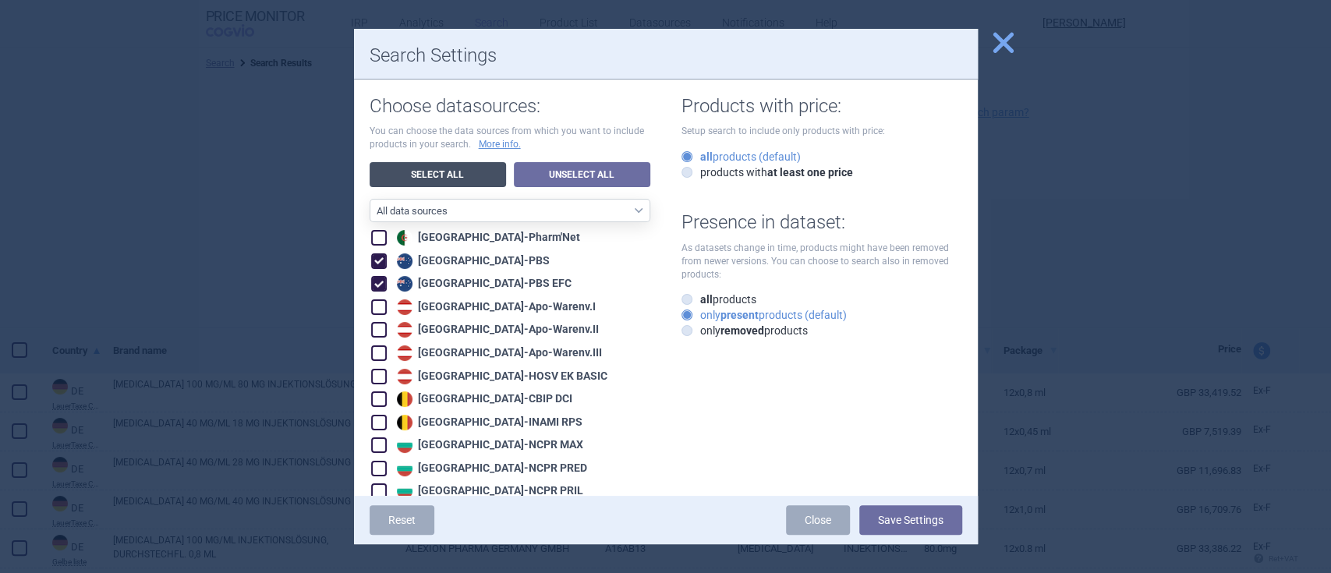
click at [452, 170] on link "Select All" at bounding box center [438, 174] width 136 height 25
checkbox input "true"
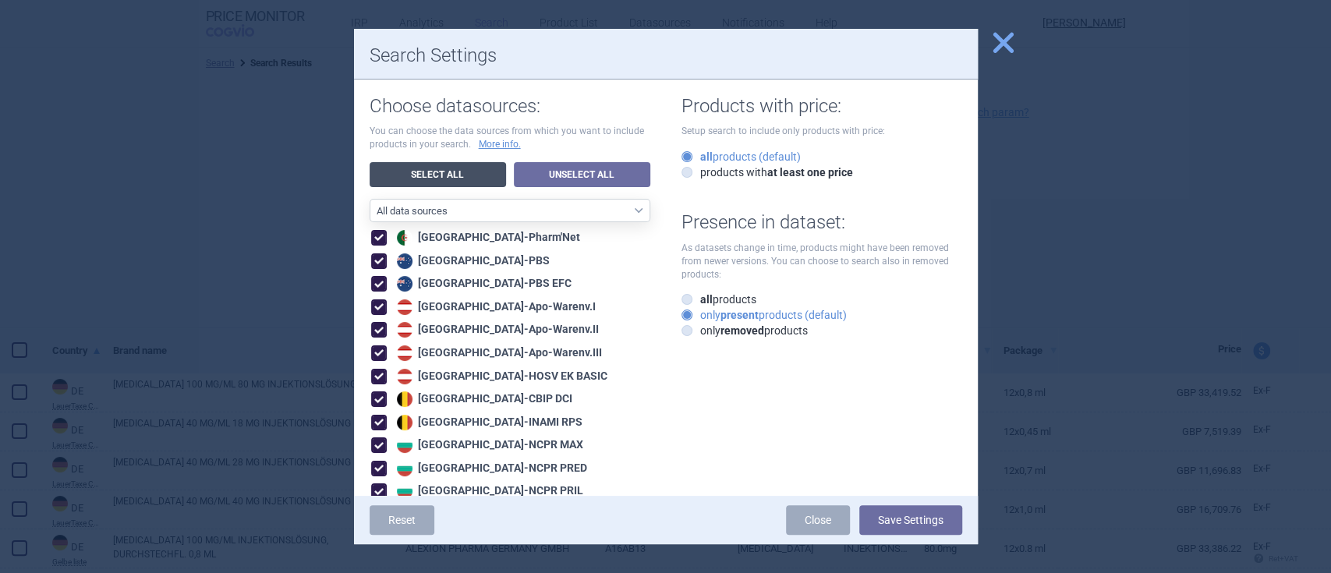
checkbox input "true"
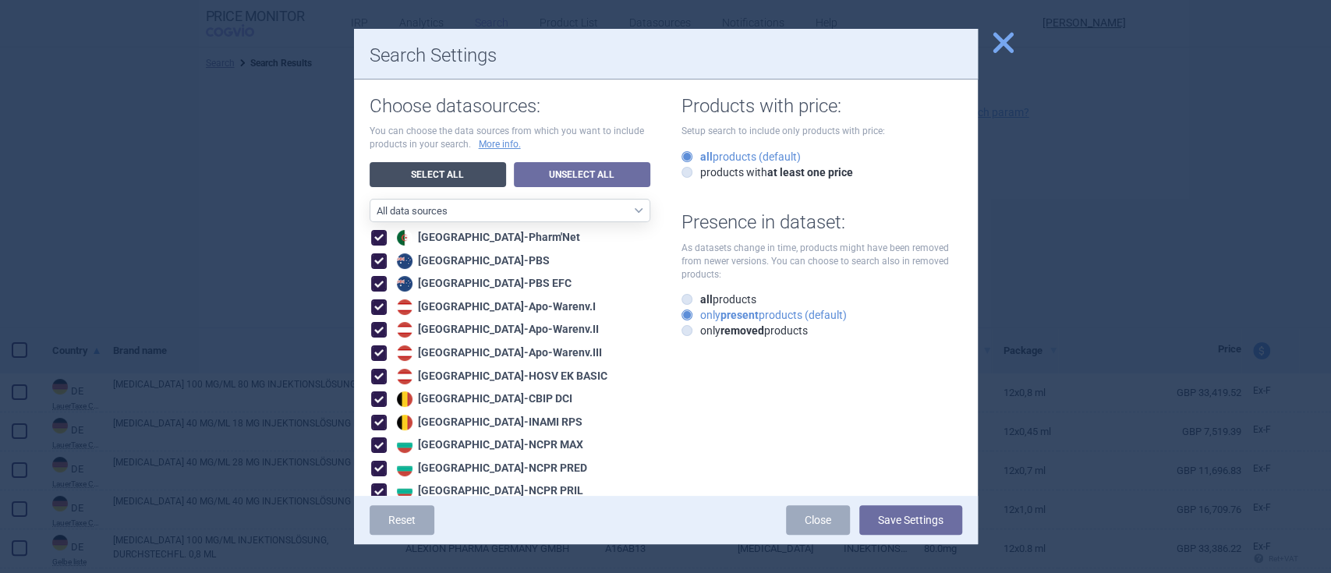
checkbox input "true"
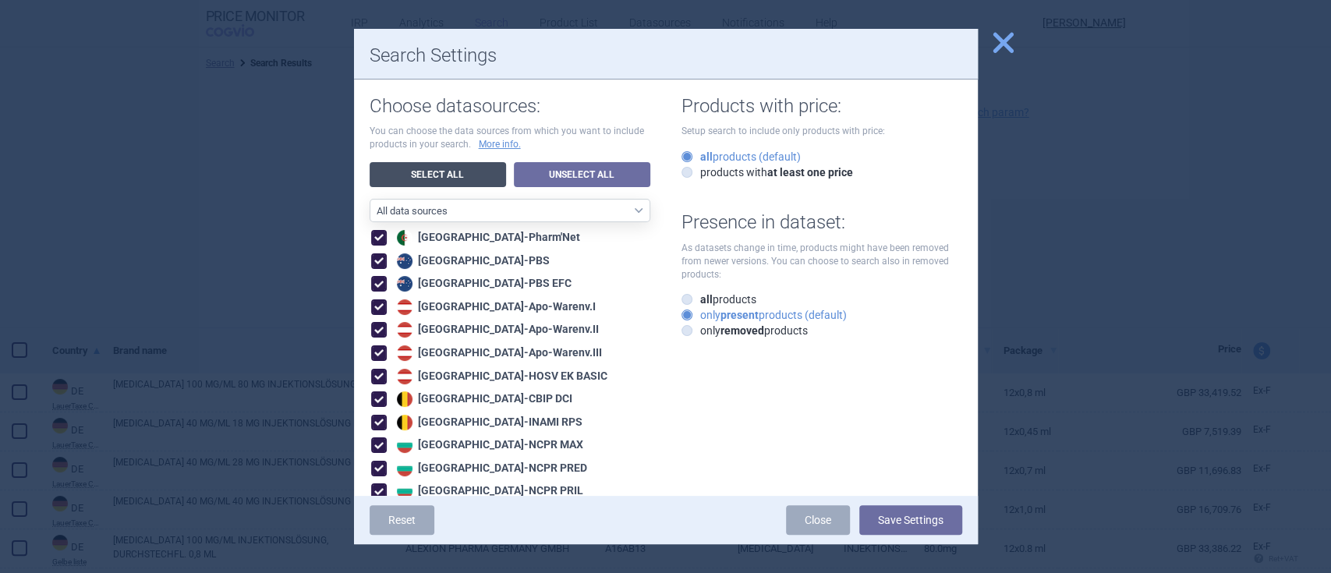
checkbox input "true"
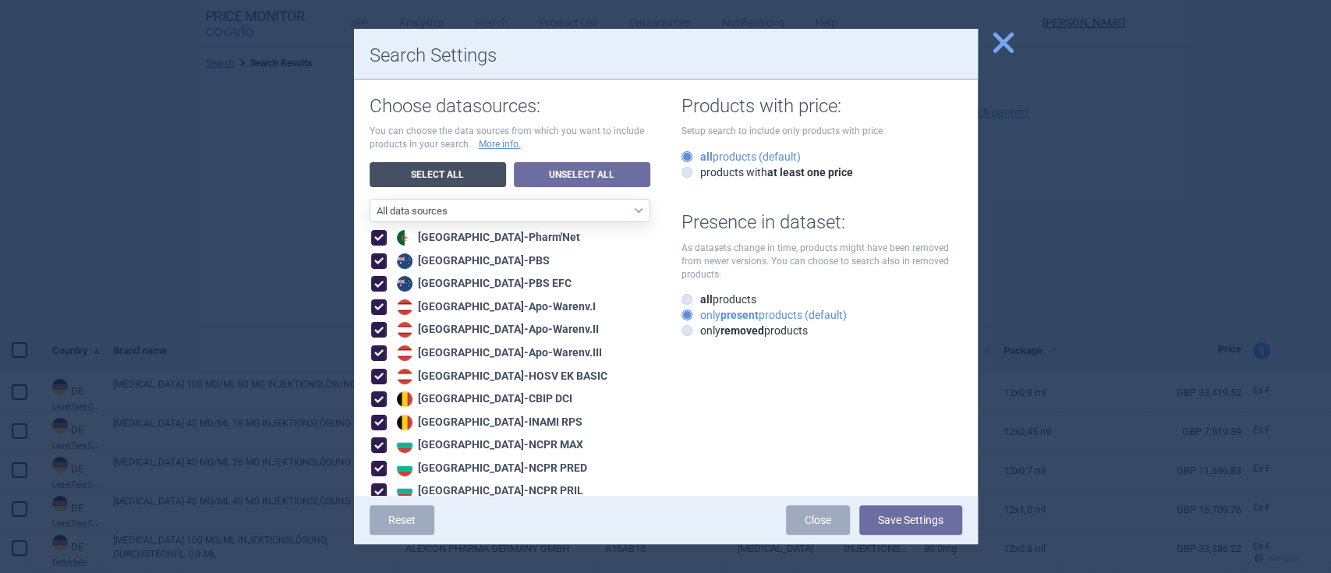
checkbox input "true"
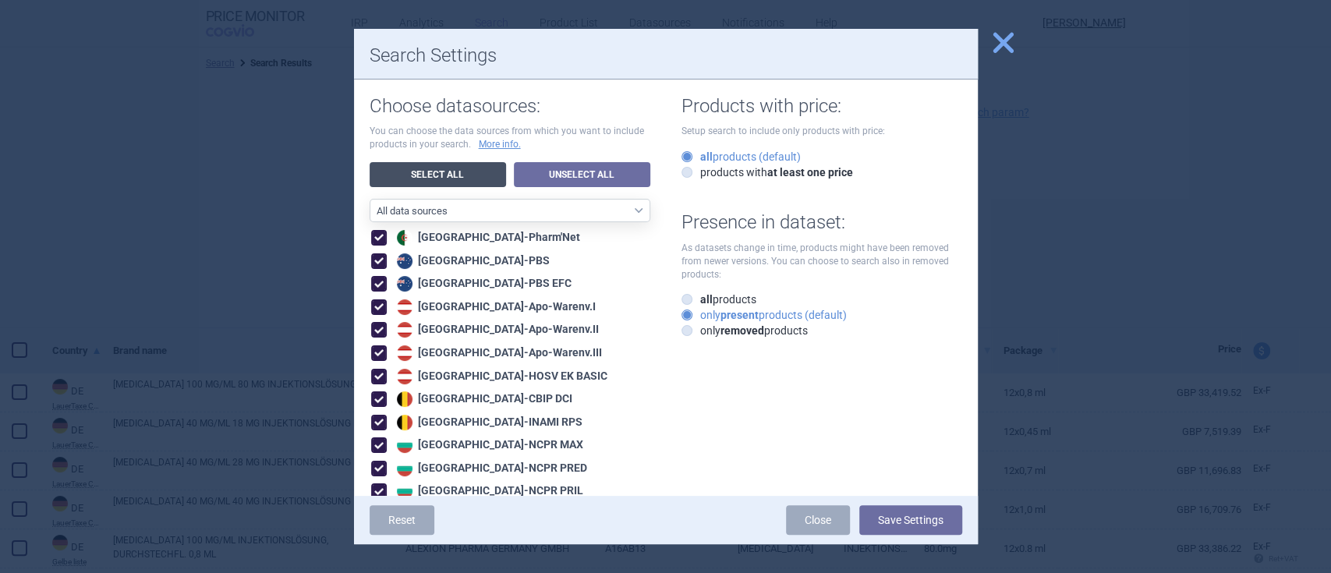
checkbox input "true"
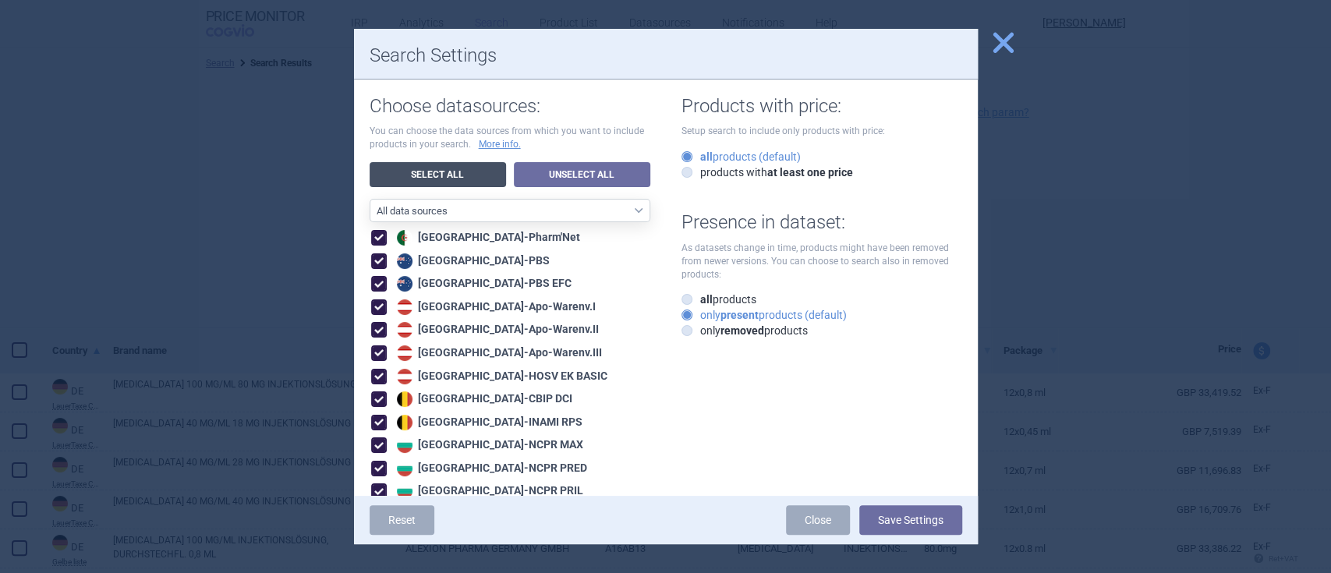
checkbox input "true"
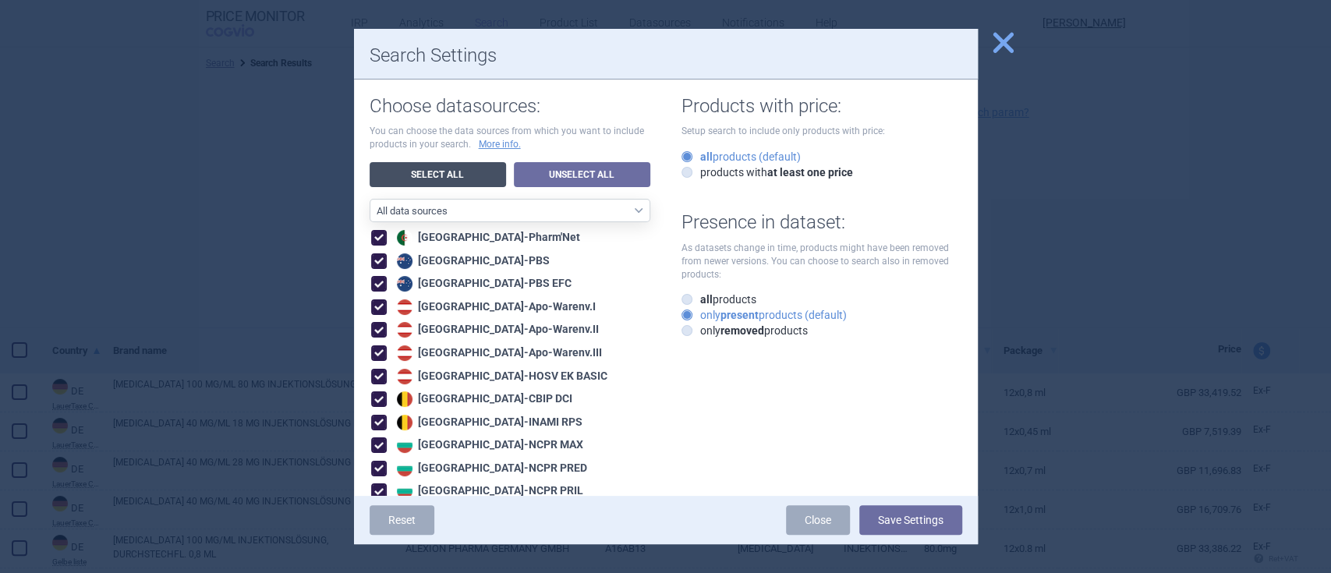
checkbox input "true"
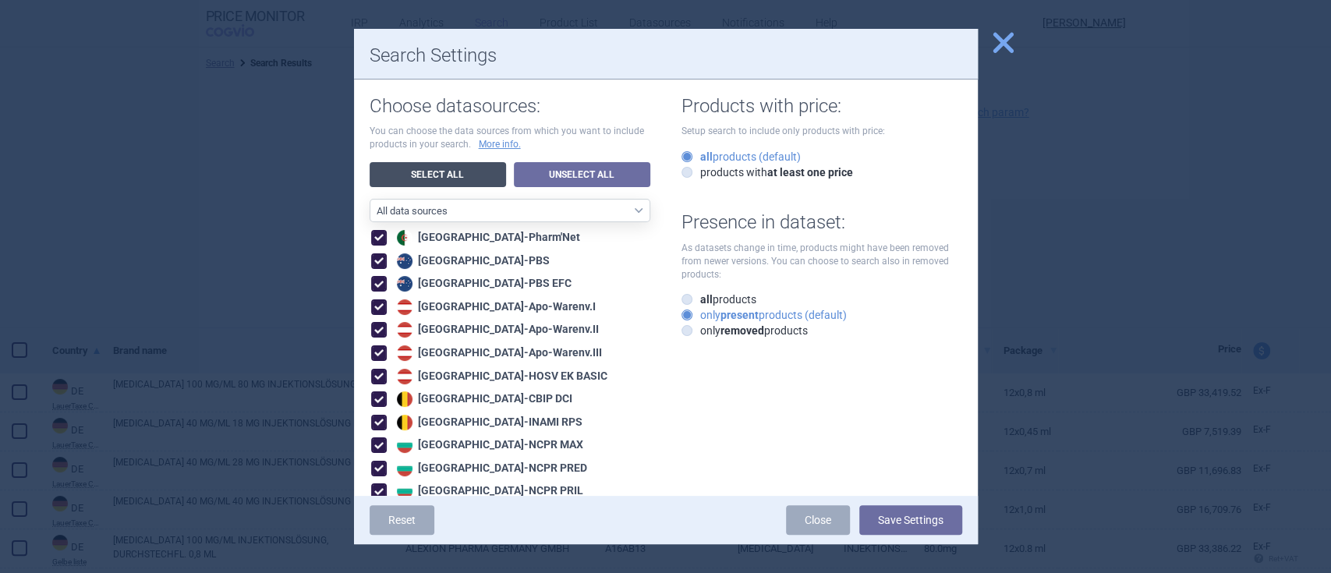
checkbox input "true"
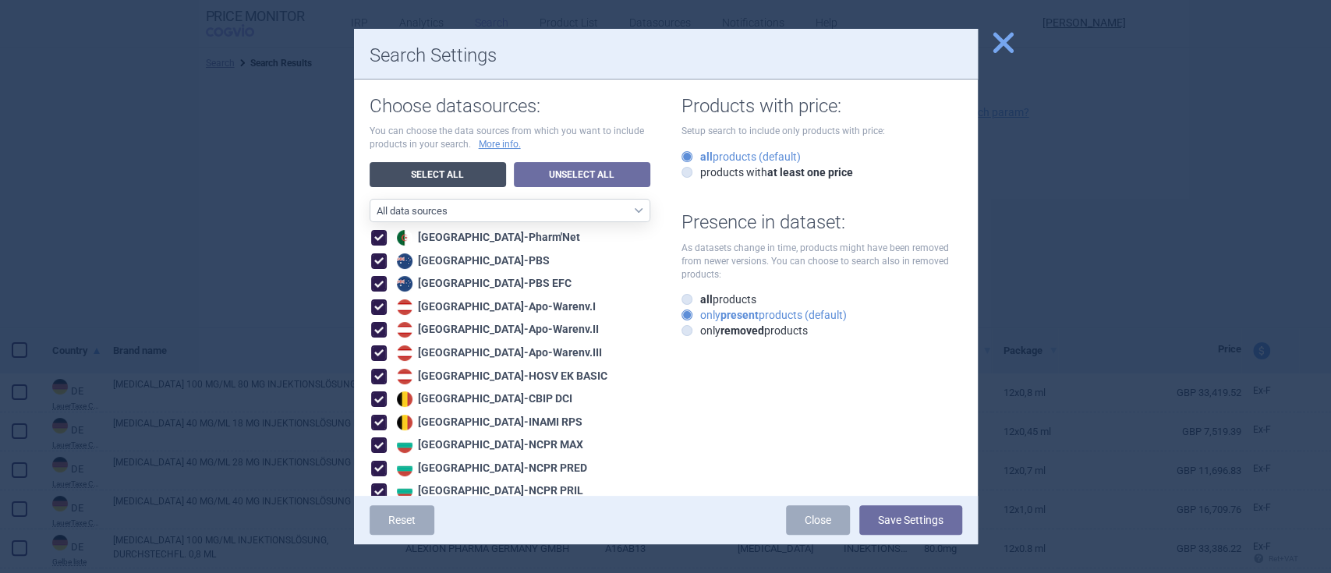
checkbox input "true"
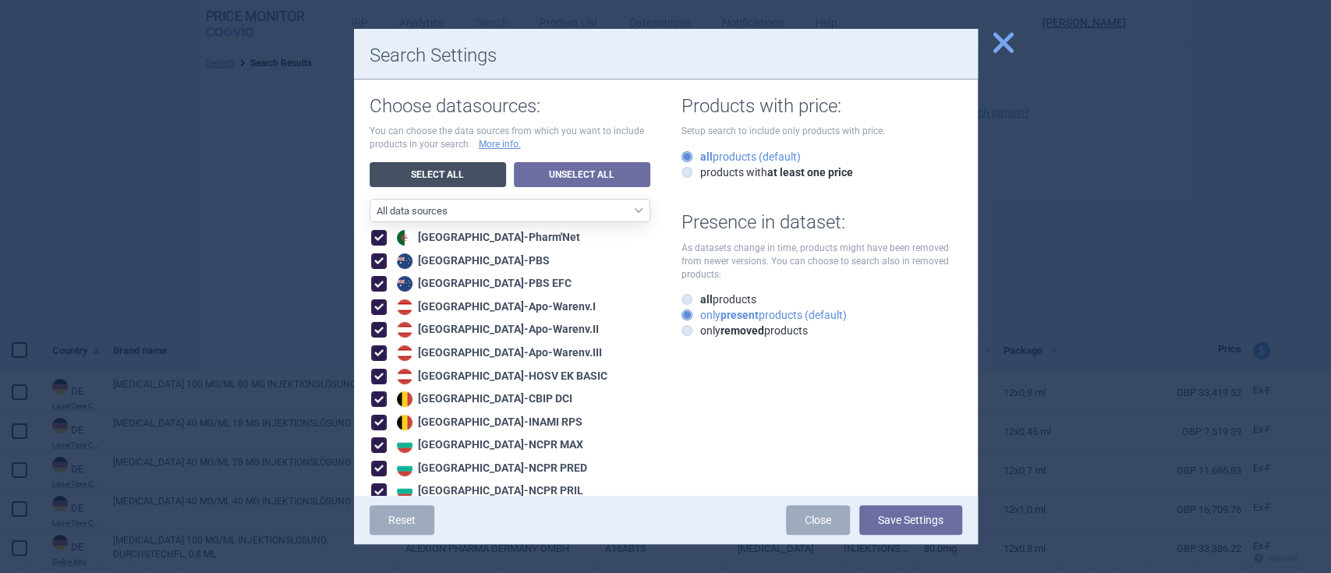
checkbox input "true"
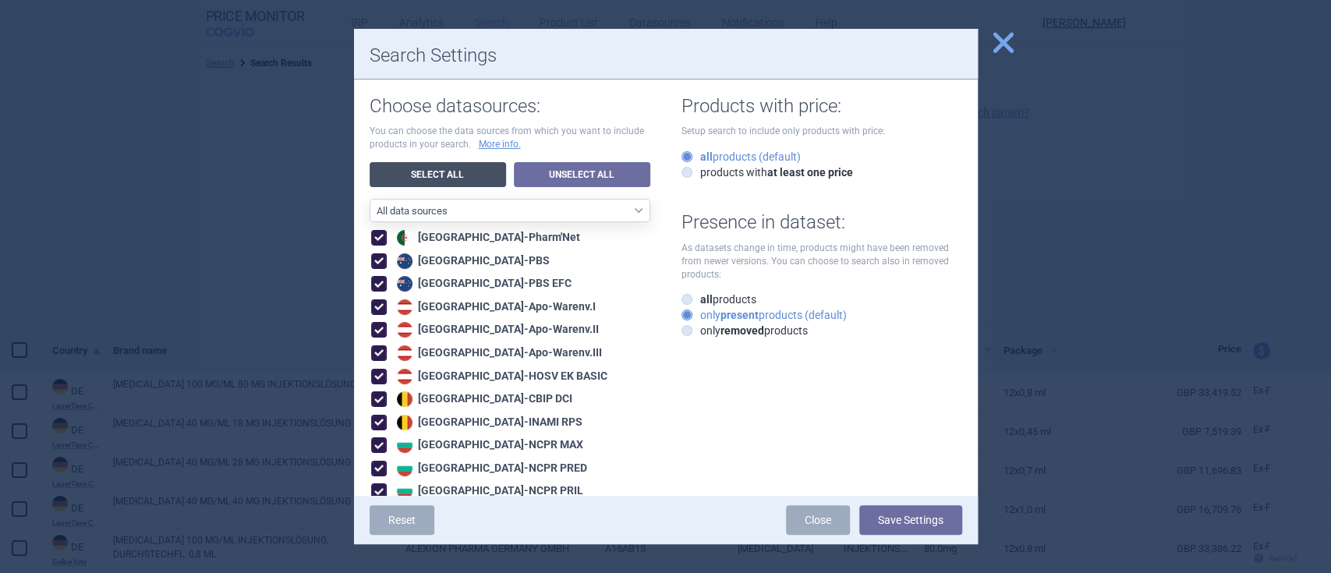
checkbox input "true"
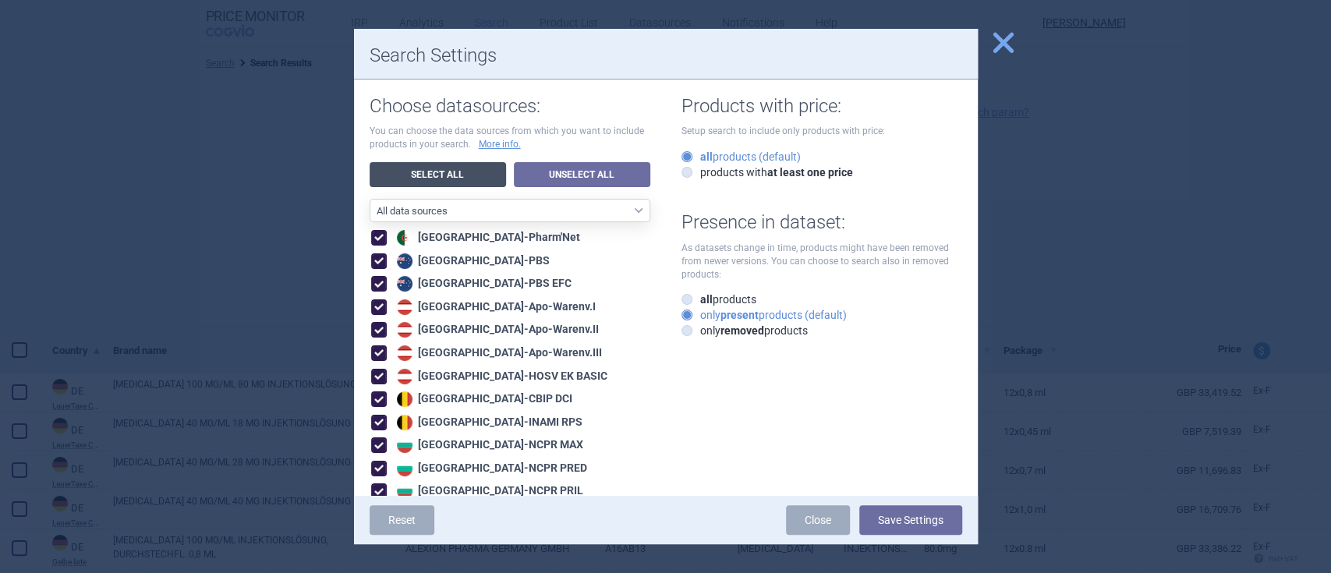
checkbox input "true"
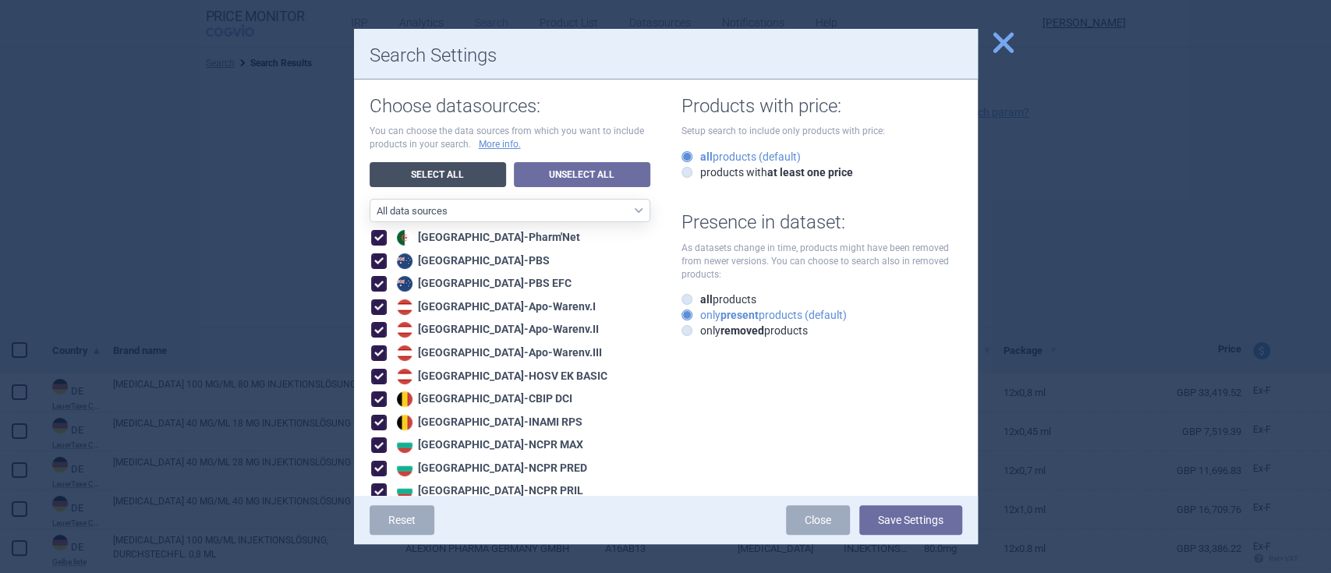
checkbox input "true"
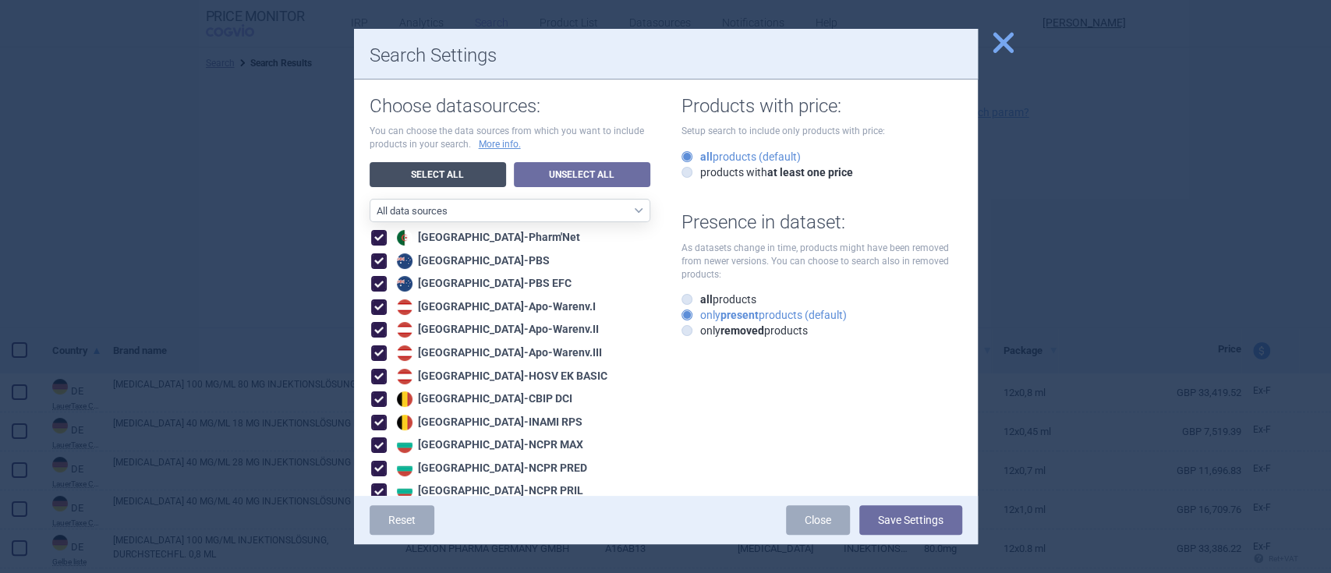
checkbox input "true"
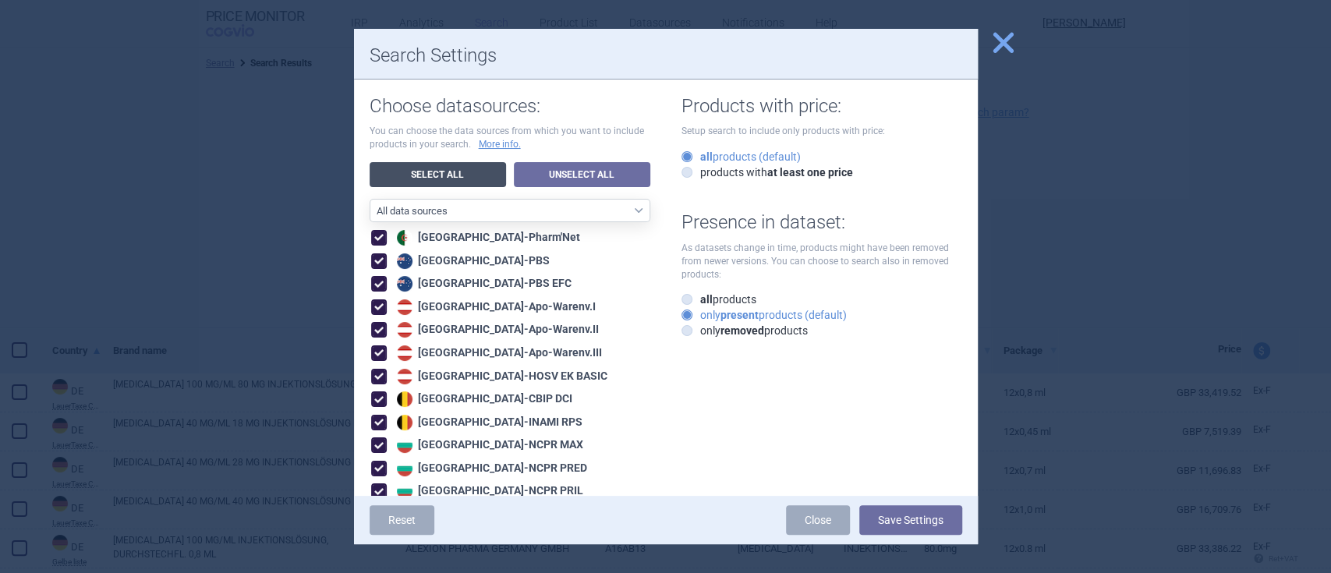
checkbox input "true"
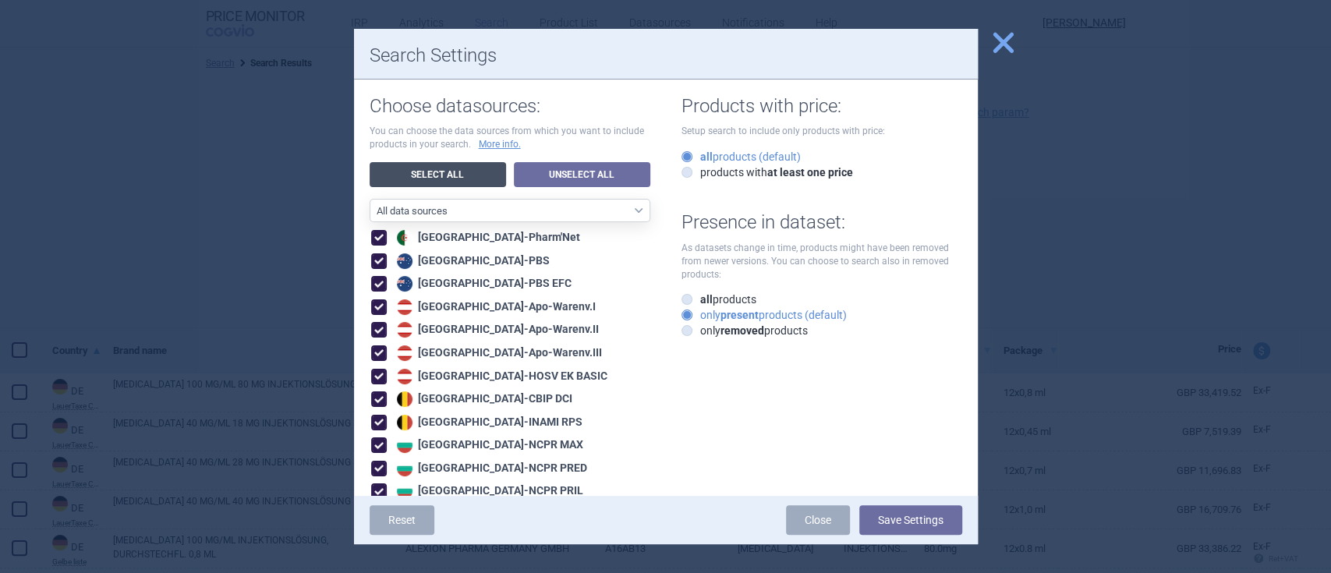
checkbox input "true"
click at [907, 521] on button "Save Settings" at bounding box center [910, 520] width 103 height 30
